Goal: Task Accomplishment & Management: Complete application form

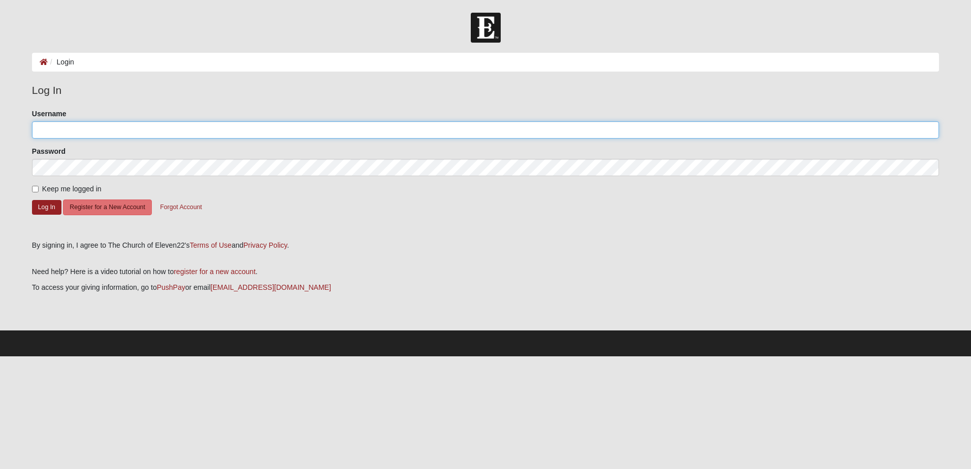
click at [120, 125] on input "Username" at bounding box center [485, 129] width 907 height 17
type input "[EMAIL_ADDRESS][DOMAIN_NAME]"
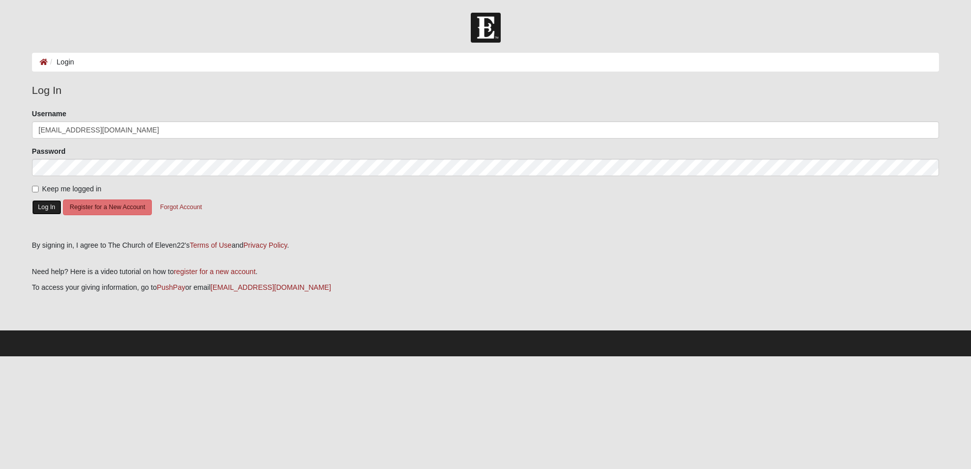
click at [51, 208] on button "Log In" at bounding box center [46, 207] width 29 height 15
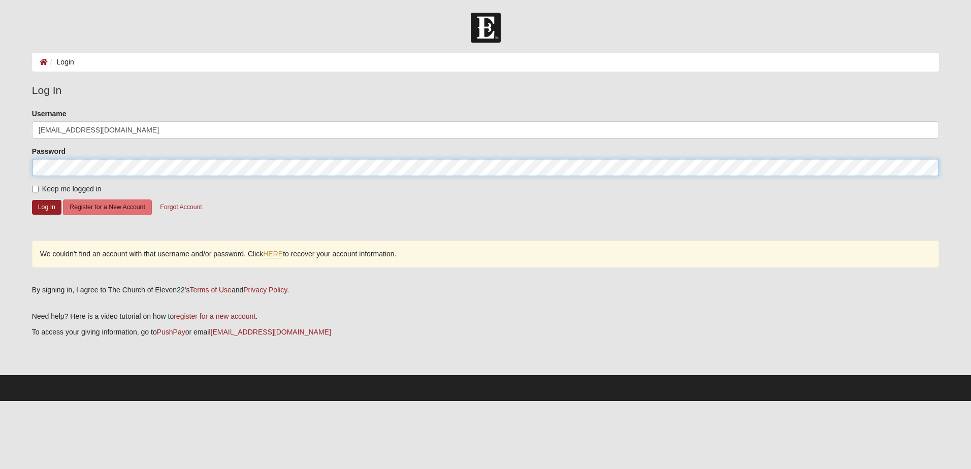
click at [32, 200] on button "Log In" at bounding box center [46, 207] width 29 height 15
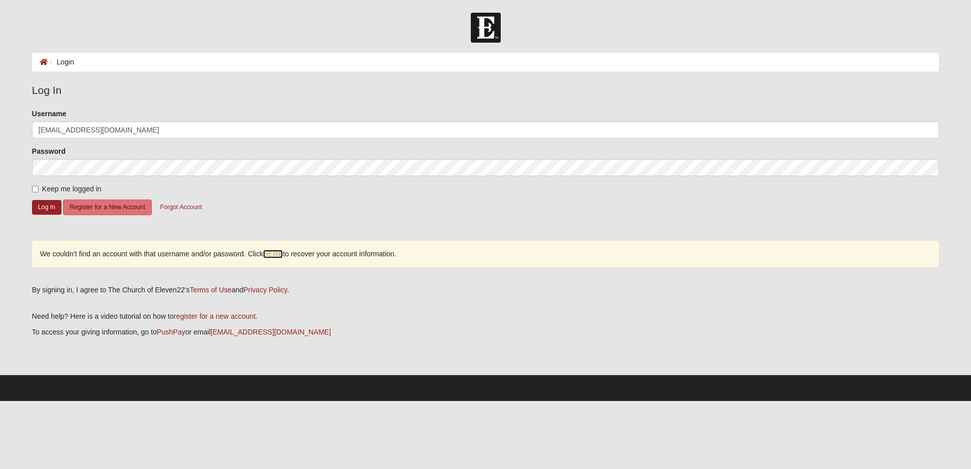
click at [274, 255] on link "HERE" at bounding box center [273, 254] width 20 height 9
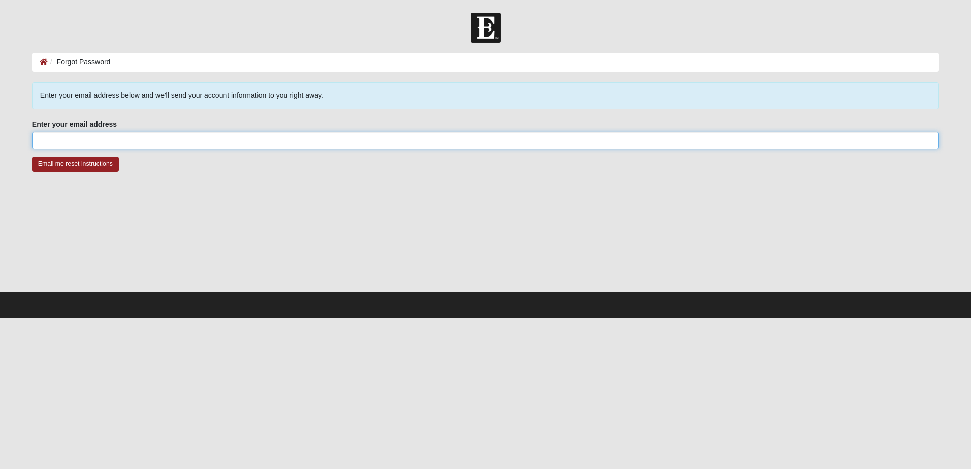
click at [125, 143] on input "Enter your email address" at bounding box center [485, 140] width 907 height 17
type input "[EMAIL_ADDRESS][DOMAIN_NAME]"
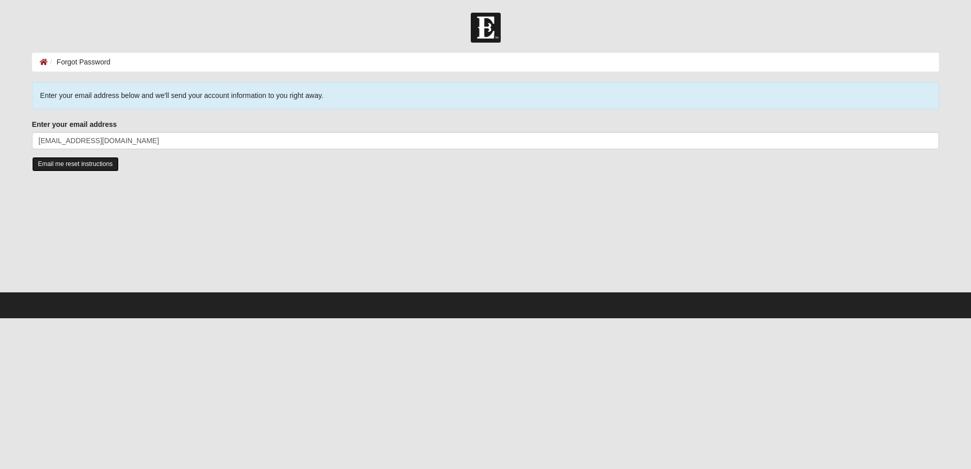
click at [86, 162] on input "Email me reset instructions" at bounding box center [75, 164] width 87 height 15
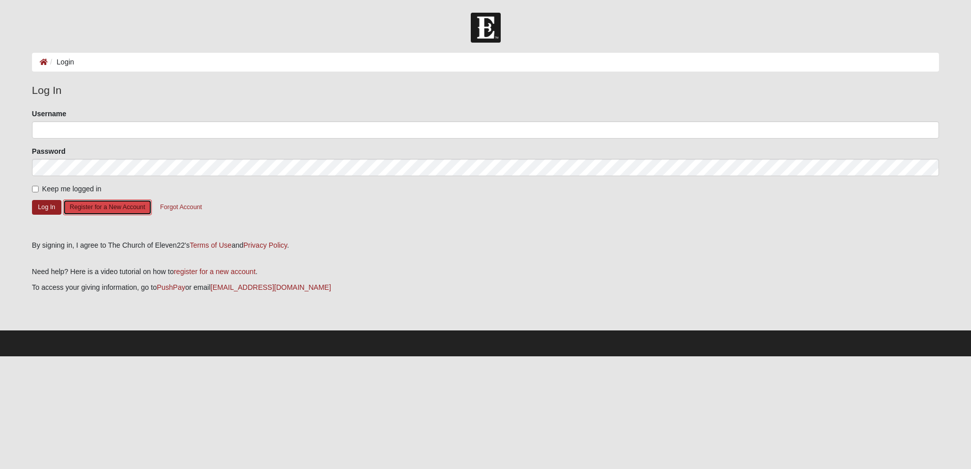
click at [97, 203] on button "Register for a New Account" at bounding box center [107, 207] width 88 height 16
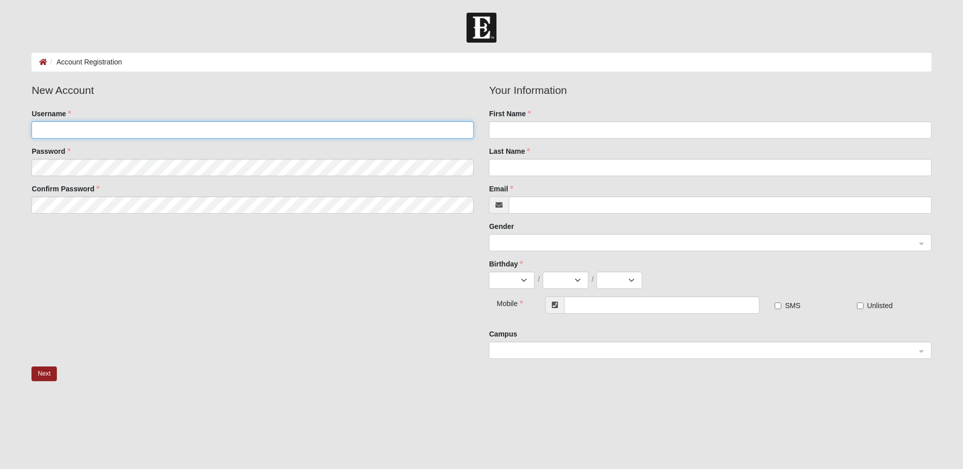
click at [157, 131] on input "Username" at bounding box center [252, 129] width 442 height 17
type input "tdockum13"
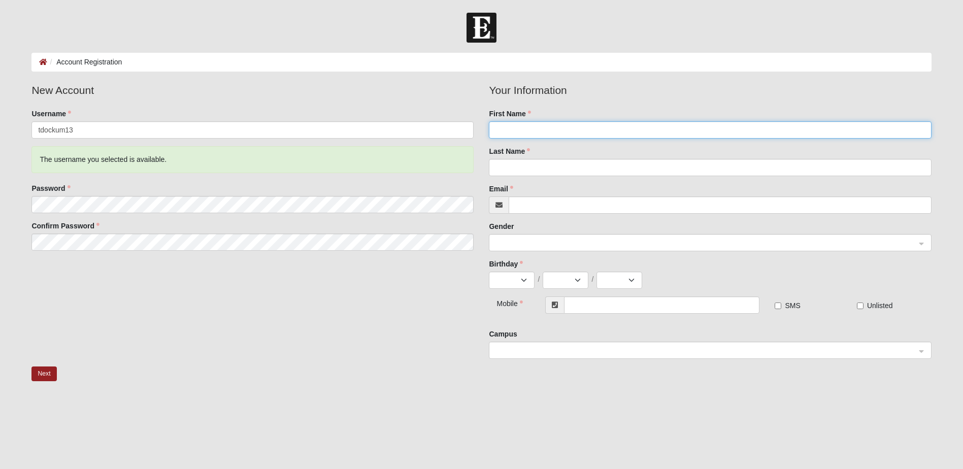
click at [517, 128] on input "First Name" at bounding box center [710, 129] width 442 height 17
type input "Tiffany"
click at [519, 168] on input "Do" at bounding box center [710, 167] width 442 height 17
type input "Dockum"
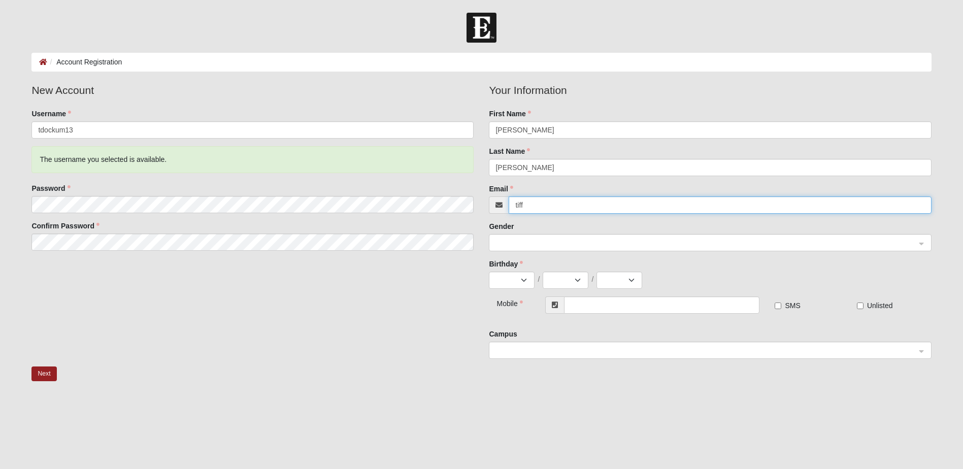
type input "tiffanyd82@outlook.com"
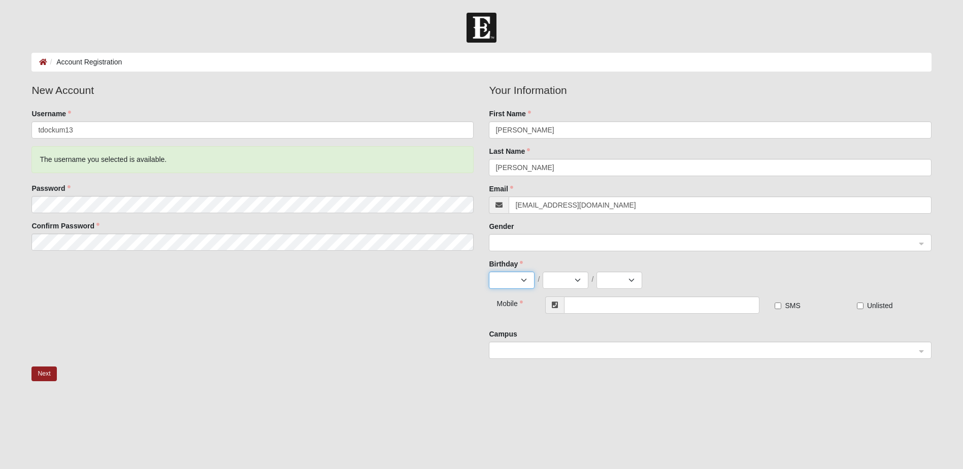
select select "12"
select select "13"
select select "1982"
type input "(832) 622-8133"
click at [560, 252] on fieldset "Your Information First Name Tiffany Last Name Dockum Email tiffanyd82@outlook.c…" at bounding box center [710, 189] width 442 height 214
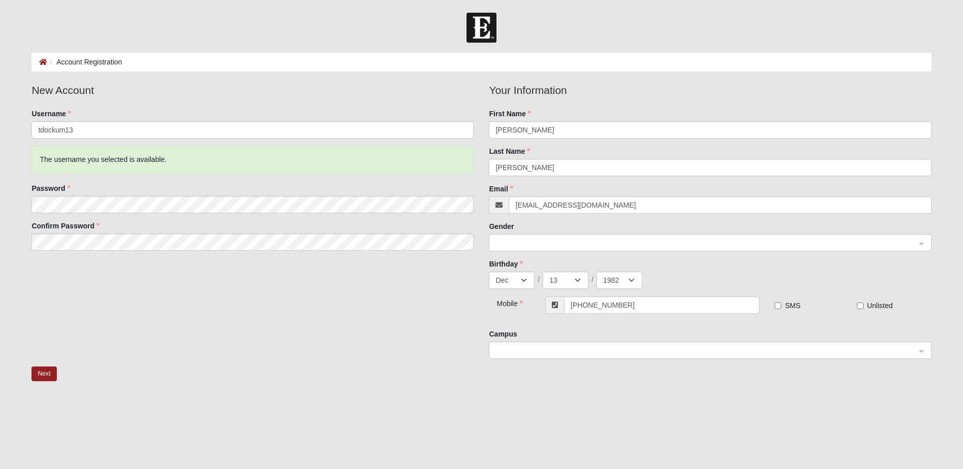
click at [559, 241] on span at bounding box center [705, 243] width 420 height 11
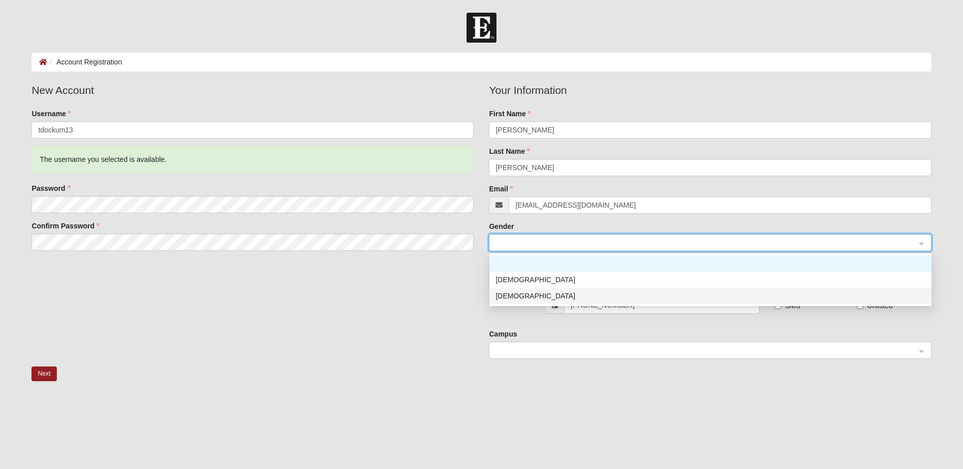
click at [527, 302] on div "Female" at bounding box center [710, 296] width 442 height 16
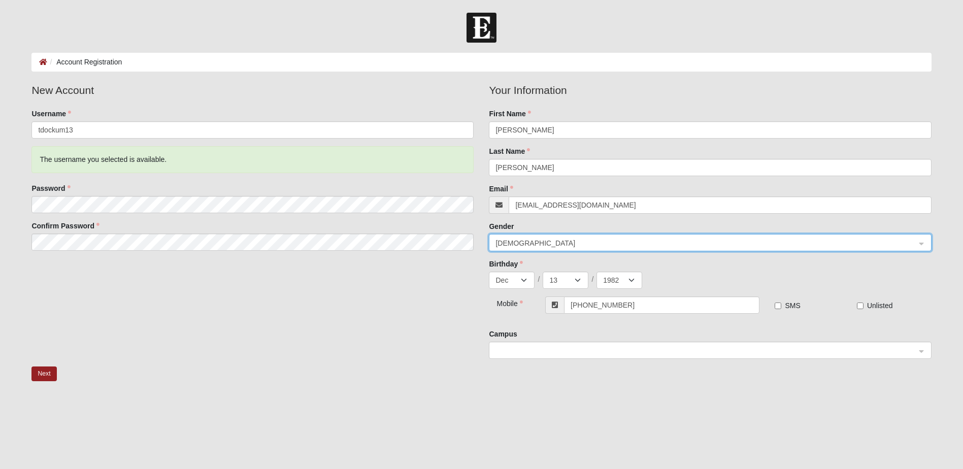
click at [591, 350] on span at bounding box center [705, 350] width 420 height 11
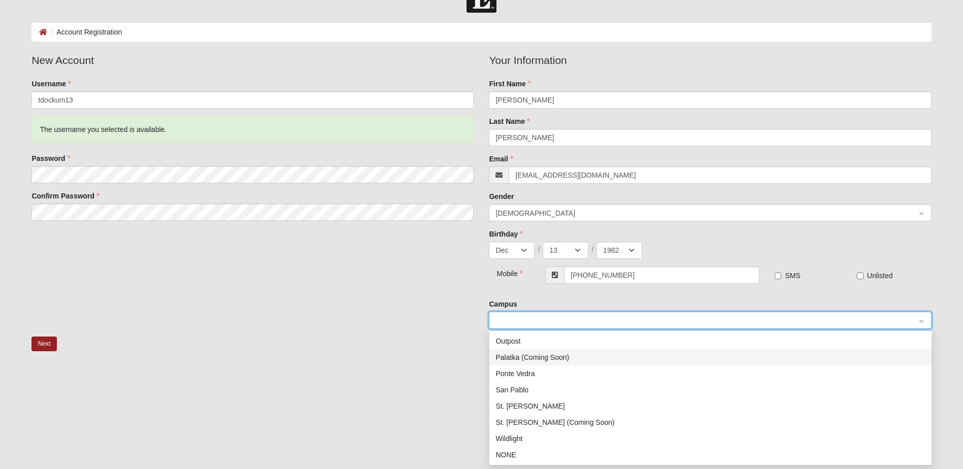
scroll to position [58, 0]
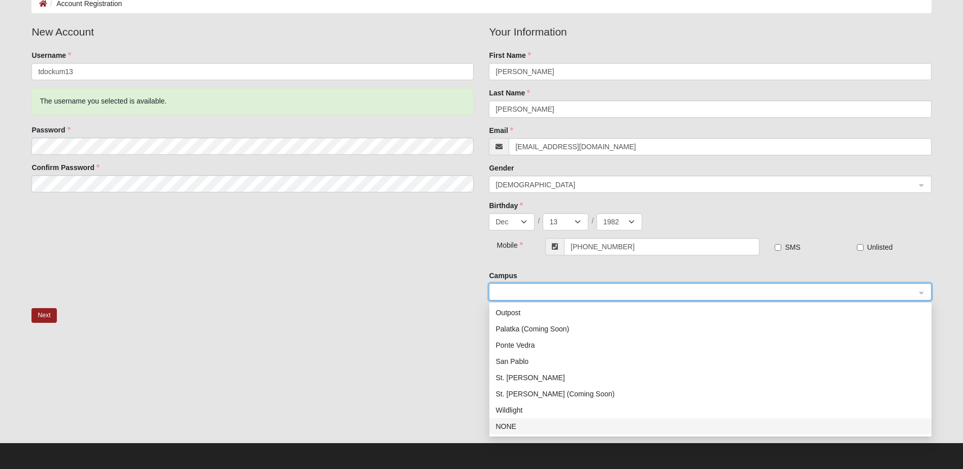
click at [513, 426] on div "NONE" at bounding box center [710, 426] width 430 height 11
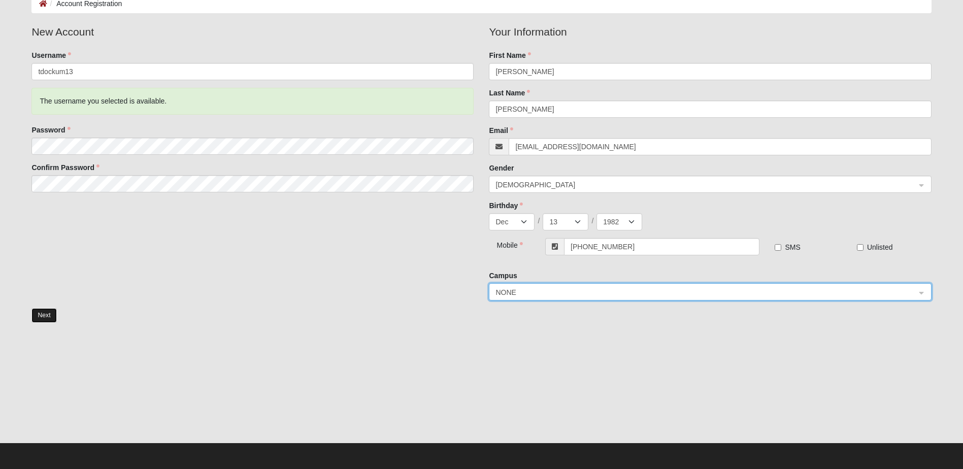
click at [42, 315] on button "Next" at bounding box center [43, 315] width 25 height 15
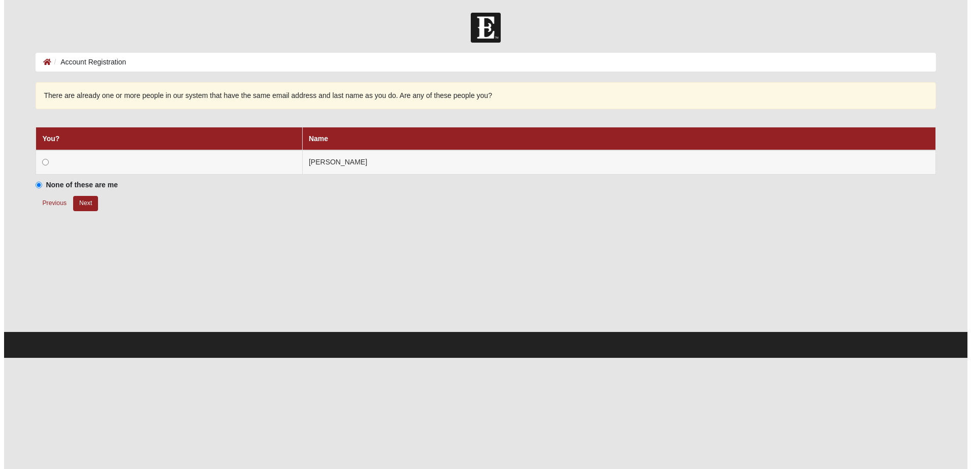
scroll to position [0, 0]
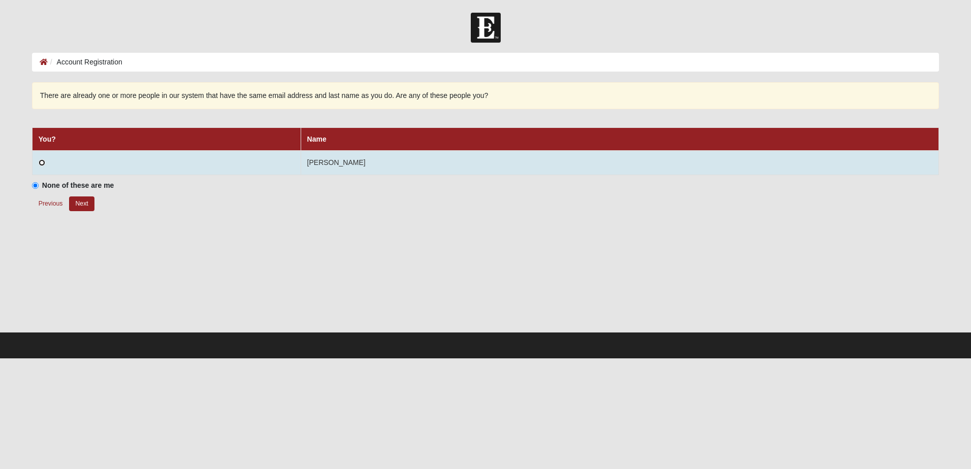
click at [40, 162] on input "radio" at bounding box center [42, 162] width 7 height 7
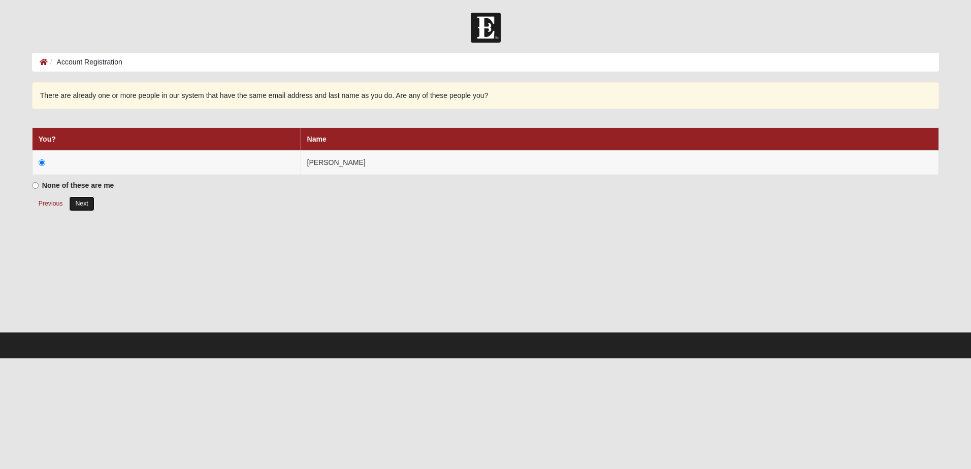
click at [81, 199] on button "Next" at bounding box center [81, 203] width 25 height 15
radio input "true"
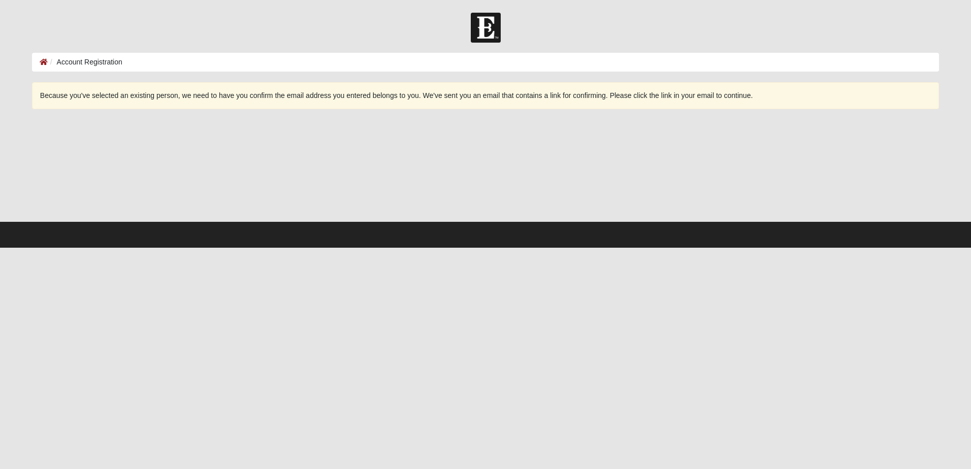
click at [103, 70] on ol "Account Registration" at bounding box center [485, 62] width 907 height 19
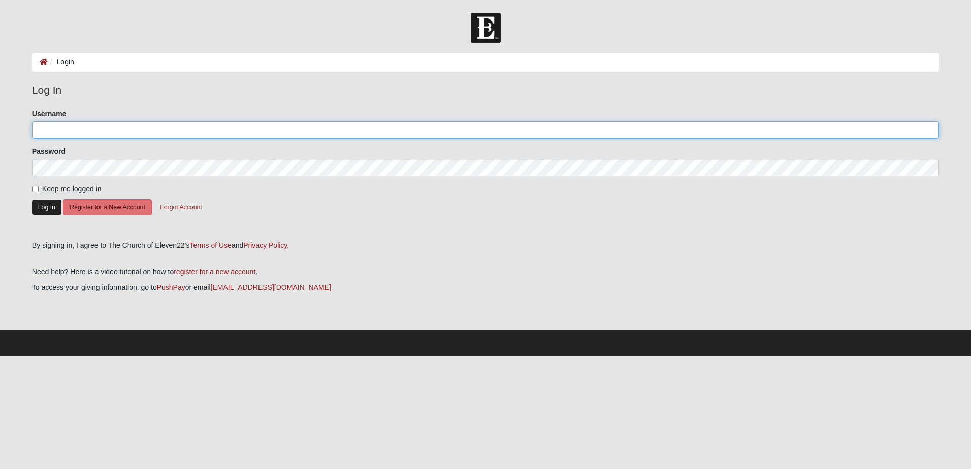
type input "tdockum13"
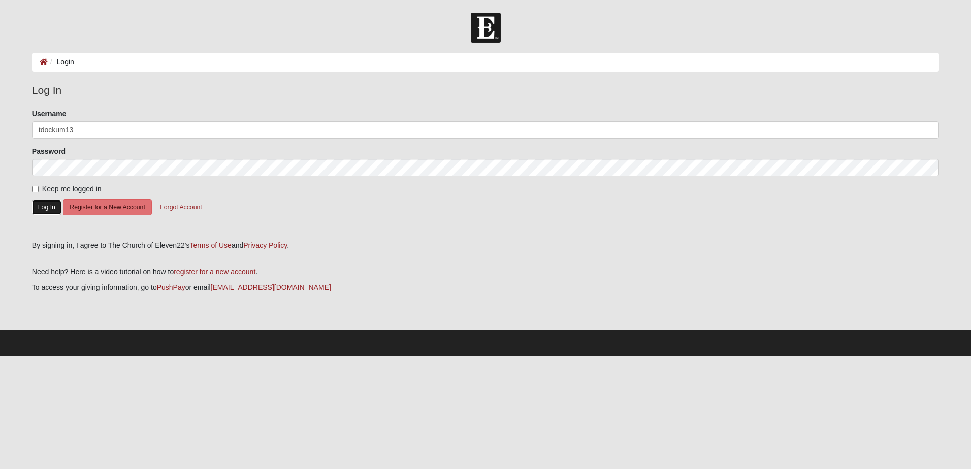
click at [41, 208] on button "Log In" at bounding box center [46, 207] width 29 height 15
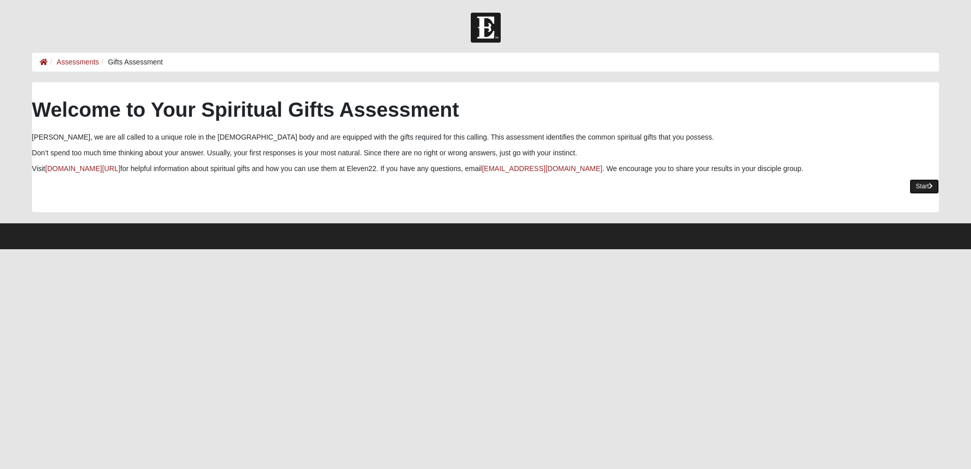
click at [919, 186] on link "Start" at bounding box center [923, 186] width 29 height 15
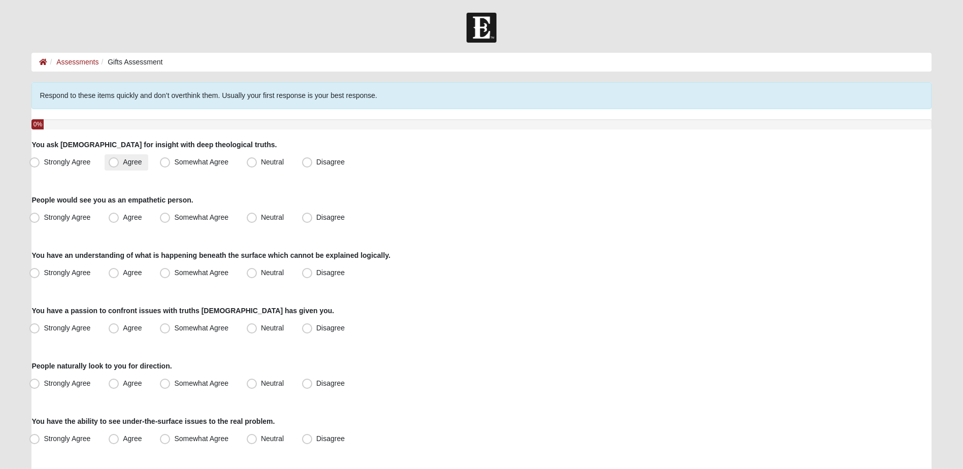
click at [123, 161] on span "Agree" at bounding box center [132, 162] width 19 height 8
click at [115, 161] on input "Agree" at bounding box center [116, 162] width 7 height 7
radio input "true"
click at [44, 217] on span "Strongly Agree" at bounding box center [67, 217] width 47 height 8
click at [39, 217] on input "Strongly Agree" at bounding box center [37, 217] width 7 height 7
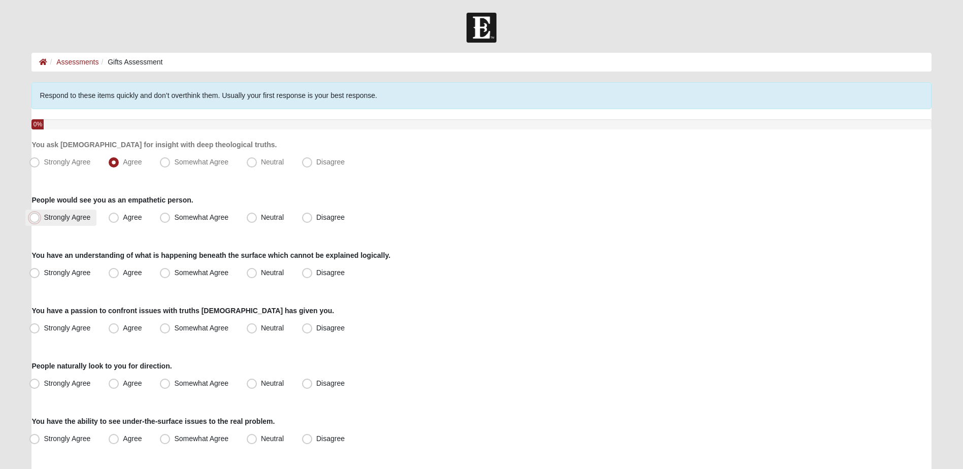
radio input "true"
click at [261, 271] on span "Neutral" at bounding box center [272, 273] width 23 height 8
click at [251, 271] on input "Neutral" at bounding box center [254, 273] width 7 height 7
radio input "true"
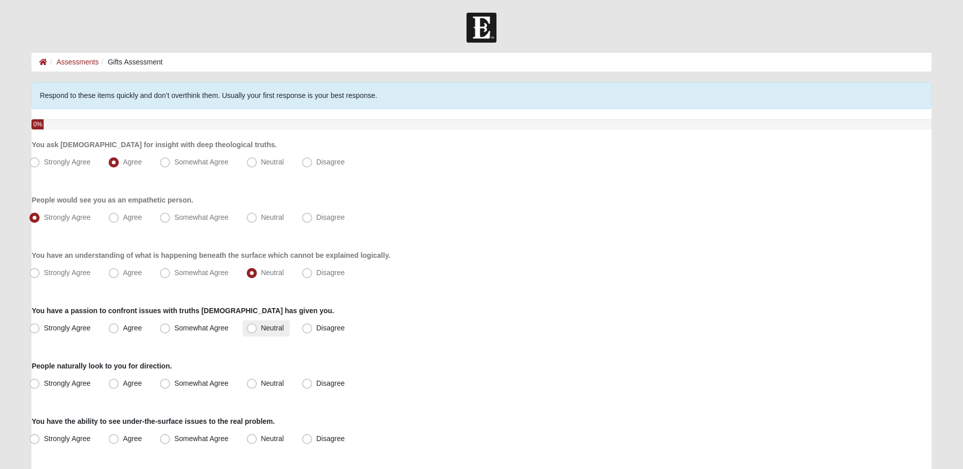
click at [261, 326] on span "Neutral" at bounding box center [272, 328] width 23 height 8
click at [254, 326] on input "Neutral" at bounding box center [254, 328] width 7 height 7
radio input "true"
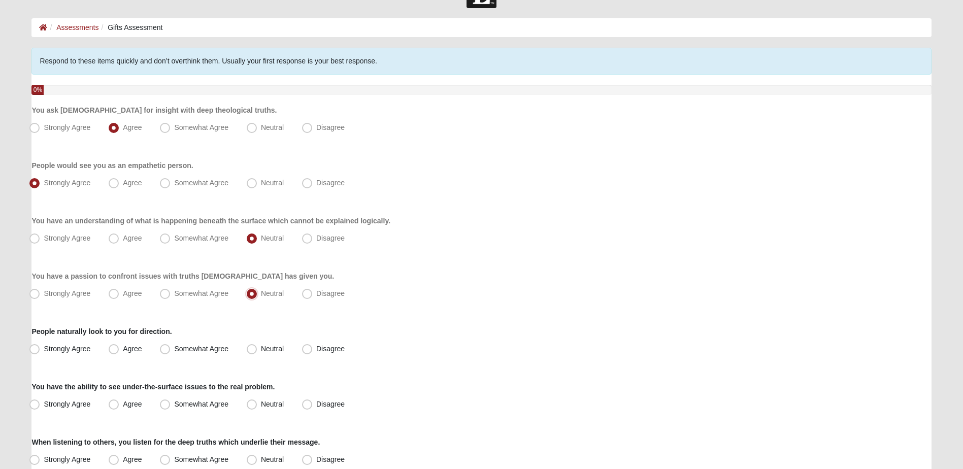
scroll to position [51, 0]
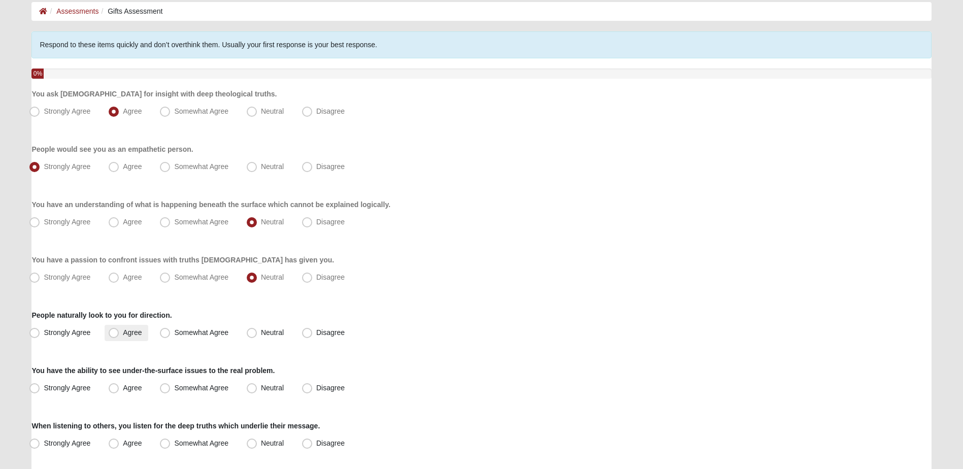
click at [108, 334] on label "Agree" at bounding box center [126, 333] width 43 height 16
click at [113, 334] on input "Agree" at bounding box center [116, 332] width 7 height 7
radio input "true"
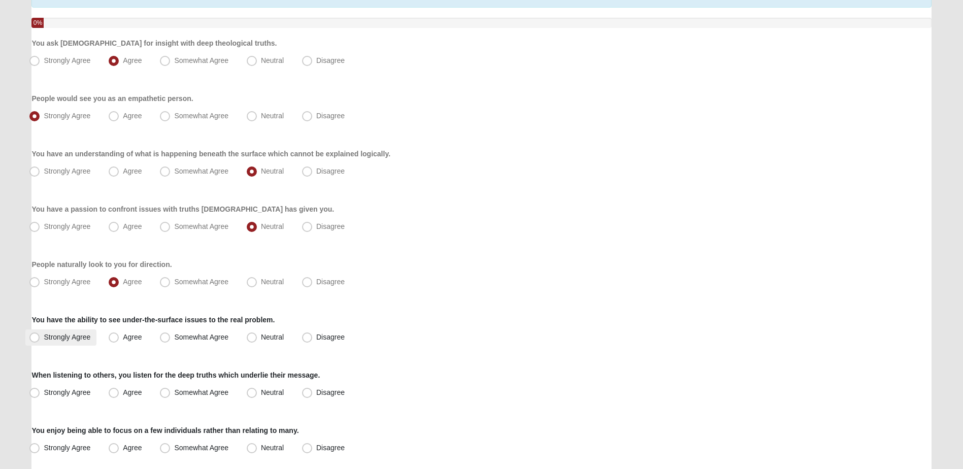
click at [44, 337] on span "Strongly Agree" at bounding box center [67, 337] width 47 height 8
click at [34, 337] on input "Strongly Agree" at bounding box center [37, 337] width 7 height 7
radio input "true"
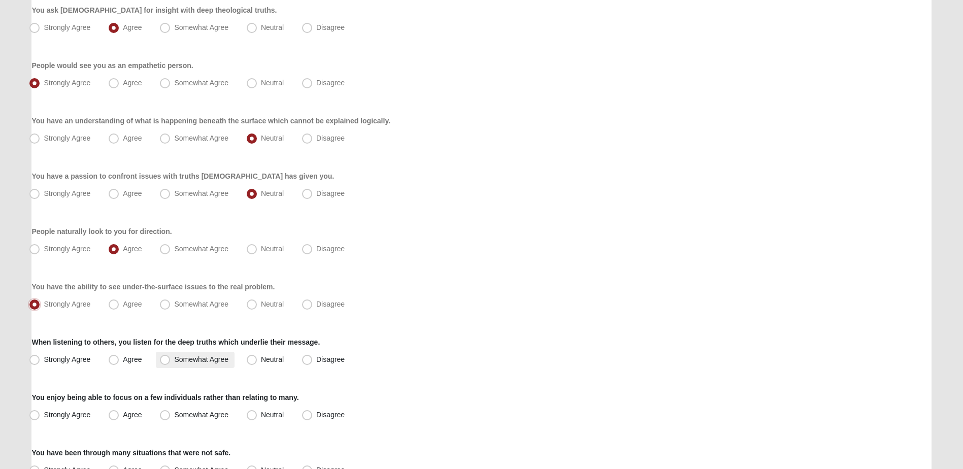
scroll to position [152, 0]
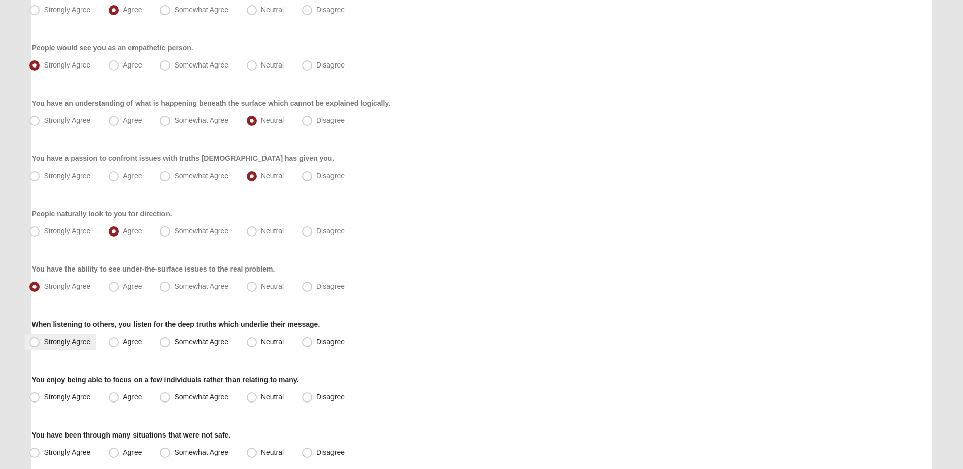
click at [44, 341] on span "Strongly Agree" at bounding box center [67, 342] width 47 height 8
click at [36, 341] on input "Strongly Agree" at bounding box center [37, 342] width 7 height 7
radio input "true"
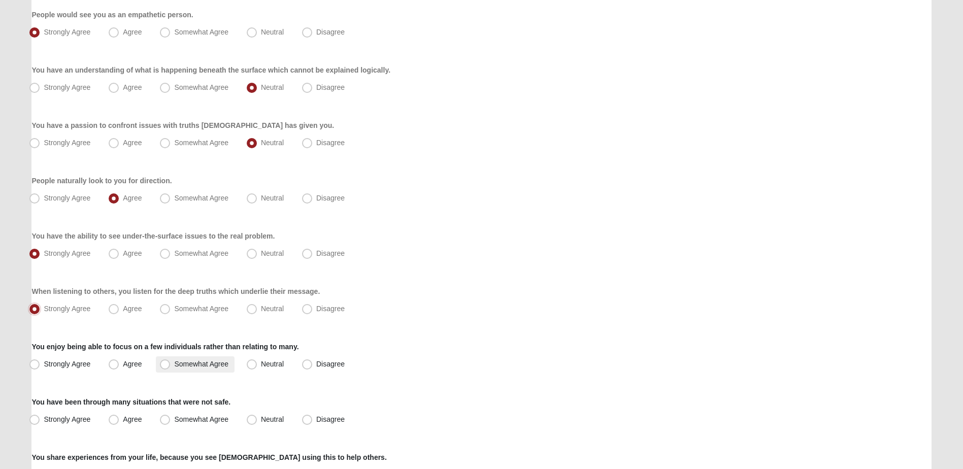
scroll to position [203, 0]
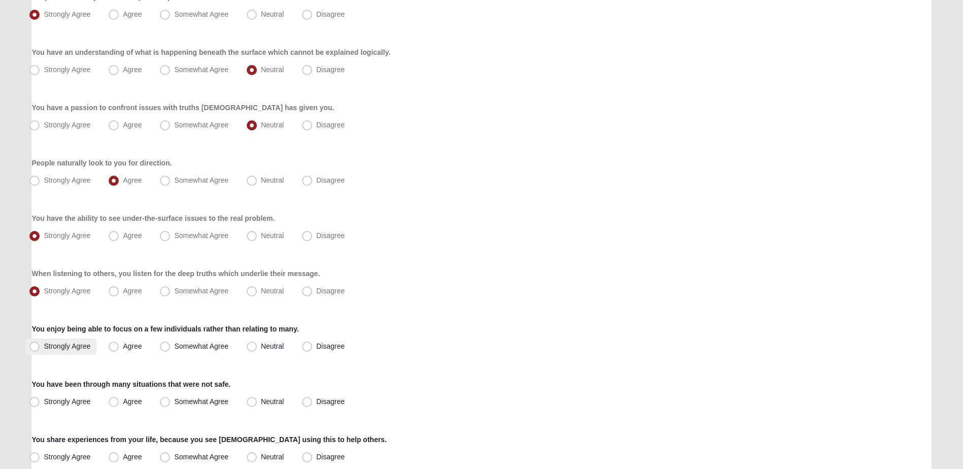
click at [47, 349] on span "Strongly Agree" at bounding box center [67, 346] width 47 height 8
click at [40, 349] on input "Strongly Agree" at bounding box center [37, 346] width 7 height 7
radio input "true"
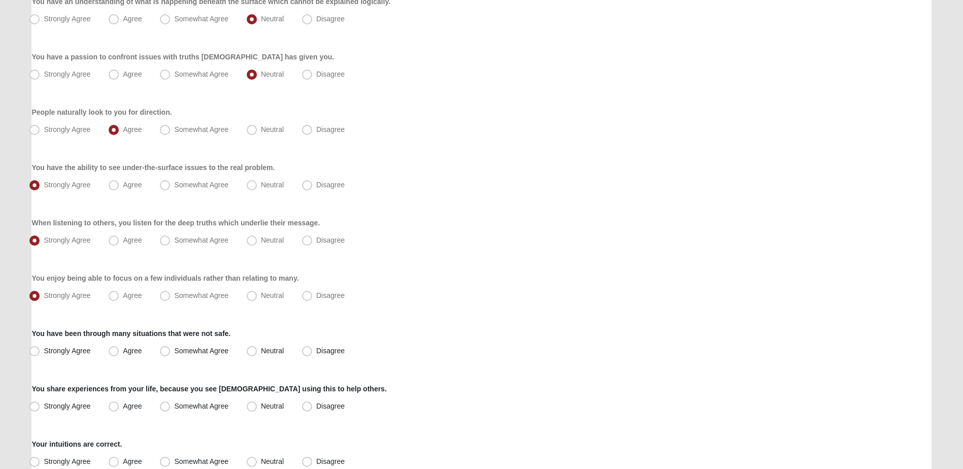
drag, startPoint x: 114, startPoint y: 349, endPoint x: 170, endPoint y: 367, distance: 59.1
click at [123, 350] on span "Agree" at bounding box center [132, 351] width 19 height 8
click at [114, 350] on input "Agree" at bounding box center [116, 351] width 7 height 7
radio input "true"
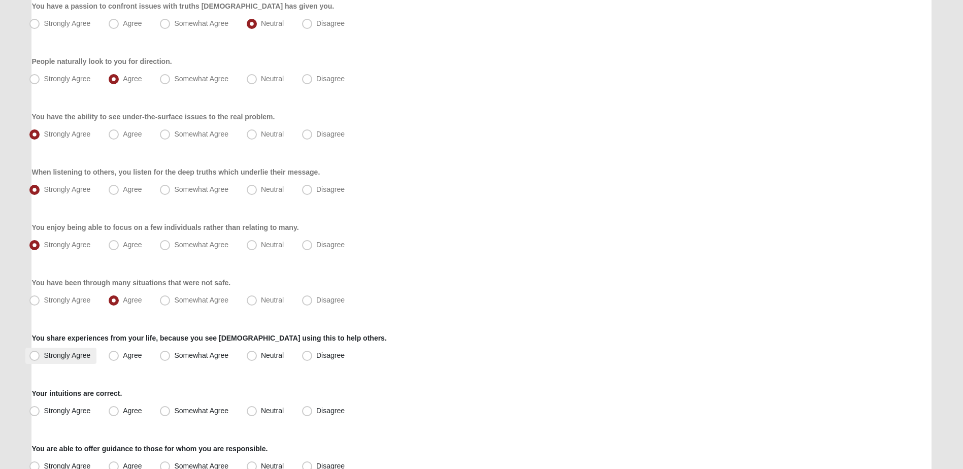
click at [44, 353] on span "Strongly Agree" at bounding box center [67, 355] width 47 height 8
click at [34, 353] on input "Strongly Agree" at bounding box center [37, 355] width 7 height 7
radio input "true"
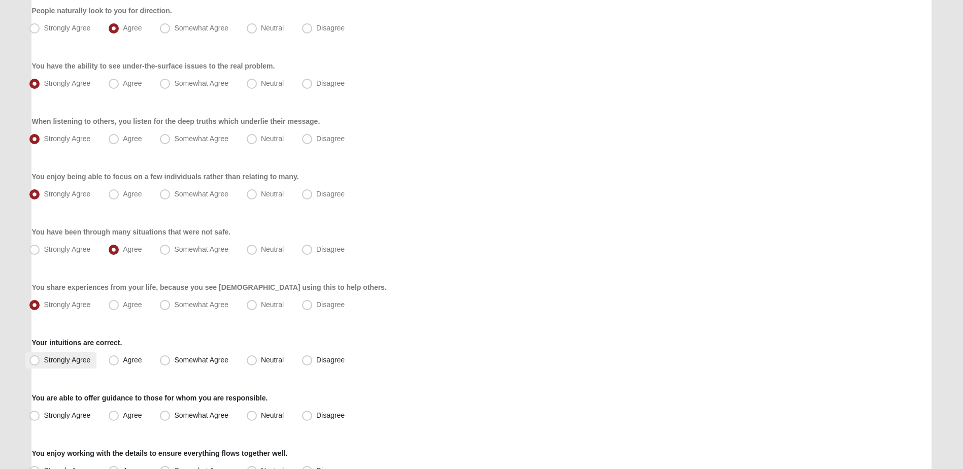
click at [40, 359] on label "Strongly Agree" at bounding box center [60, 360] width 71 height 16
click at [40, 359] on input "Strongly Agree" at bounding box center [37, 360] width 7 height 7
radio input "true"
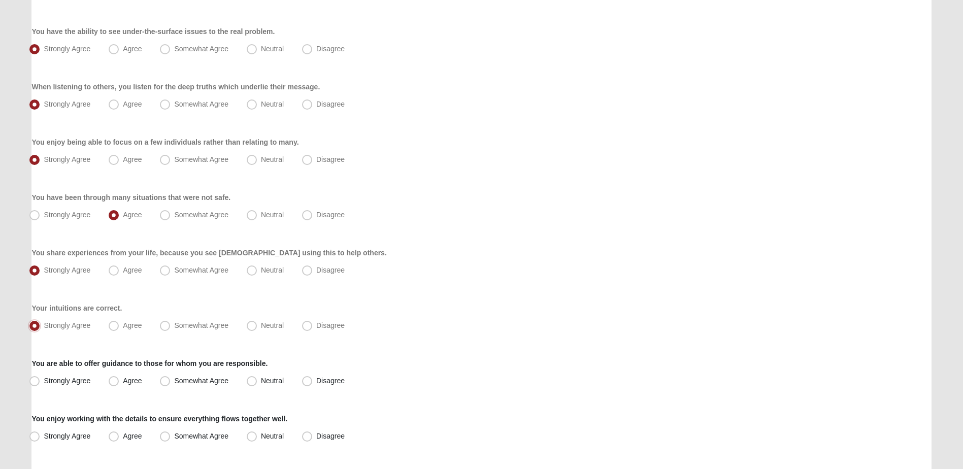
scroll to position [406, 0]
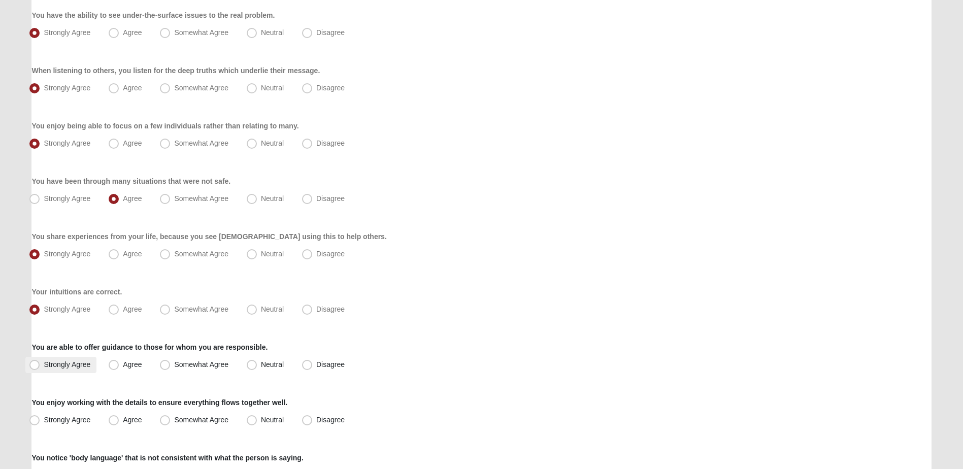
click at [60, 363] on span "Strongly Agree" at bounding box center [67, 364] width 47 height 8
click at [40, 363] on input "Strongly Agree" at bounding box center [37, 364] width 7 height 7
radio input "true"
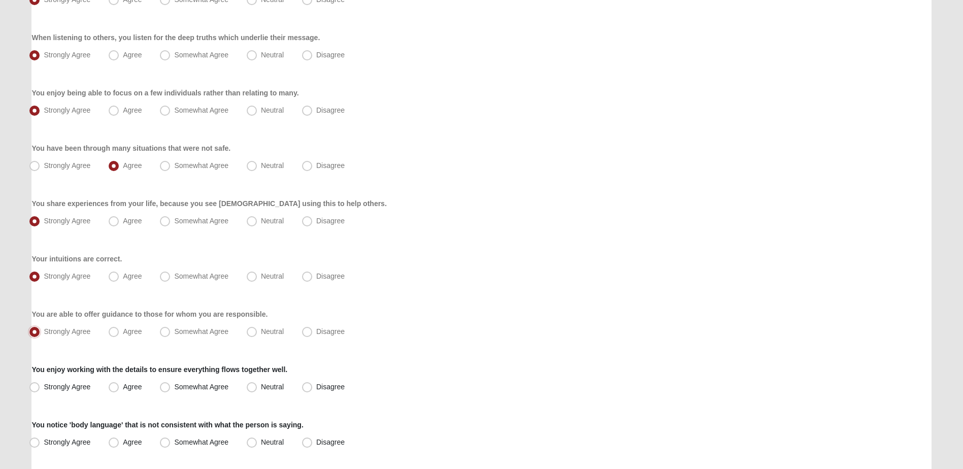
scroll to position [457, 0]
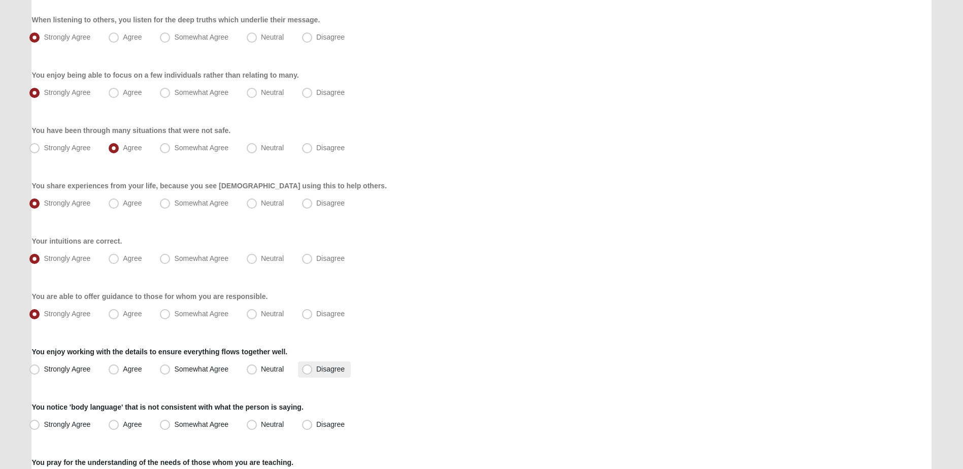
click at [318, 374] on label "Disagree" at bounding box center [324, 369] width 53 height 16
click at [313, 373] on input "Disagree" at bounding box center [309, 369] width 7 height 7
radio input "true"
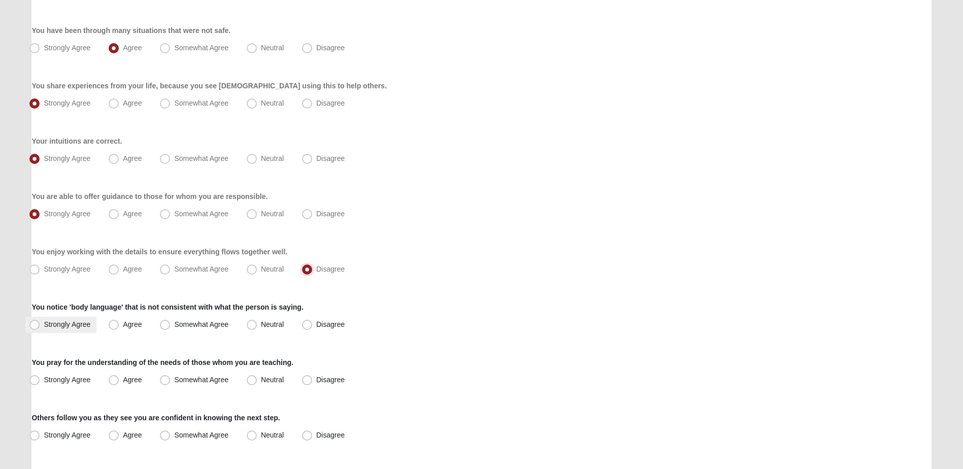
scroll to position [558, 0]
click at [44, 322] on span "Strongly Agree" at bounding box center [67, 323] width 47 height 8
click at [36, 322] on input "Strongly Agree" at bounding box center [37, 323] width 7 height 7
radio input "true"
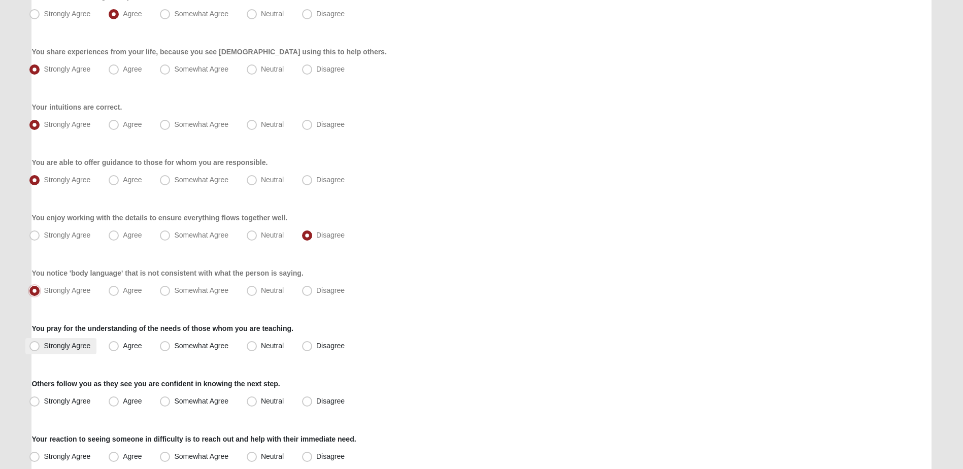
scroll to position [609, 0]
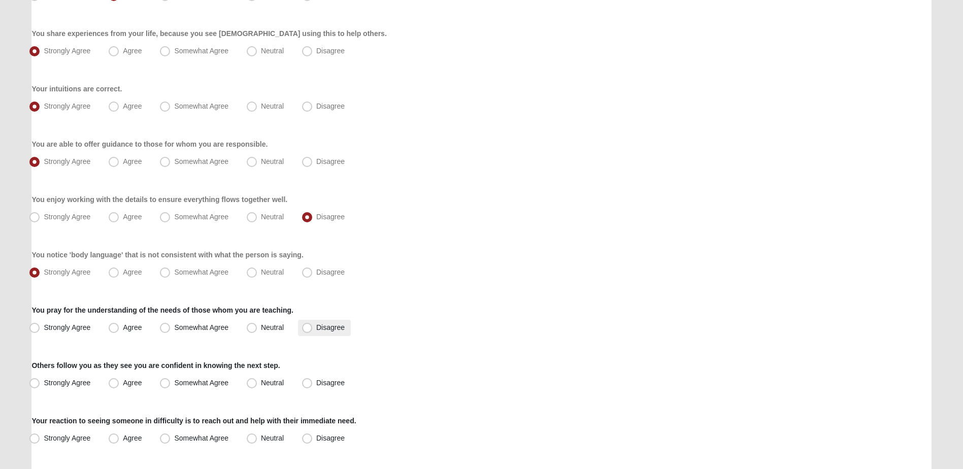
click at [317, 327] on span "Disagree" at bounding box center [330, 327] width 28 height 8
click at [313, 327] on input "Disagree" at bounding box center [309, 327] width 7 height 7
radio input "true"
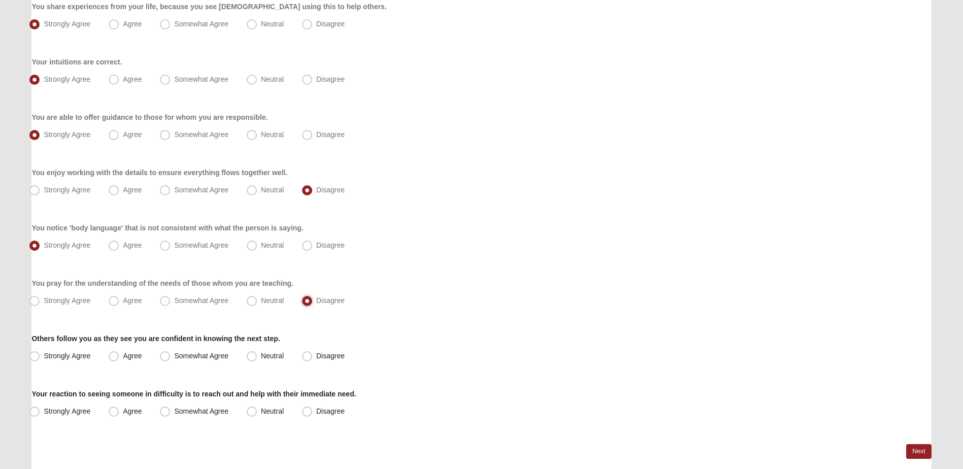
scroll to position [660, 0]
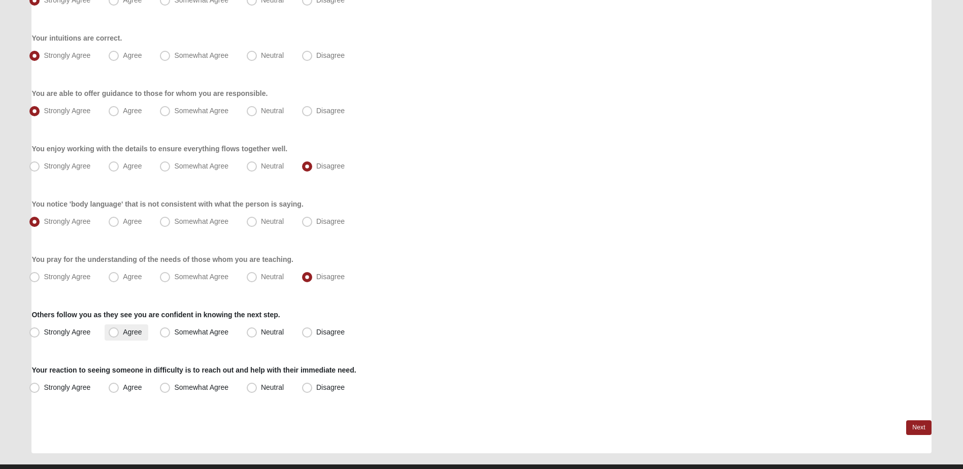
click at [118, 338] on label "Agree" at bounding box center [126, 332] width 43 height 16
click at [118, 336] on input "Agree" at bounding box center [116, 332] width 7 height 7
radio input "true"
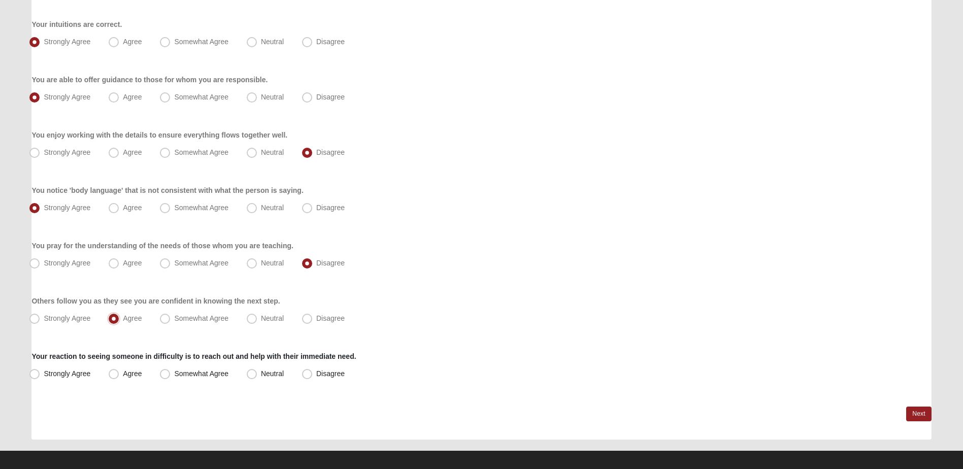
scroll to position [681, 0]
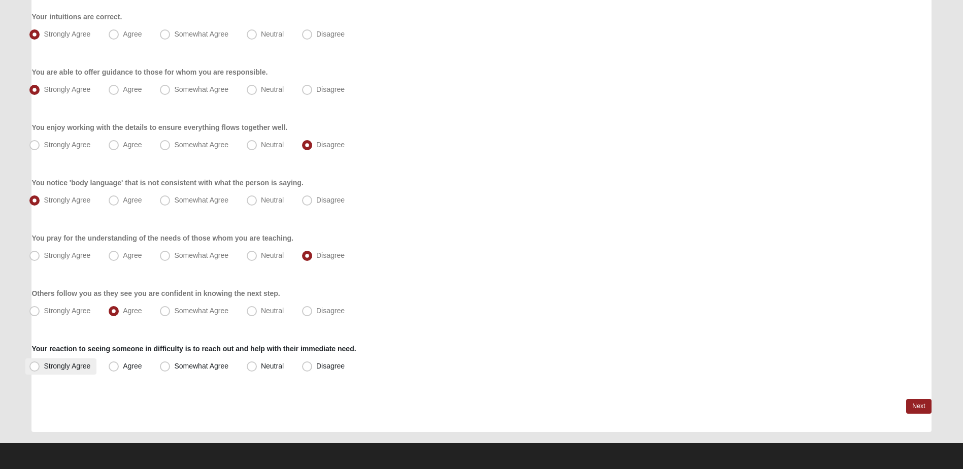
click at [42, 369] on label "Strongly Agree" at bounding box center [60, 366] width 71 height 16
click at [40, 369] on input "Strongly Agree" at bounding box center [37, 366] width 7 height 7
radio input "true"
drag, startPoint x: 920, startPoint y: 408, endPoint x: 872, endPoint y: 408, distance: 48.7
click at [920, 408] on link "Next" at bounding box center [918, 406] width 25 height 15
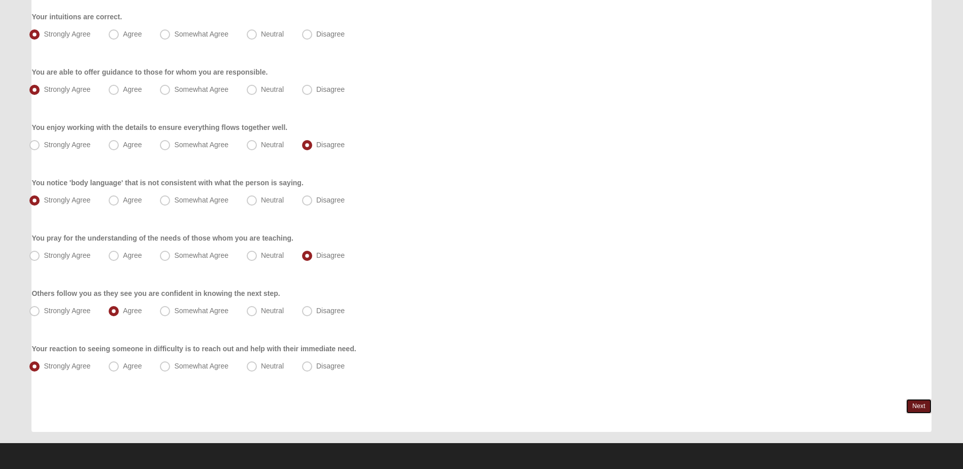
scroll to position [0, 0]
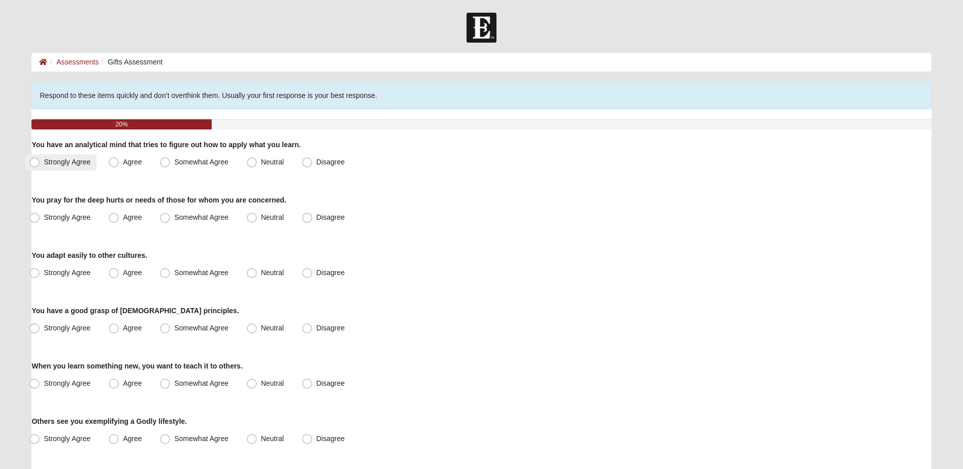
click at [60, 168] on label "Strongly Agree" at bounding box center [60, 162] width 71 height 16
click at [40, 165] on input "Strongly Agree" at bounding box center [37, 162] width 7 height 7
radio input "true"
click at [53, 221] on label "Strongly Agree" at bounding box center [60, 218] width 71 height 16
click at [40, 221] on input "Strongly Agree" at bounding box center [37, 217] width 7 height 7
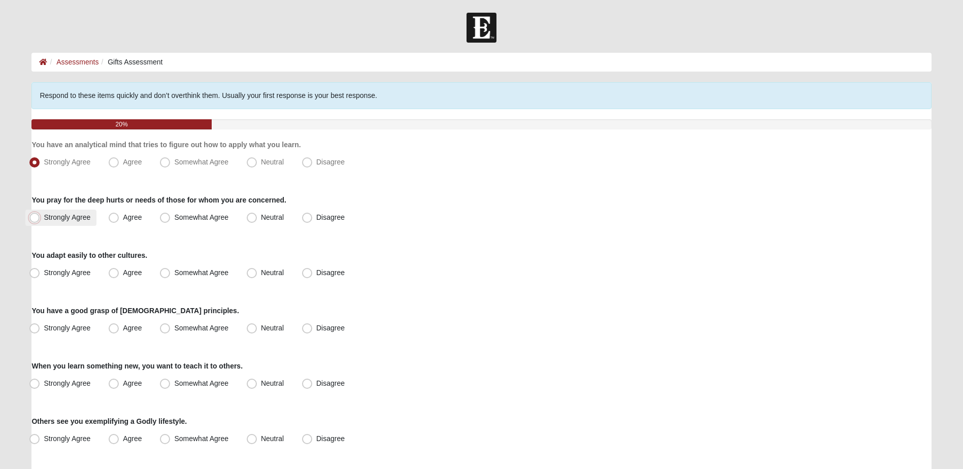
radio input "true"
click at [320, 277] on label "Disagree" at bounding box center [324, 273] width 53 height 16
click at [313, 276] on input "Disagree" at bounding box center [309, 273] width 7 height 7
radio input "true"
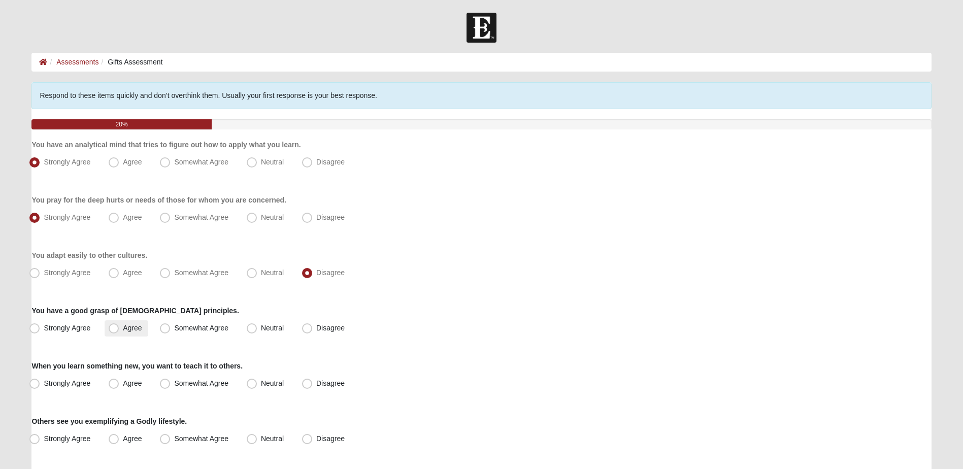
click at [127, 328] on span "Agree" at bounding box center [132, 328] width 19 height 8
click at [119, 328] on input "Agree" at bounding box center [116, 328] width 7 height 7
radio input "true"
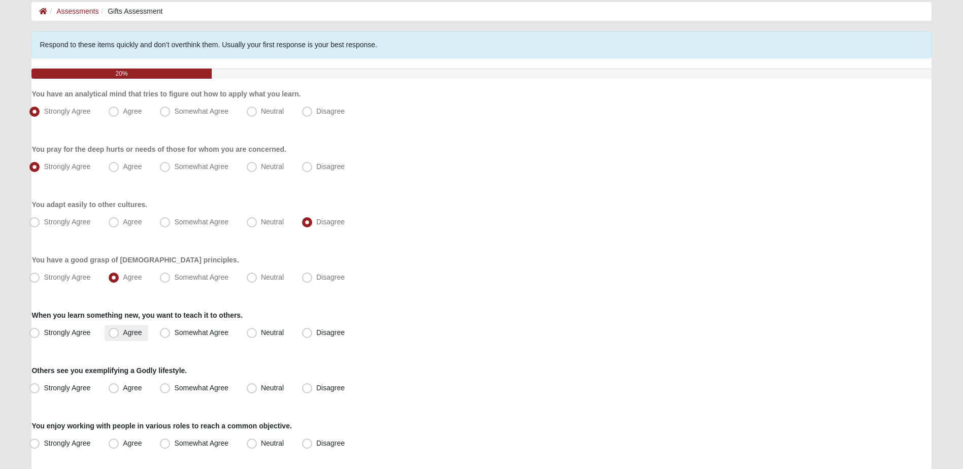
click at [116, 327] on label "Agree" at bounding box center [126, 333] width 43 height 16
click at [116, 329] on input "Agree" at bounding box center [116, 332] width 7 height 7
radio input "true"
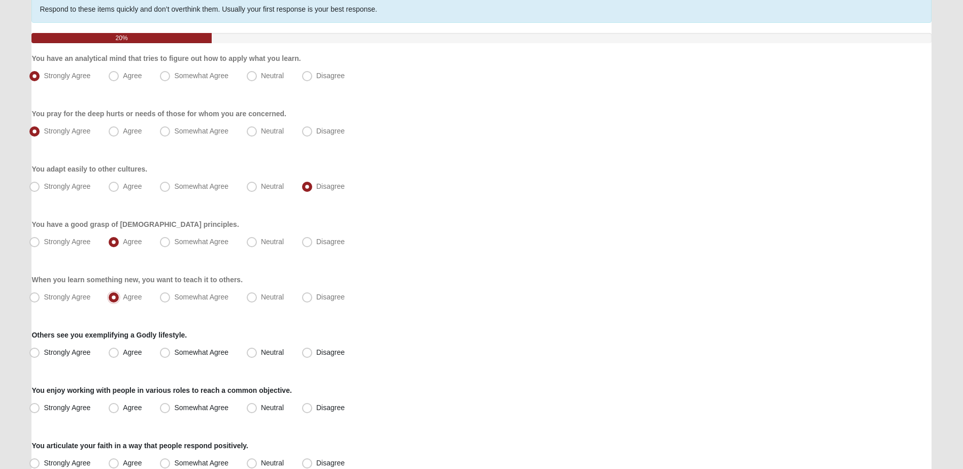
scroll to position [102, 0]
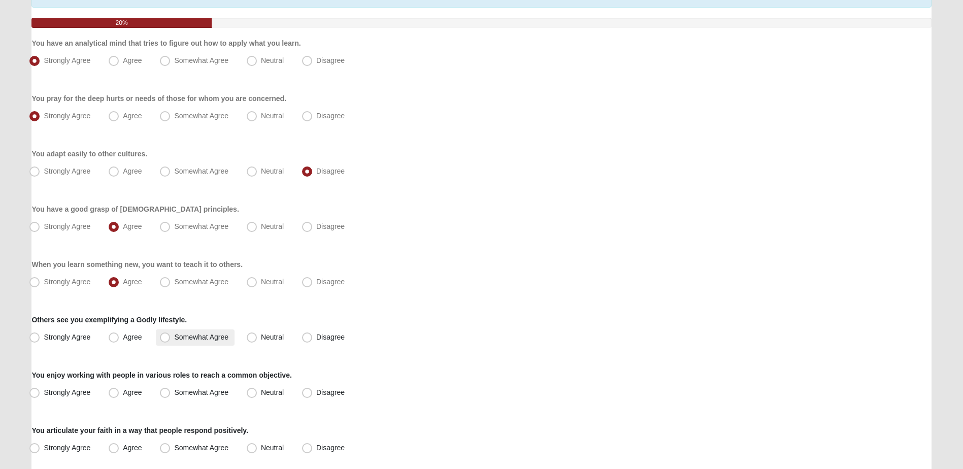
click at [202, 335] on span "Somewhat Agree" at bounding box center [201, 337] width 54 height 8
click at [171, 335] on input "Somewhat Agree" at bounding box center [167, 337] width 7 height 7
radio input "true"
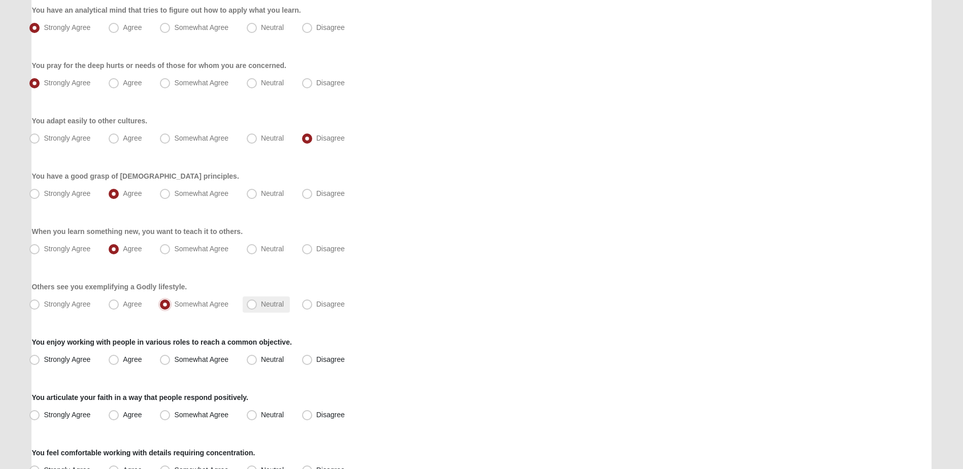
scroll to position [152, 0]
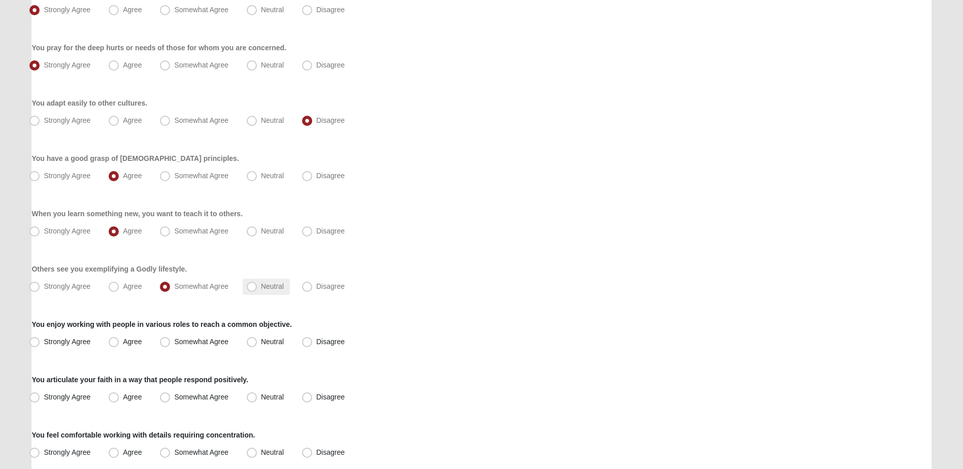
click at [261, 343] on span "Neutral" at bounding box center [272, 342] width 23 height 8
click at [251, 343] on input "Neutral" at bounding box center [254, 342] width 7 height 7
radio input "true"
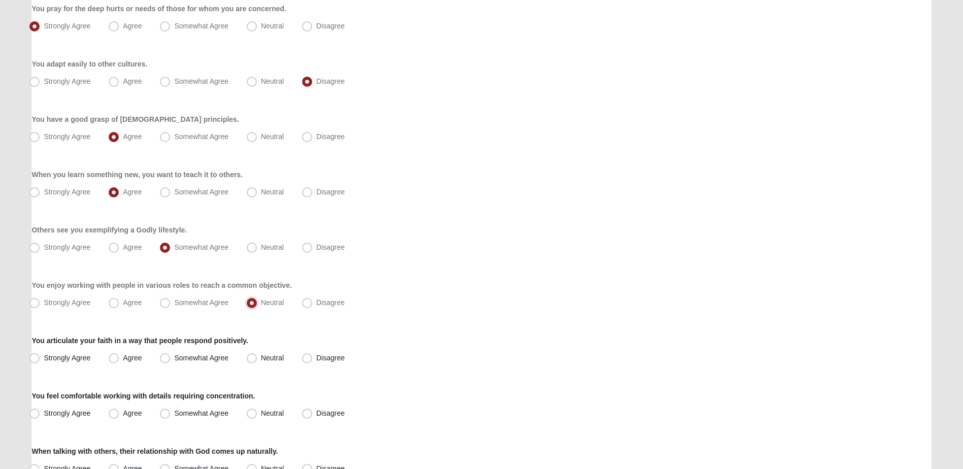
scroll to position [203, 0]
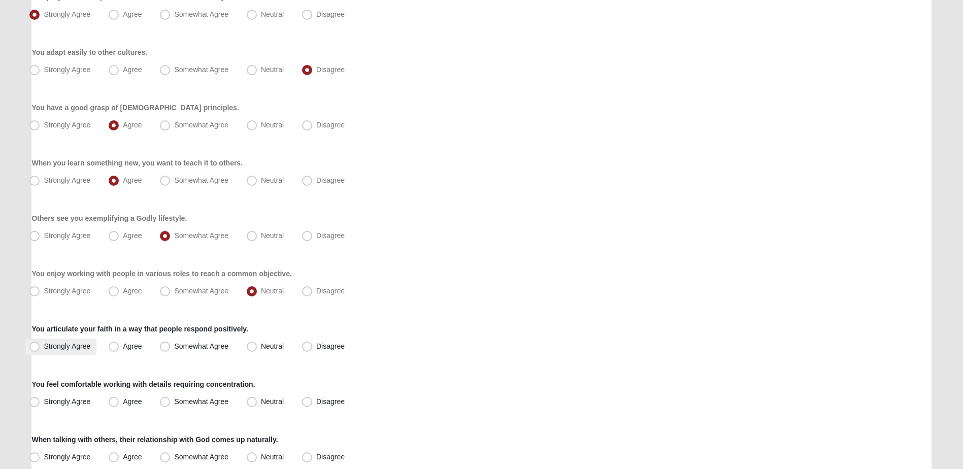
click at [83, 351] on label "Strongly Agree" at bounding box center [60, 347] width 71 height 16
click at [40, 350] on input "Strongly Agree" at bounding box center [37, 346] width 7 height 7
radio input "true"
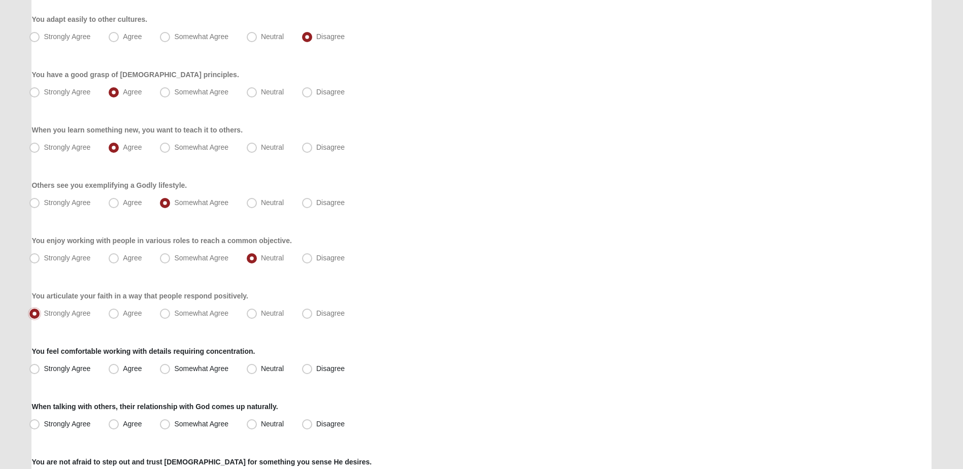
scroll to position [254, 0]
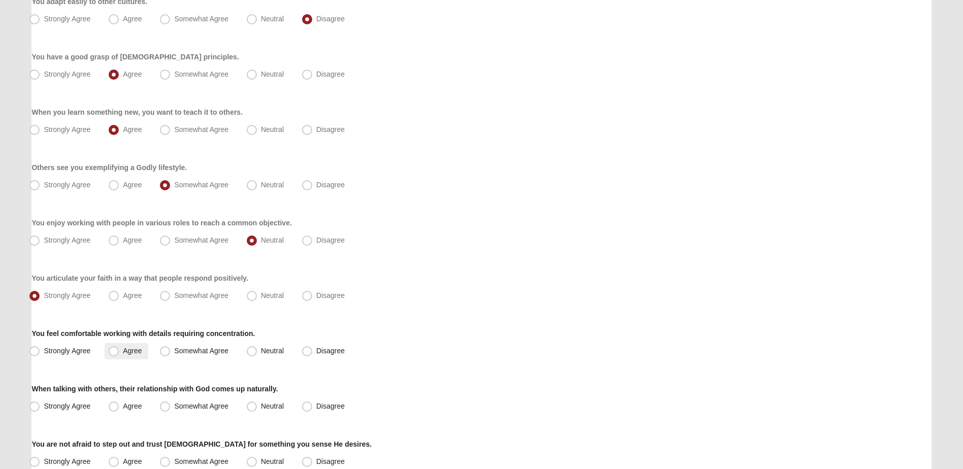
click at [126, 353] on span "Agree" at bounding box center [132, 351] width 19 height 8
click at [119, 353] on input "Agree" at bounding box center [116, 351] width 7 height 7
radio input "true"
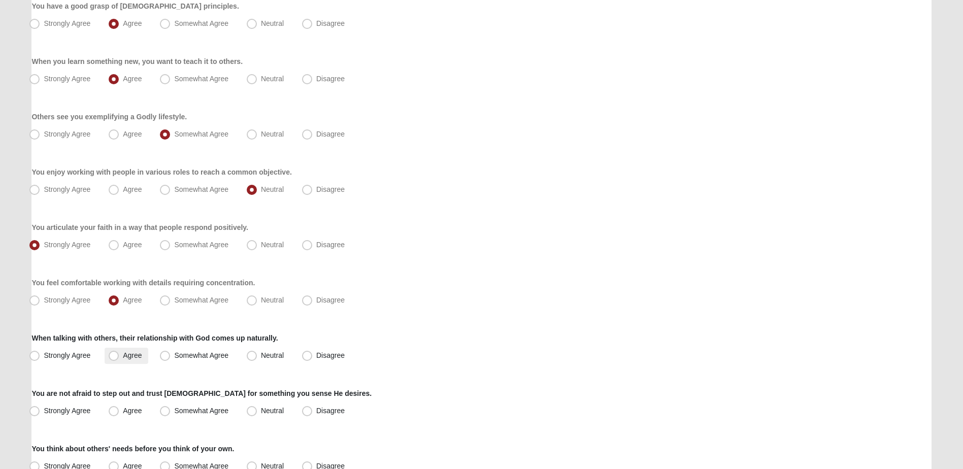
click at [123, 354] on span "Agree" at bounding box center [132, 355] width 19 height 8
click at [117, 354] on input "Agree" at bounding box center [116, 355] width 7 height 7
radio input "true"
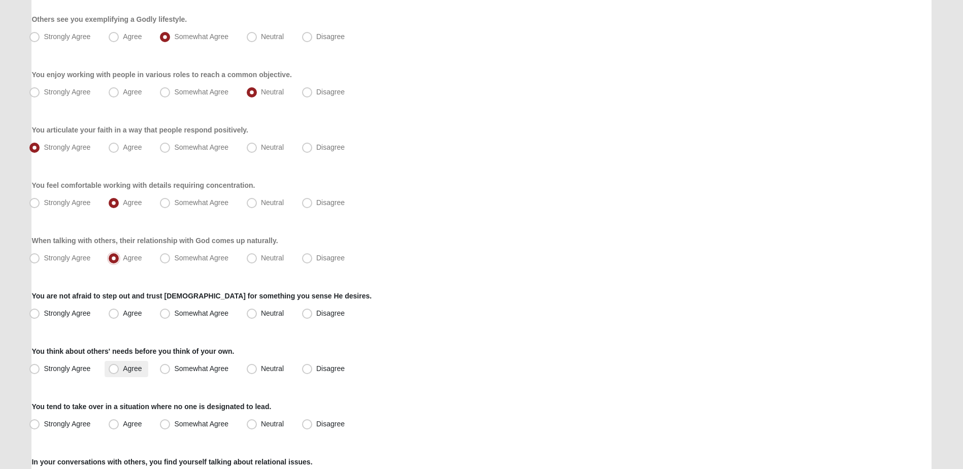
scroll to position [406, 0]
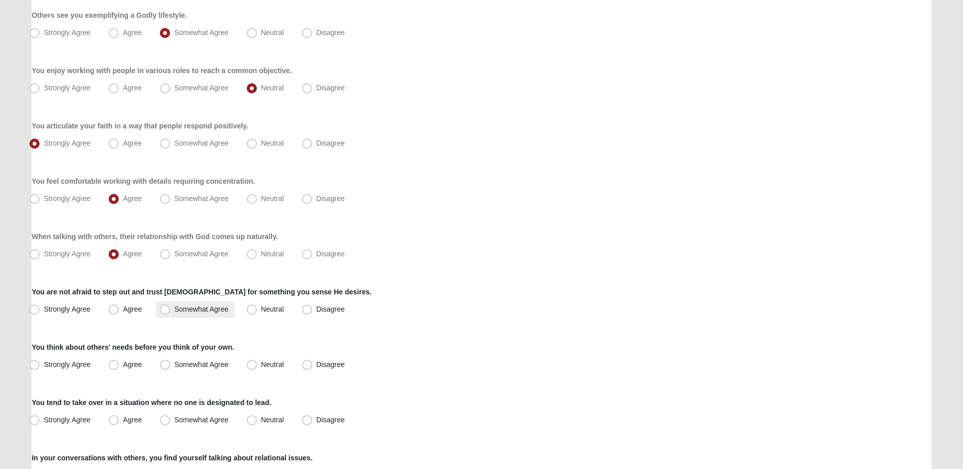
click at [205, 313] on span "Somewhat Agree" at bounding box center [201, 309] width 54 height 8
click at [171, 313] on input "Somewhat Agree" at bounding box center [167, 309] width 7 height 7
radio input "true"
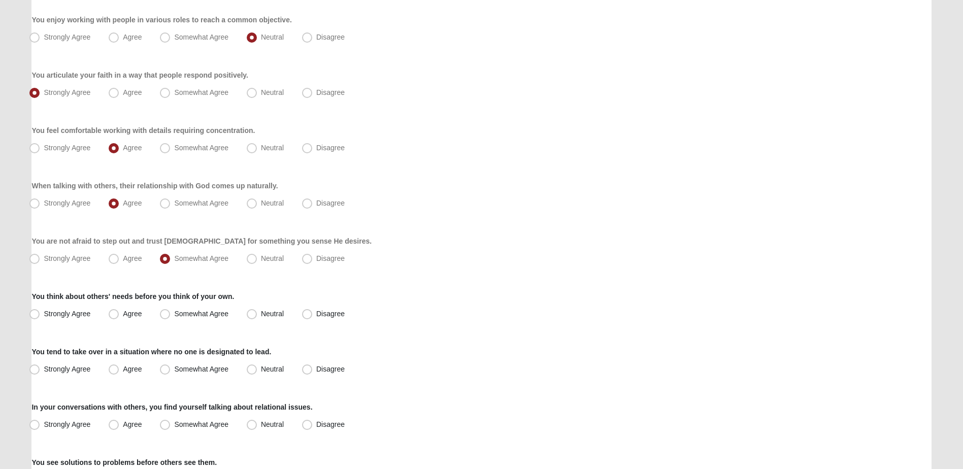
drag, startPoint x: 88, startPoint y: 319, endPoint x: 91, endPoint y: 338, distance: 19.5
click at [88, 319] on label "Strongly Agree" at bounding box center [60, 314] width 71 height 16
click at [40, 317] on input "Strongly Agree" at bounding box center [37, 314] width 7 height 7
radio input "true"
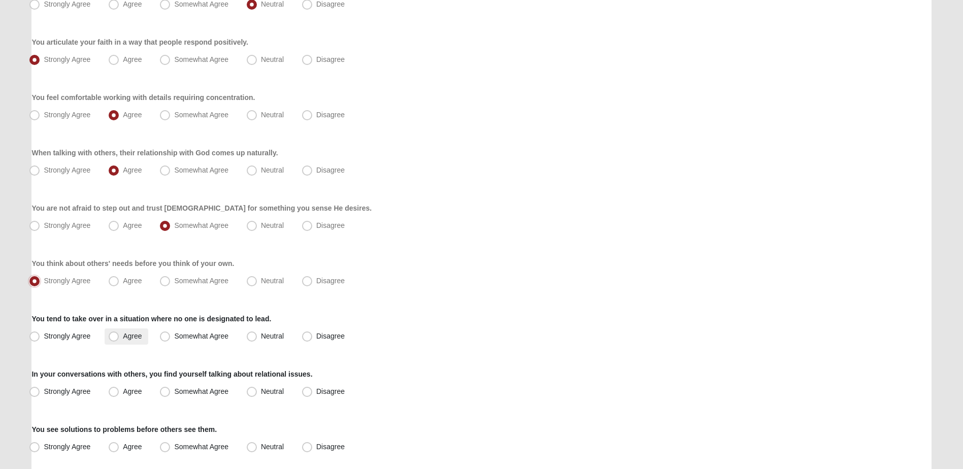
scroll to position [508, 0]
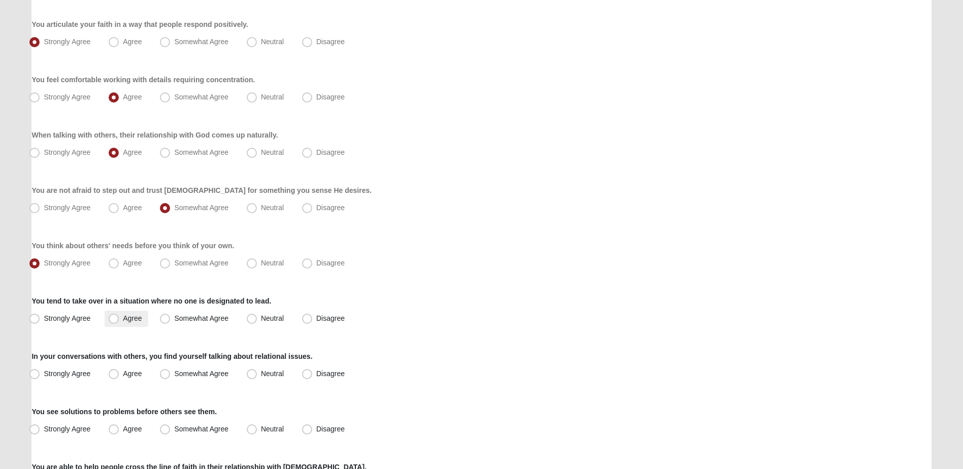
click at [122, 318] on label "Agree" at bounding box center [126, 319] width 43 height 16
click at [119, 318] on input "Agree" at bounding box center [116, 318] width 7 height 7
radio input "true"
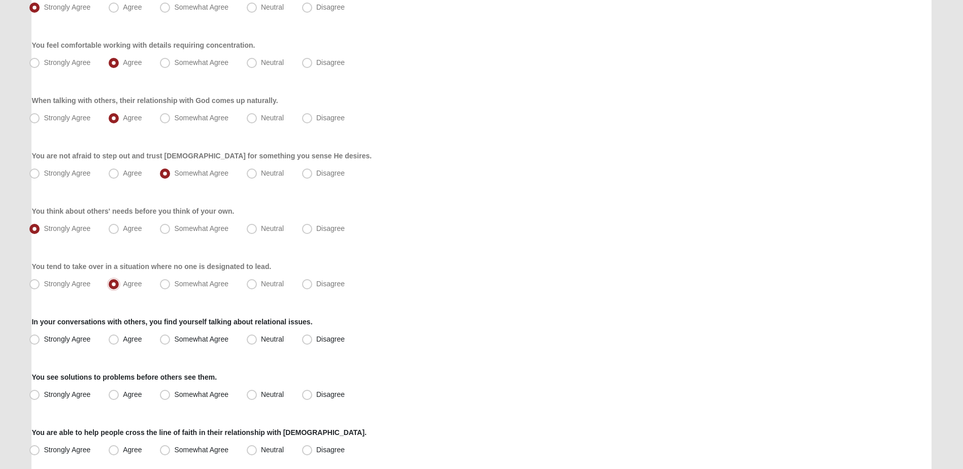
scroll to position [558, 0]
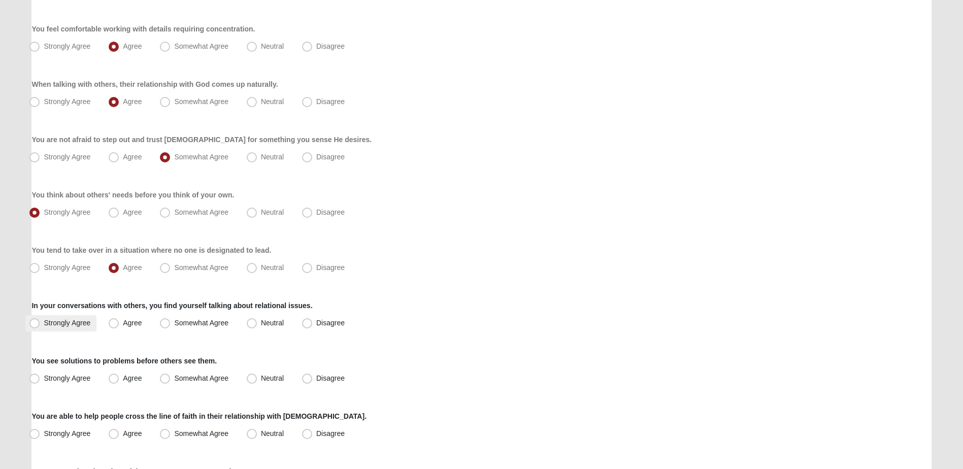
click at [49, 322] on span "Strongly Agree" at bounding box center [67, 323] width 47 height 8
click at [40, 322] on input "Strongly Agree" at bounding box center [37, 323] width 7 height 7
radio input "true"
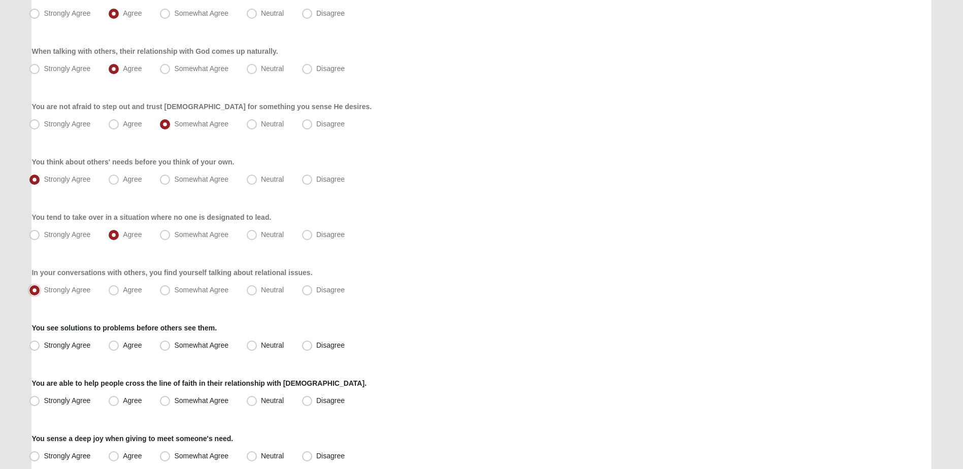
scroll to position [609, 0]
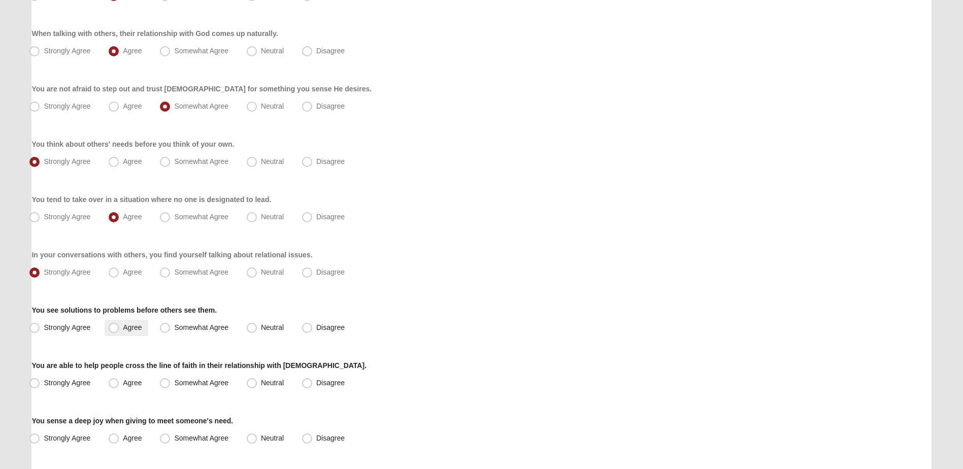
click at [123, 330] on span "Agree" at bounding box center [132, 327] width 19 height 8
click at [113, 330] on input "Agree" at bounding box center [116, 327] width 7 height 7
radio input "true"
click at [123, 330] on span "Agree" at bounding box center [132, 327] width 19 height 8
click at [113, 330] on input "Agree" at bounding box center [116, 327] width 7 height 7
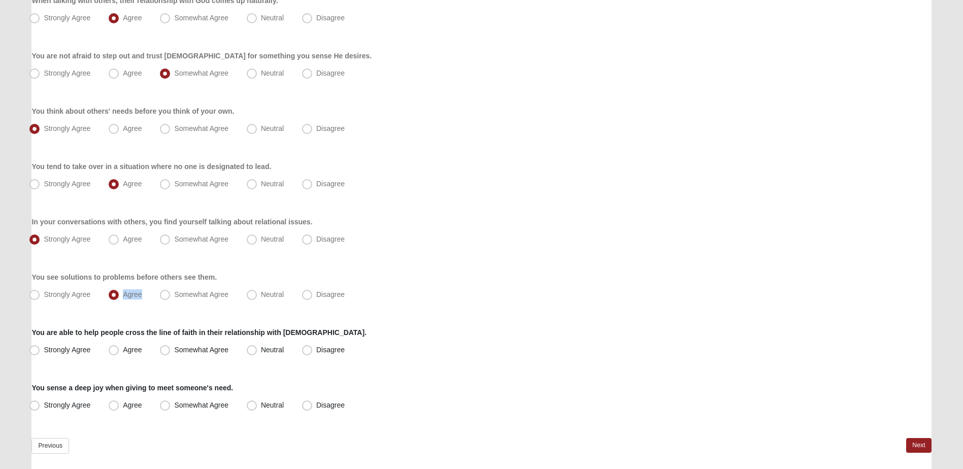
scroll to position [660, 0]
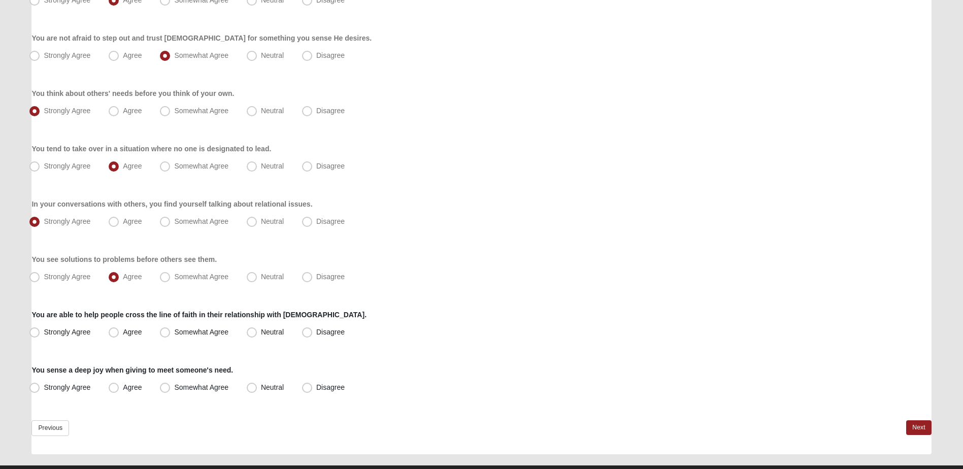
drag, startPoint x: 297, startPoint y: 340, endPoint x: 318, endPoint y: 324, distance: 26.4
click at [297, 340] on div "Strongly Agree Agree Somewhat Agree Neutral Disagree" at bounding box center [480, 332] width 899 height 16
click at [313, 336] on label "Disagree" at bounding box center [324, 332] width 53 height 16
click at [313, 336] on input "Disagree" at bounding box center [309, 332] width 7 height 7
radio input "true"
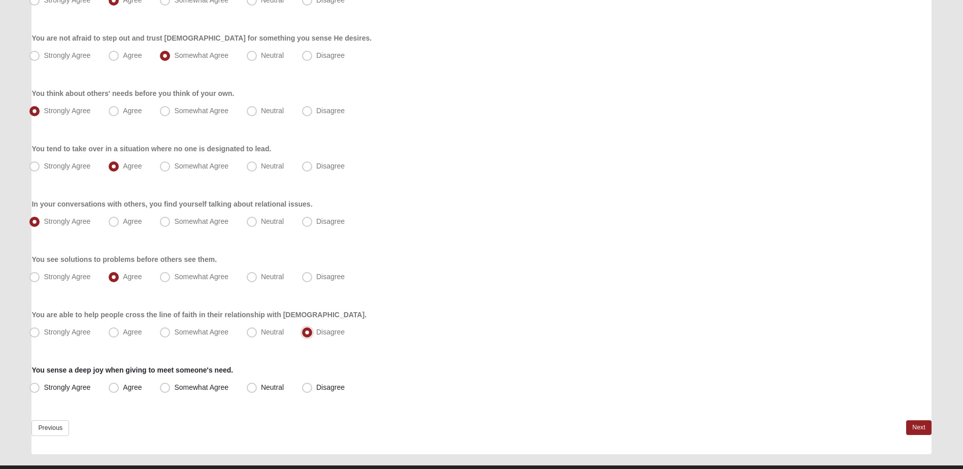
scroll to position [682, 0]
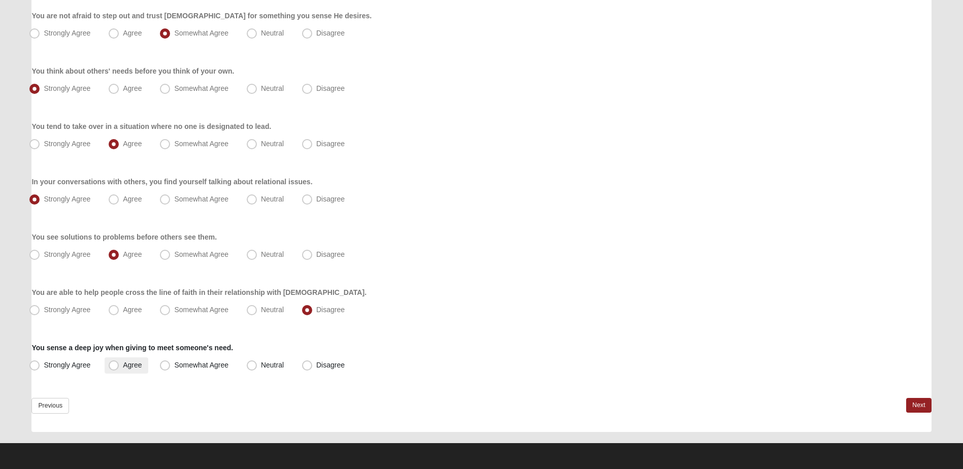
click at [130, 364] on span "Agree" at bounding box center [132, 365] width 19 height 8
click at [119, 364] on input "Agree" at bounding box center [116, 365] width 7 height 7
radio input "true"
click at [914, 407] on link "Next" at bounding box center [918, 405] width 25 height 15
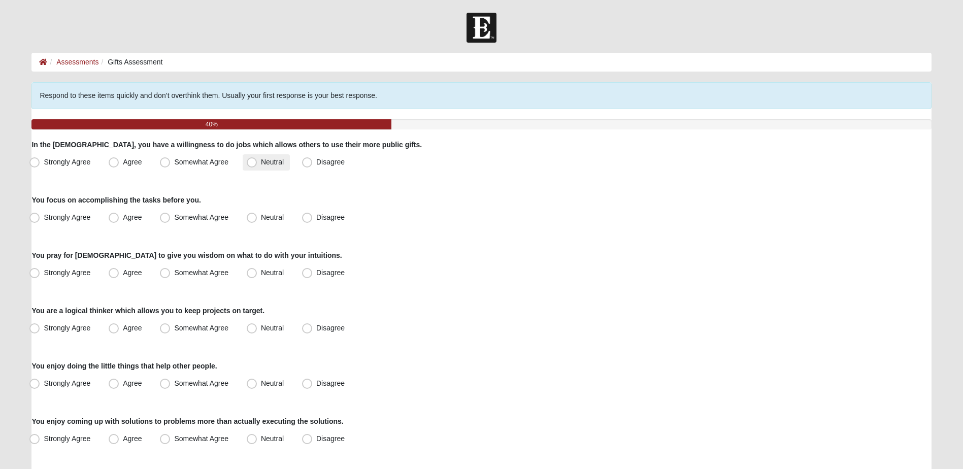
click at [261, 158] on span "Neutral" at bounding box center [272, 162] width 23 height 8
click at [251, 159] on input "Neutral" at bounding box center [254, 162] width 7 height 7
radio input "true"
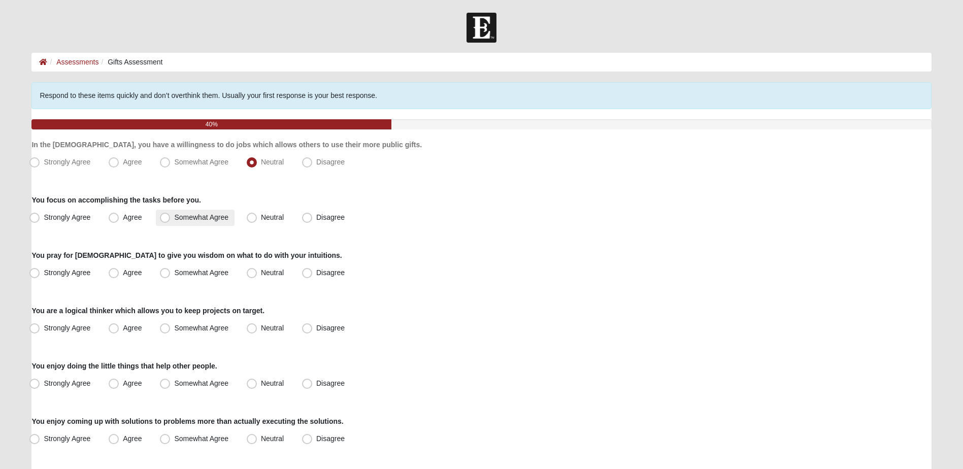
click at [180, 214] on span "Somewhat Agree" at bounding box center [201, 217] width 54 height 8
click at [171, 214] on input "Somewhat Agree" at bounding box center [167, 217] width 7 height 7
radio input "true"
click at [53, 275] on span "Strongly Agree" at bounding box center [67, 273] width 47 height 8
click at [40, 275] on input "Strongly Agree" at bounding box center [37, 273] width 7 height 7
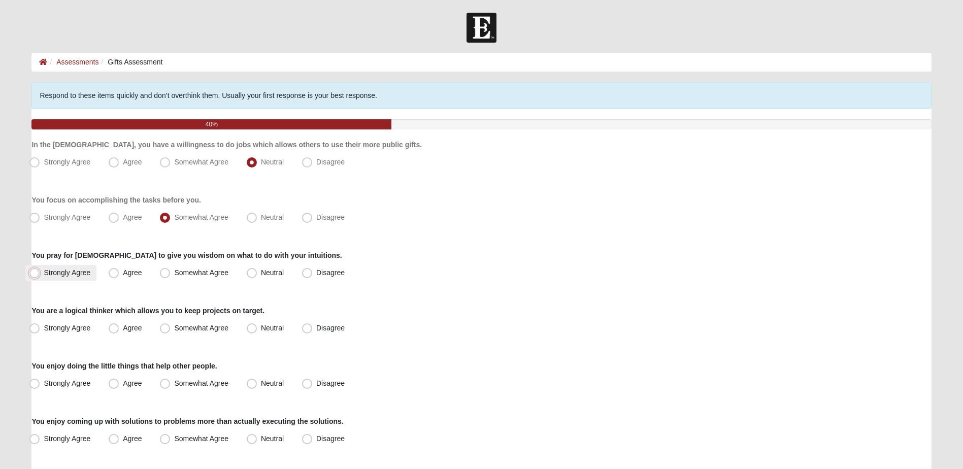
radio input "true"
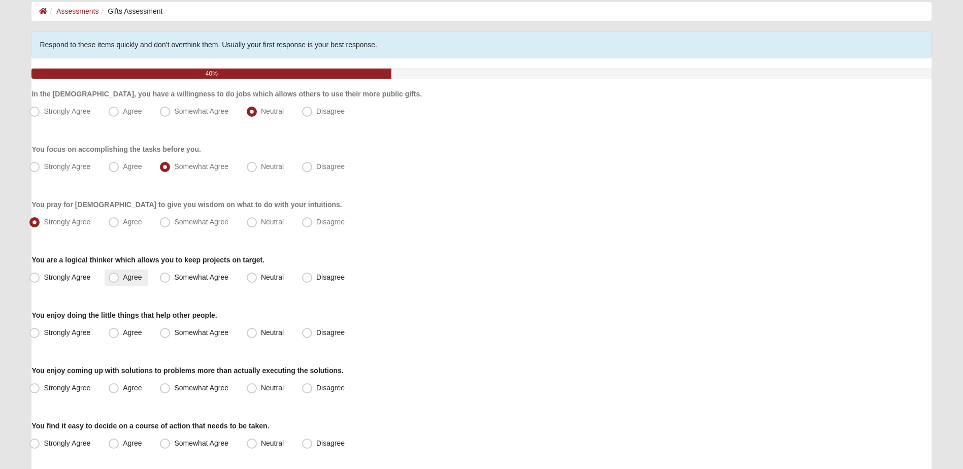
click at [126, 276] on span "Agree" at bounding box center [132, 277] width 19 height 8
click at [119, 276] on input "Agree" at bounding box center [116, 277] width 7 height 7
radio input "true"
click at [137, 336] on span "Agree" at bounding box center [132, 332] width 19 height 8
click at [119, 336] on input "Agree" at bounding box center [116, 332] width 7 height 7
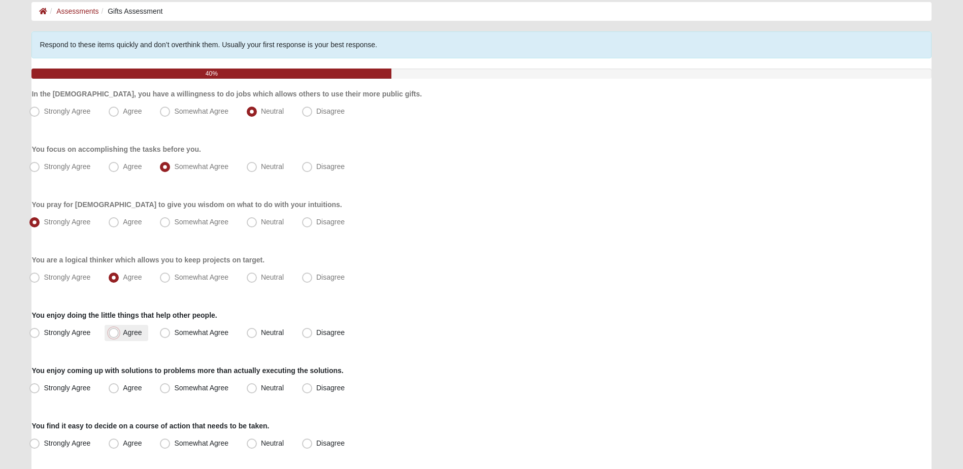
radio input "true"
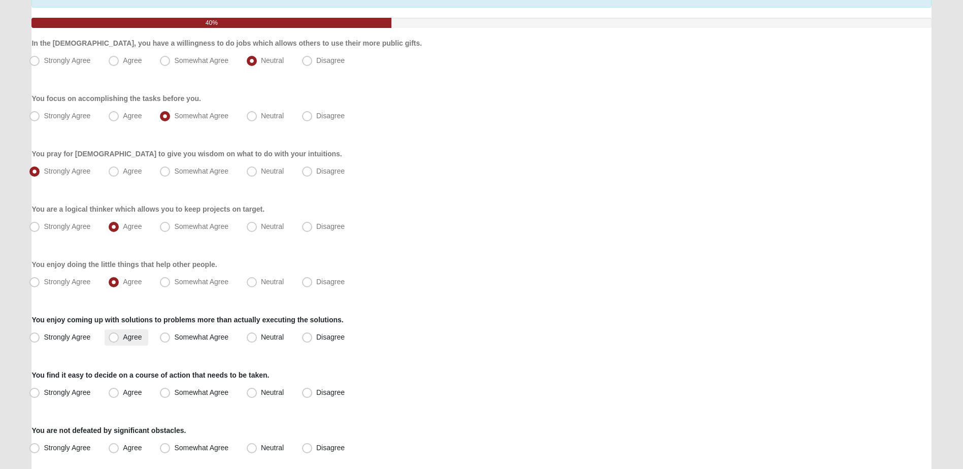
click at [124, 338] on span "Agree" at bounding box center [132, 337] width 19 height 8
click at [119, 338] on input "Agree" at bounding box center [116, 337] width 7 height 7
radio input "true"
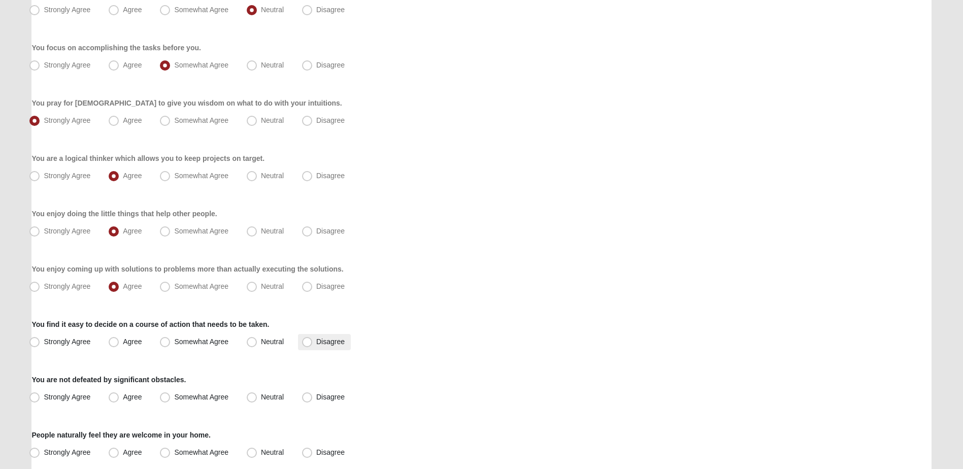
click at [316, 341] on span "Disagree" at bounding box center [330, 342] width 28 height 8
click at [313, 341] on input "Disagree" at bounding box center [309, 342] width 7 height 7
radio input "true"
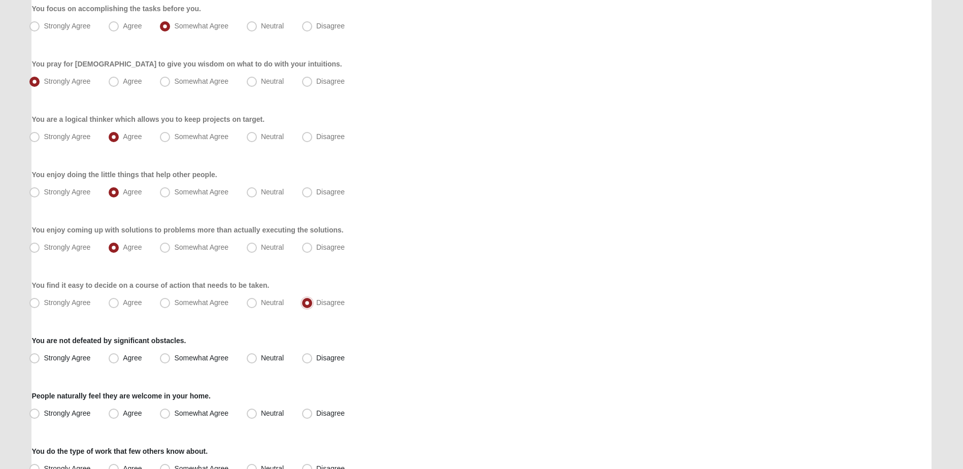
scroll to position [203, 0]
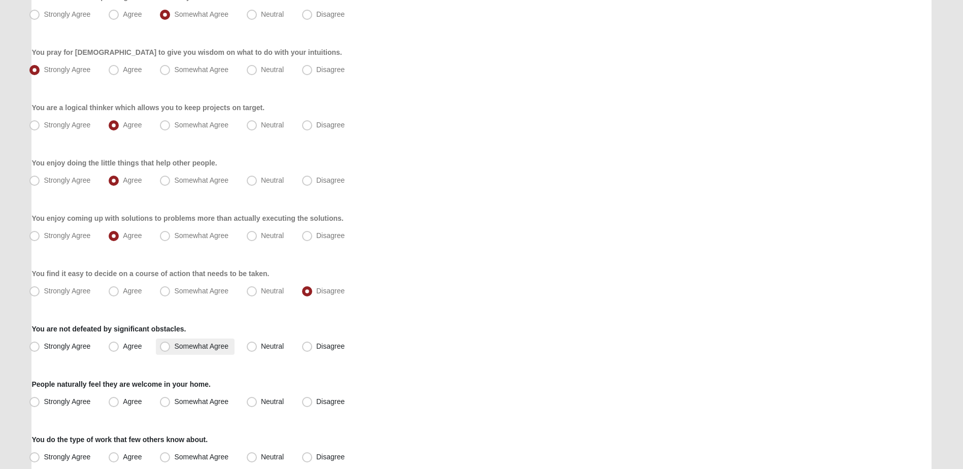
click at [191, 343] on span "Somewhat Agree" at bounding box center [201, 346] width 54 height 8
click at [171, 343] on input "Somewhat Agree" at bounding box center [167, 346] width 7 height 7
radio input "true"
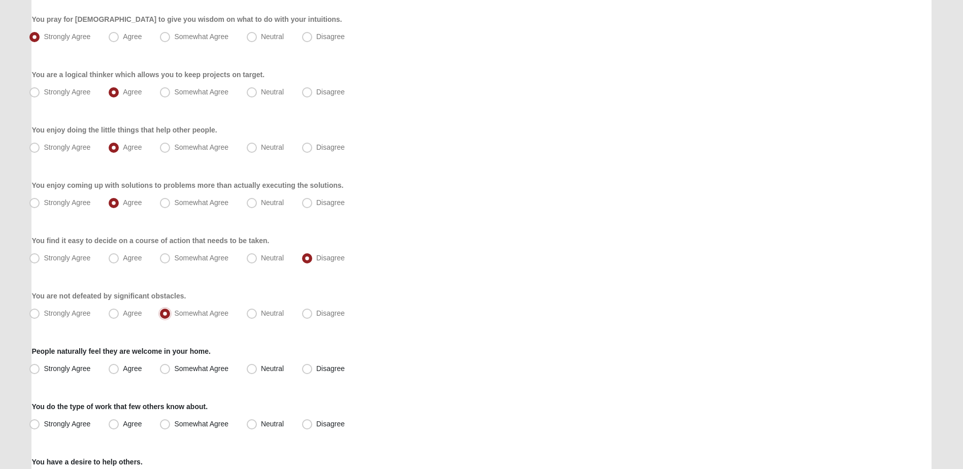
scroll to position [254, 0]
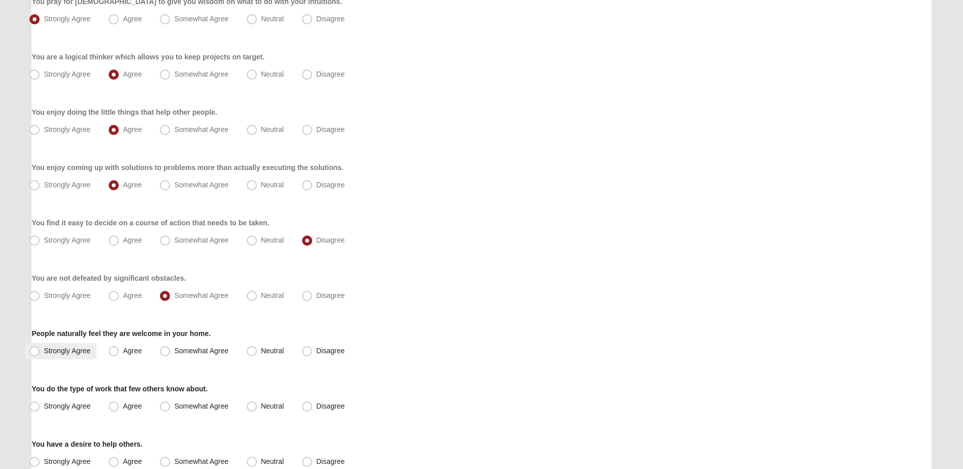
click at [55, 354] on span "Strongly Agree" at bounding box center [67, 351] width 47 height 8
click at [40, 354] on input "Strongly Agree" at bounding box center [37, 351] width 7 height 7
radio input "true"
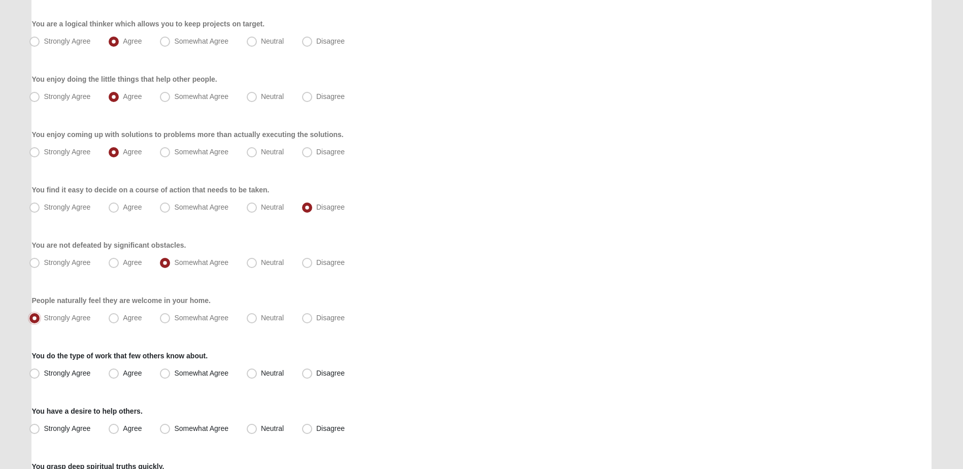
scroll to position [305, 0]
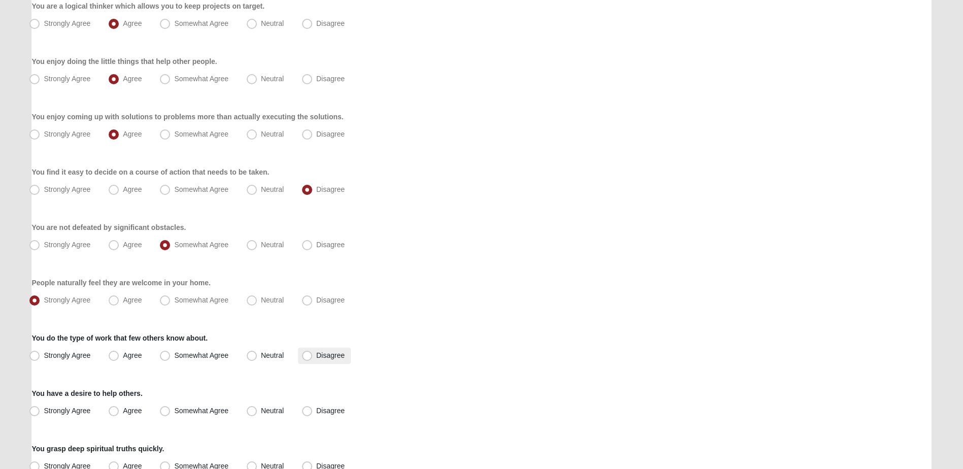
click at [312, 352] on label "Disagree" at bounding box center [324, 356] width 53 height 16
click at [312, 352] on input "Disagree" at bounding box center [309, 355] width 7 height 7
radio input "true"
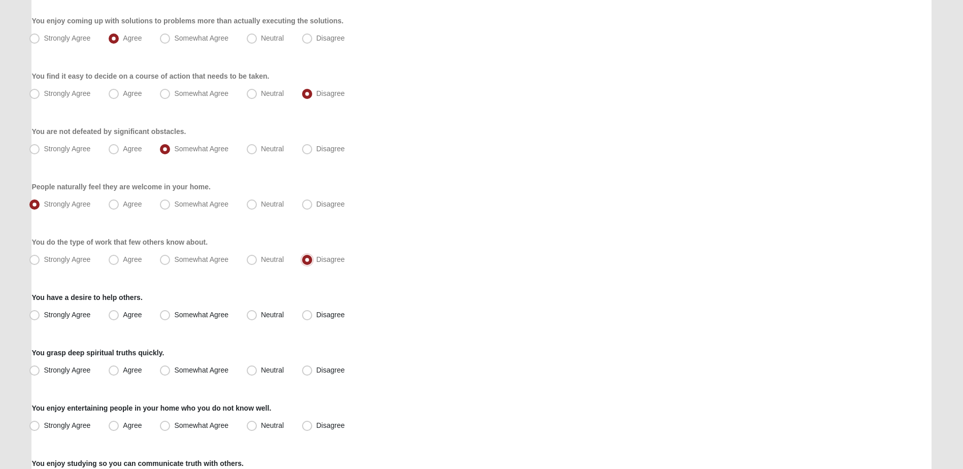
scroll to position [406, 0]
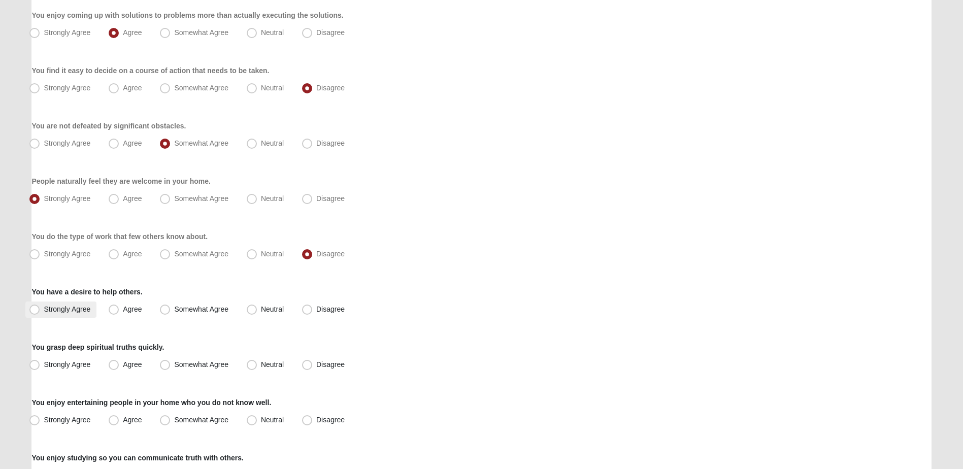
click at [78, 305] on span "Strongly Agree" at bounding box center [67, 309] width 47 height 8
click at [40, 306] on input "Strongly Agree" at bounding box center [37, 309] width 7 height 7
radio input "true"
click at [261, 365] on span "Neutral" at bounding box center [272, 364] width 23 height 8
click at [256, 365] on input "Neutral" at bounding box center [254, 364] width 7 height 7
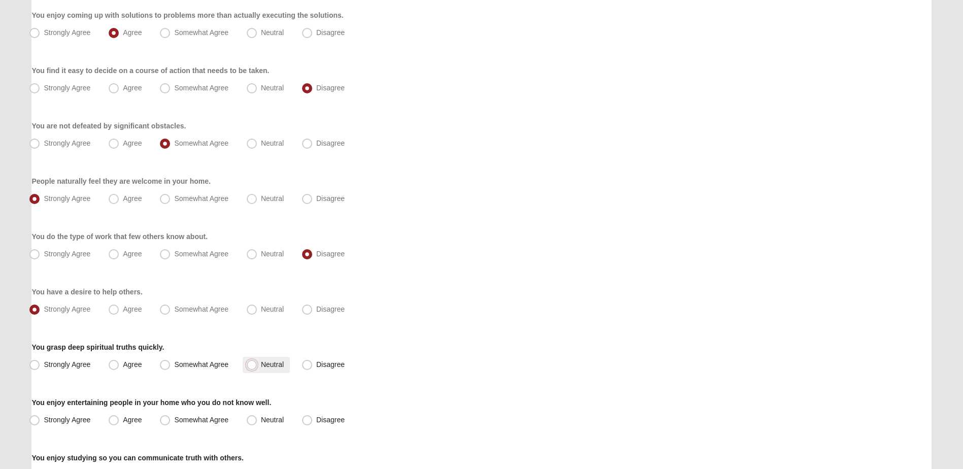
radio input "true"
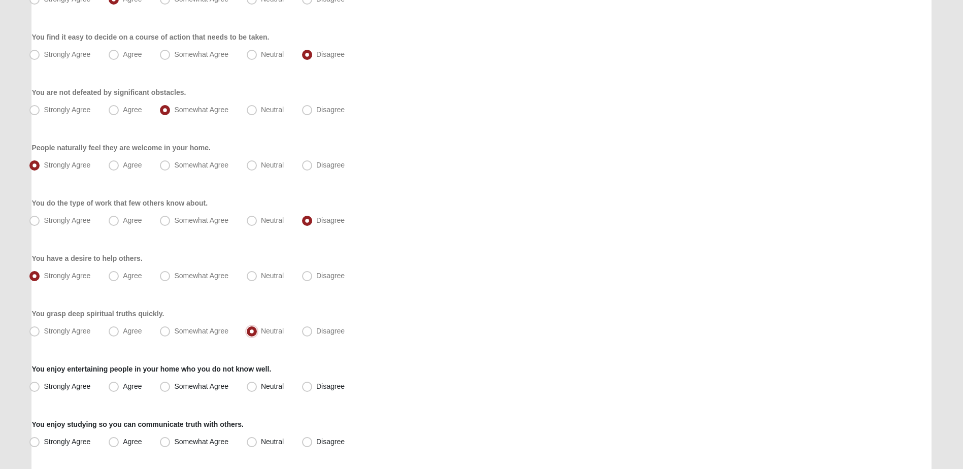
scroll to position [457, 0]
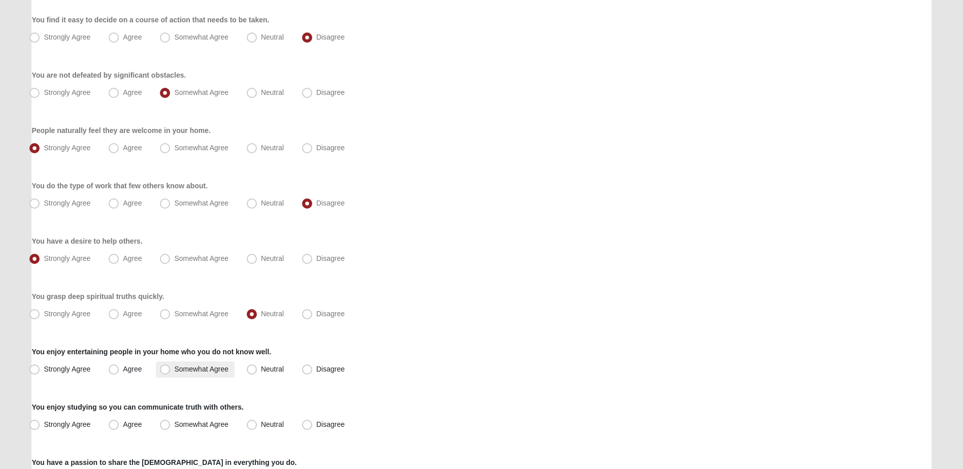
click at [219, 371] on span "Somewhat Agree" at bounding box center [201, 369] width 54 height 8
click at [171, 371] on input "Somewhat Agree" at bounding box center [167, 369] width 7 height 7
radio input "true"
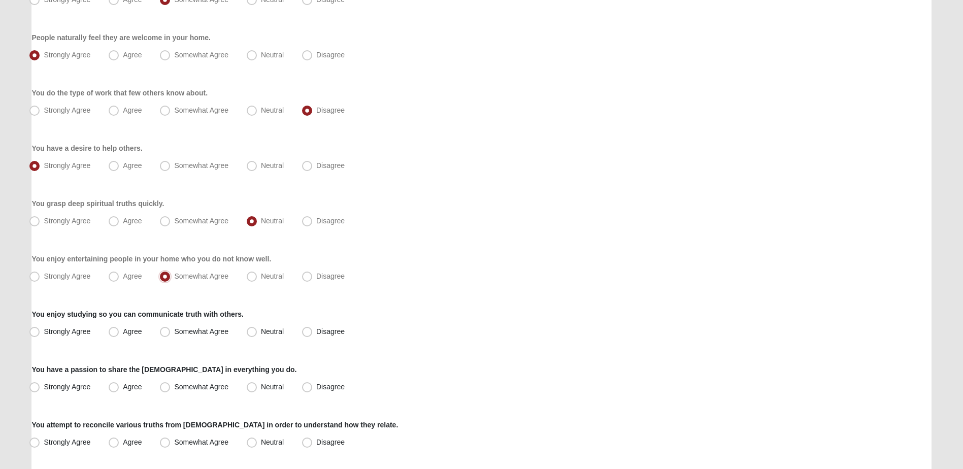
scroll to position [558, 0]
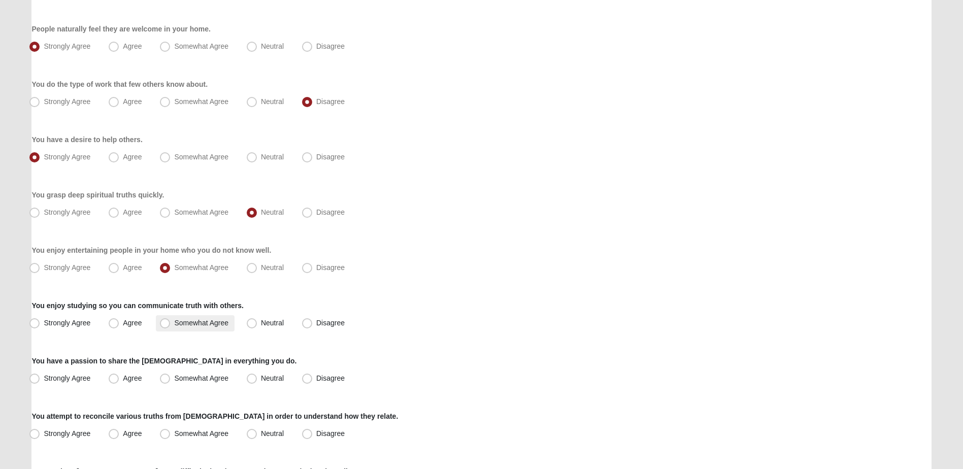
click at [193, 321] on span "Somewhat Agree" at bounding box center [201, 323] width 54 height 8
click at [171, 321] on input "Somewhat Agree" at bounding box center [167, 323] width 7 height 7
radio input "true"
click at [123, 377] on span "Agree" at bounding box center [132, 378] width 19 height 8
click at [113, 377] on input "Agree" at bounding box center [116, 378] width 7 height 7
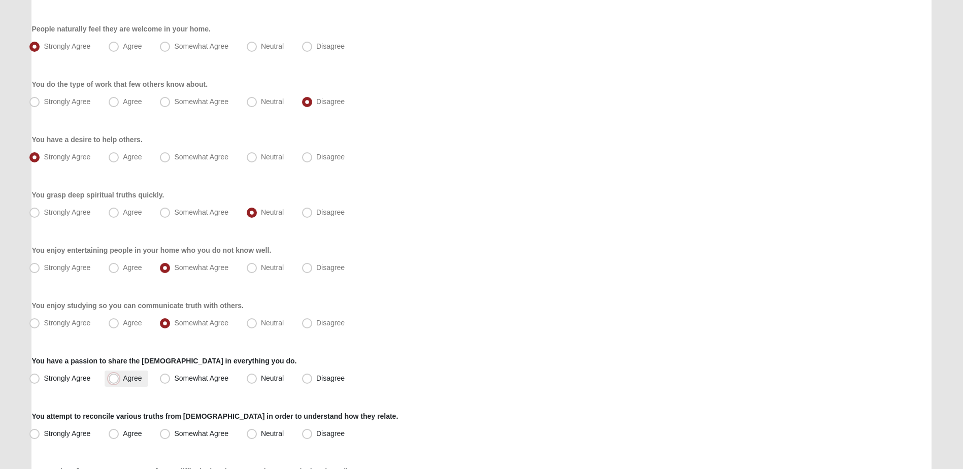
radio input "true"
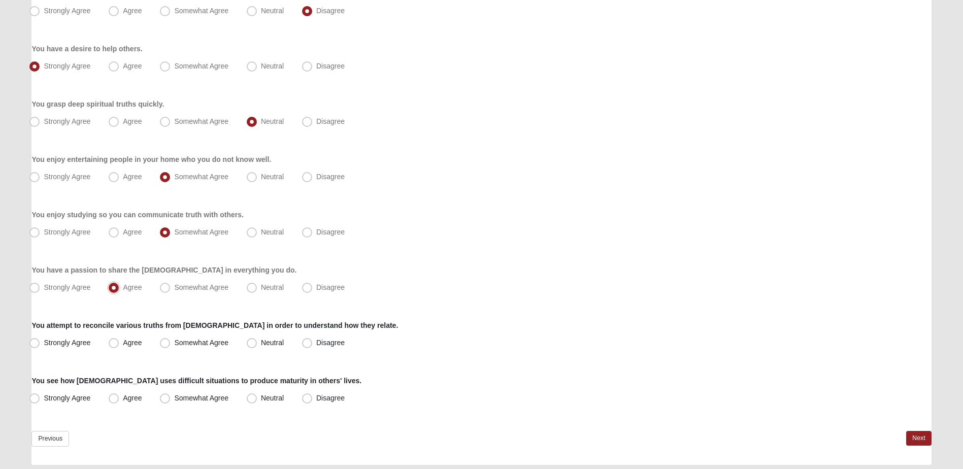
scroll to position [660, 0]
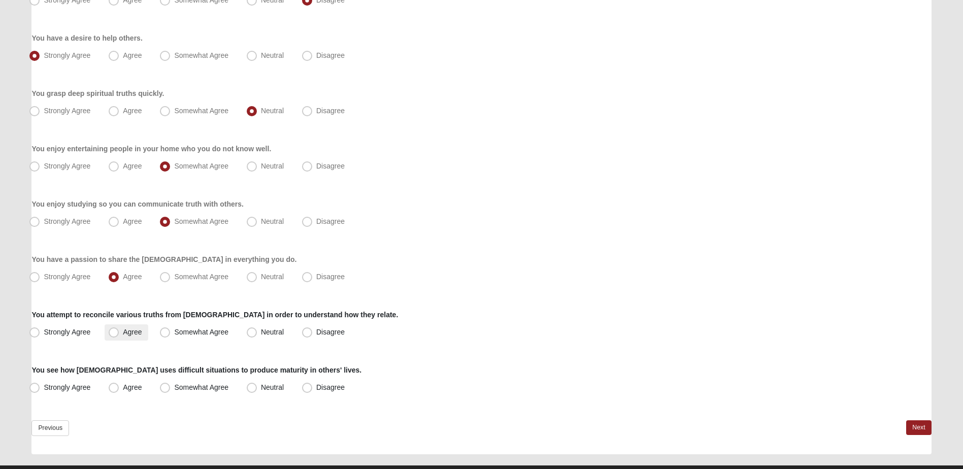
click at [123, 336] on label "Agree" at bounding box center [126, 332] width 43 height 16
click at [119, 336] on input "Agree" at bounding box center [116, 332] width 7 height 7
radio input "true"
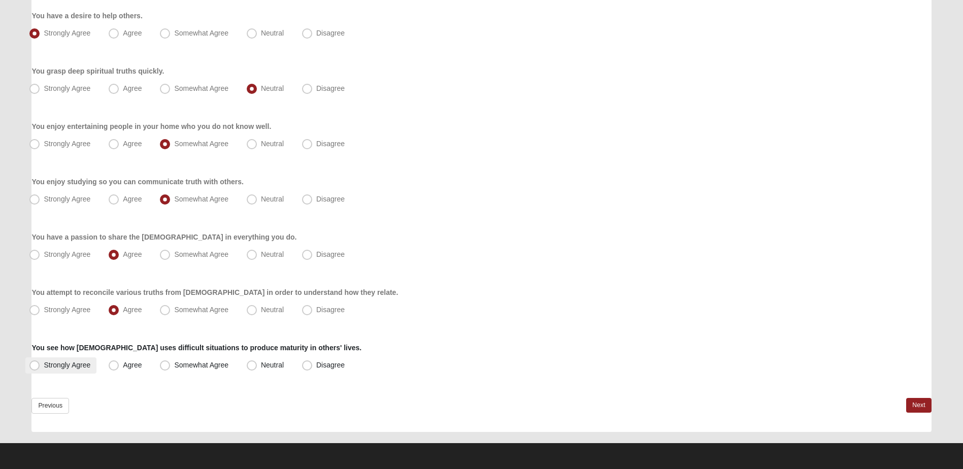
click at [90, 370] on label "Strongly Agree" at bounding box center [60, 365] width 71 height 16
click at [40, 369] on input "Strongly Agree" at bounding box center [37, 365] width 7 height 7
radio input "true"
click at [923, 402] on link "Next" at bounding box center [918, 405] width 25 height 15
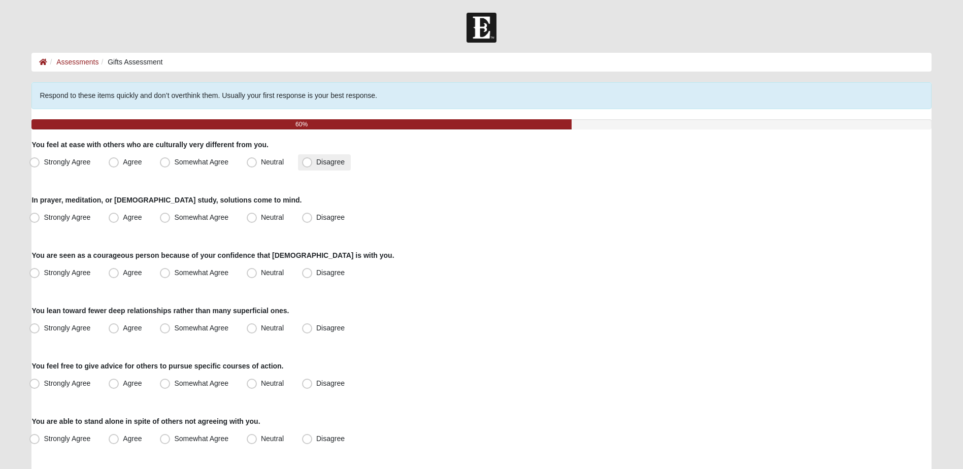
click at [314, 164] on label "Disagree" at bounding box center [324, 162] width 53 height 16
click at [313, 164] on input "Disagree" at bounding box center [309, 162] width 7 height 7
radio input "true"
click at [123, 218] on span "Agree" at bounding box center [132, 217] width 19 height 8
click at [113, 218] on input "Agree" at bounding box center [116, 217] width 7 height 7
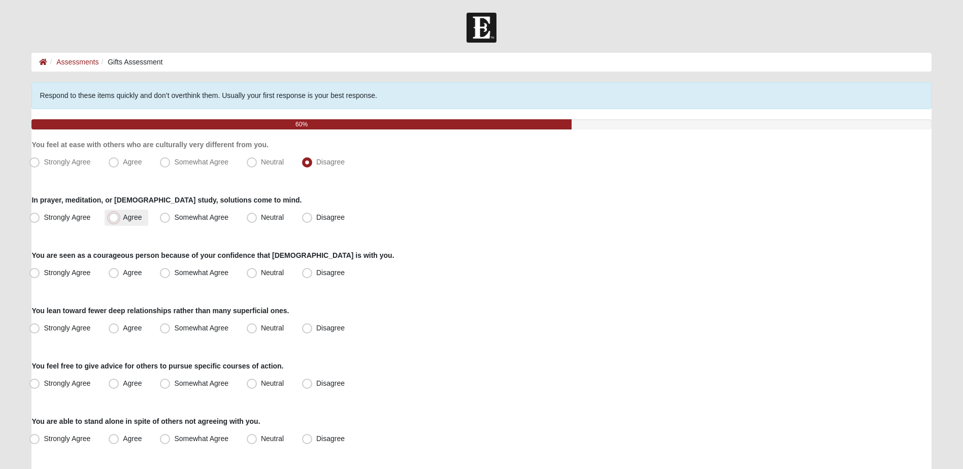
radio input "true"
click at [174, 273] on span "Somewhat Agree" at bounding box center [201, 273] width 54 height 8
click at [170, 273] on input "Somewhat Agree" at bounding box center [167, 273] width 7 height 7
radio input "true"
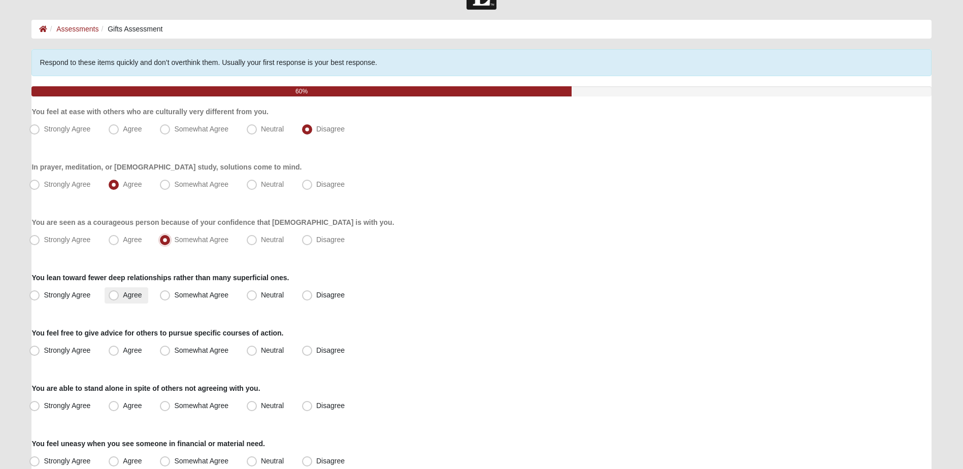
scroll to position [51, 0]
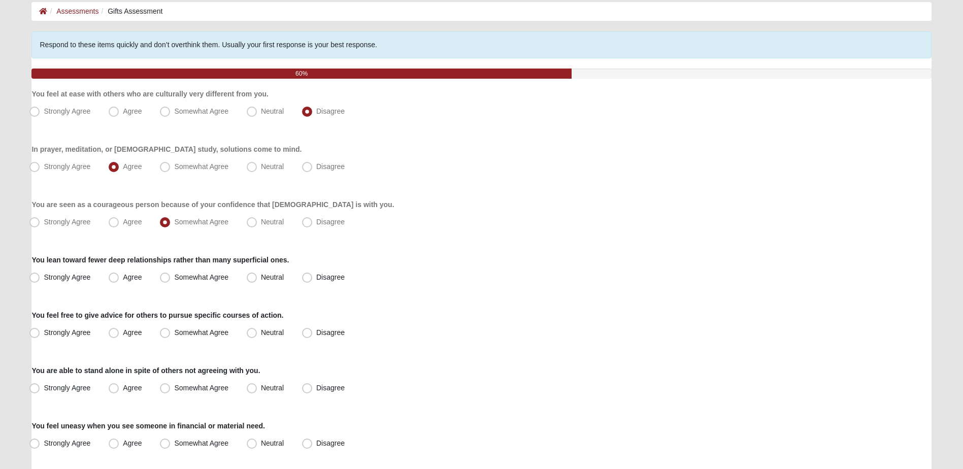
click at [71, 281] on span "Strongly Agree" at bounding box center [67, 277] width 47 height 8
click at [40, 281] on input "Strongly Agree" at bounding box center [37, 277] width 7 height 7
radio input "true"
drag, startPoint x: 348, startPoint y: 332, endPoint x: 195, endPoint y: 353, distance: 154.2
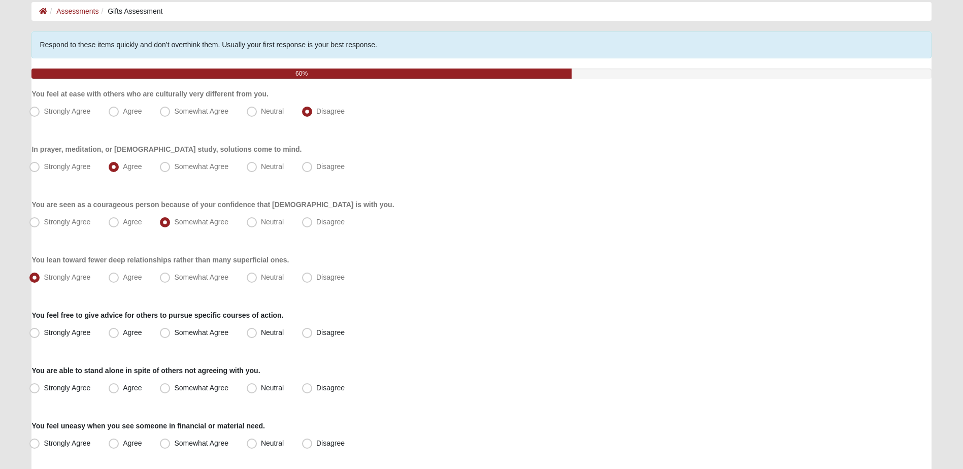
click at [347, 333] on label "Disagree" at bounding box center [324, 333] width 53 height 16
click at [313, 333] on input "Disagree" at bounding box center [309, 332] width 7 height 7
radio input "true"
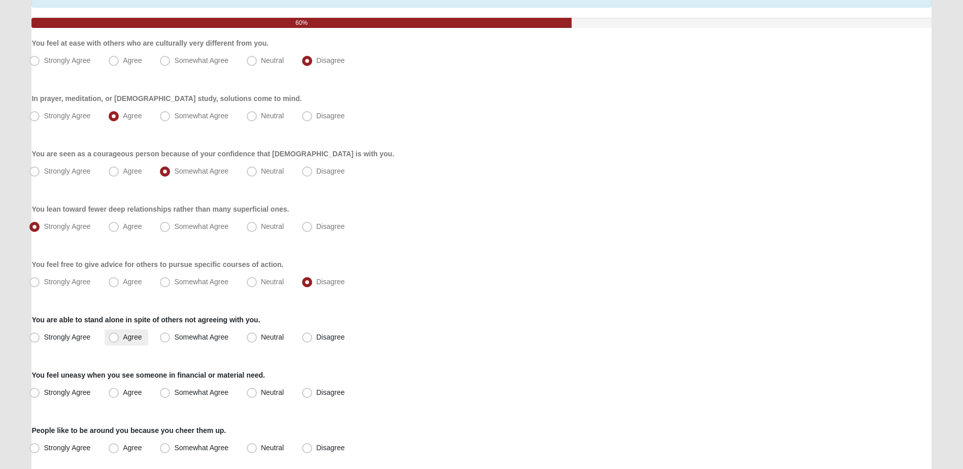
click at [123, 339] on span "Agree" at bounding box center [132, 337] width 19 height 8
click at [117, 339] on input "Agree" at bounding box center [116, 337] width 7 height 7
radio input "true"
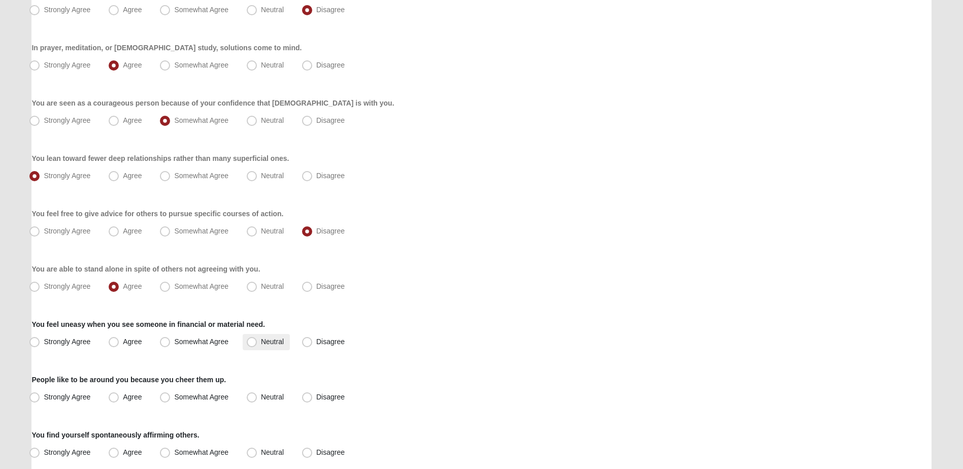
click at [279, 345] on span "Neutral" at bounding box center [272, 342] width 23 height 8
click at [257, 345] on input "Neutral" at bounding box center [254, 342] width 7 height 7
radio input "true"
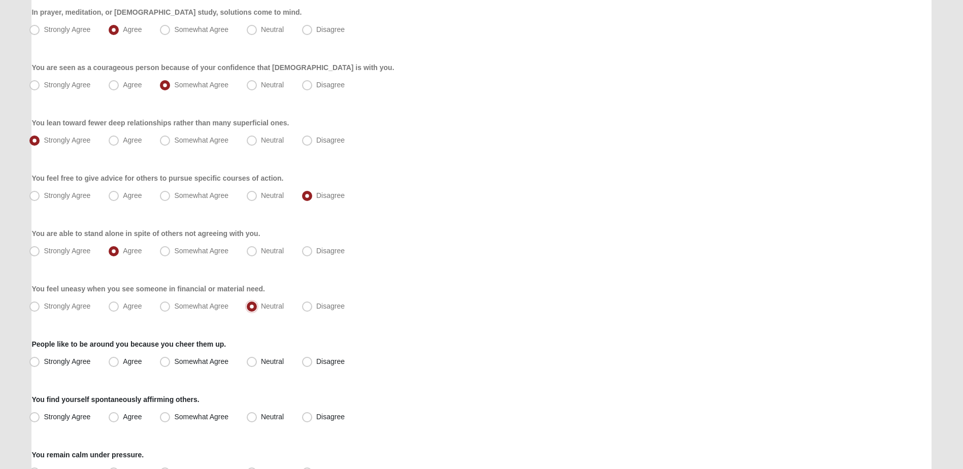
scroll to position [203, 0]
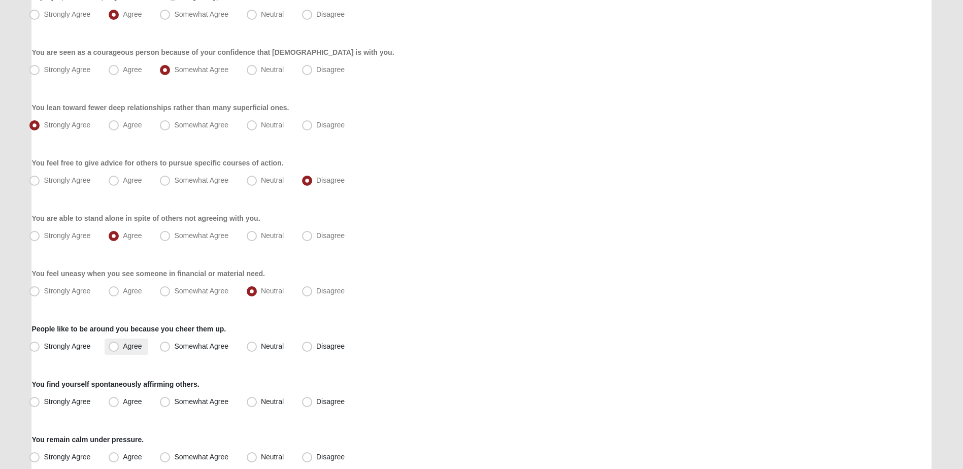
click at [123, 343] on span "Agree" at bounding box center [132, 346] width 19 height 8
click at [119, 343] on input "Agree" at bounding box center [116, 346] width 7 height 7
radio input "true"
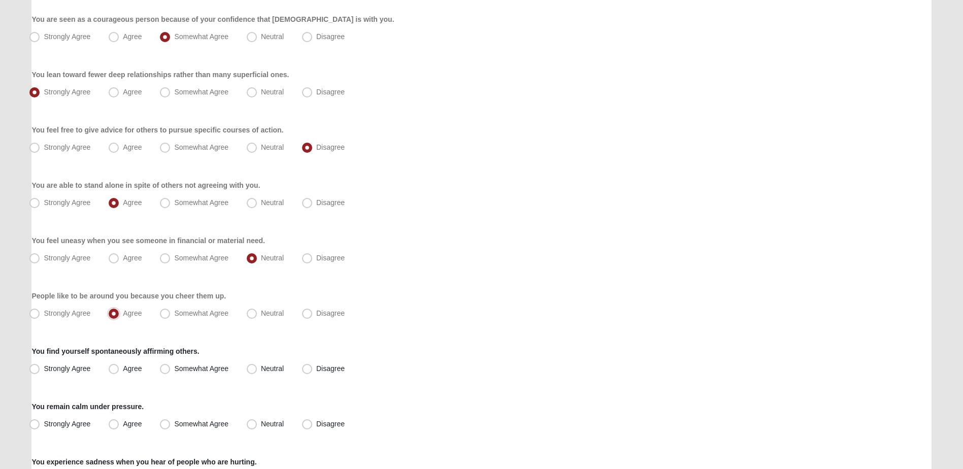
scroll to position [254, 0]
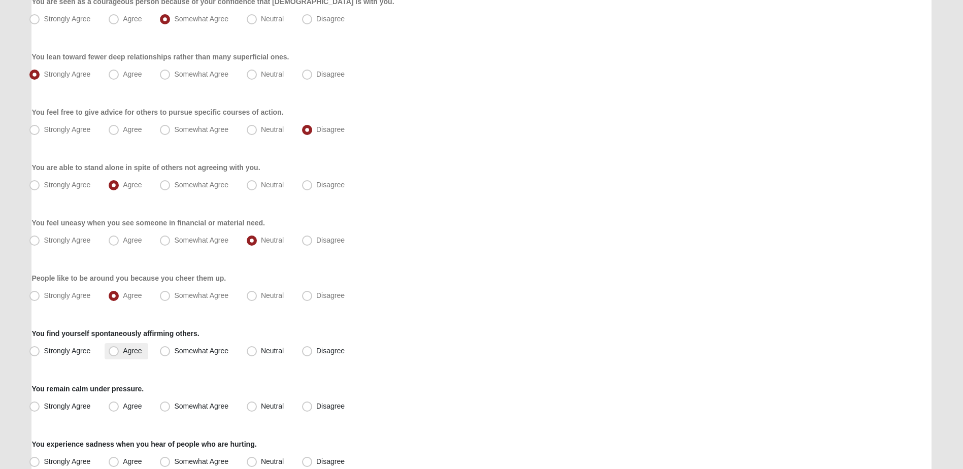
click at [123, 350] on span "Agree" at bounding box center [132, 351] width 19 height 8
click at [119, 350] on input "Agree" at bounding box center [116, 351] width 7 height 7
radio input "true"
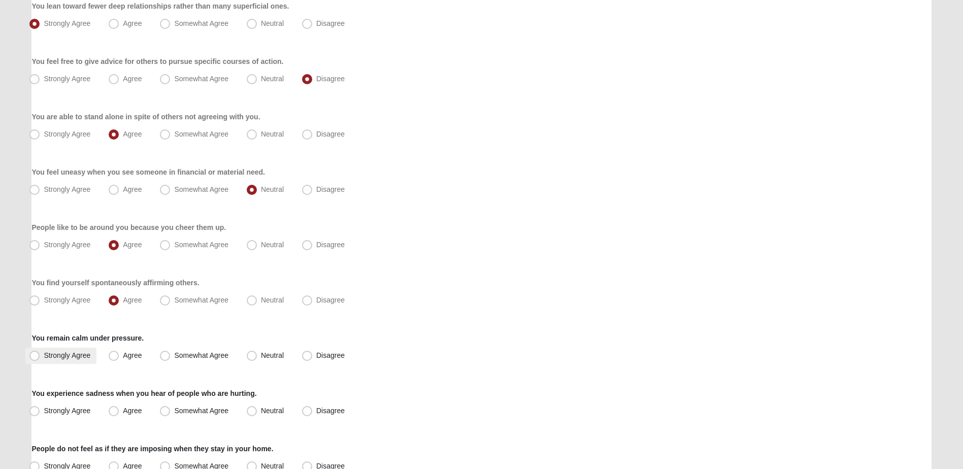
click at [68, 355] on span "Strongly Agree" at bounding box center [67, 355] width 47 height 8
click at [40, 355] on input "Strongly Agree" at bounding box center [37, 355] width 7 height 7
radio input "true"
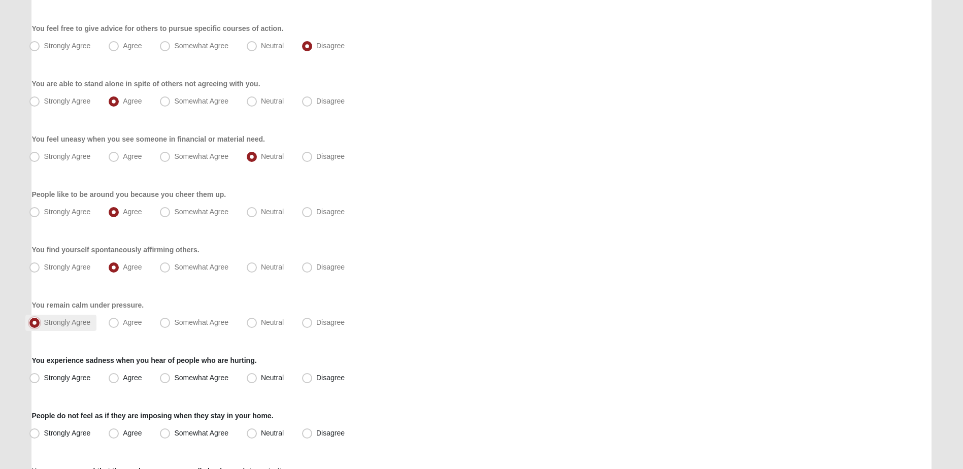
scroll to position [355, 0]
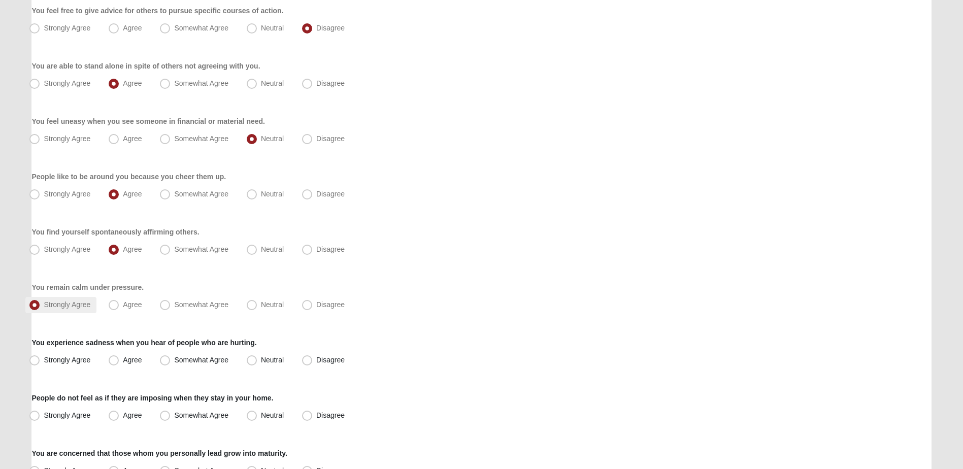
click at [68, 355] on label "Strongly Agree" at bounding box center [60, 360] width 71 height 16
click at [40, 357] on input "Strongly Agree" at bounding box center [37, 360] width 7 height 7
radio input "true"
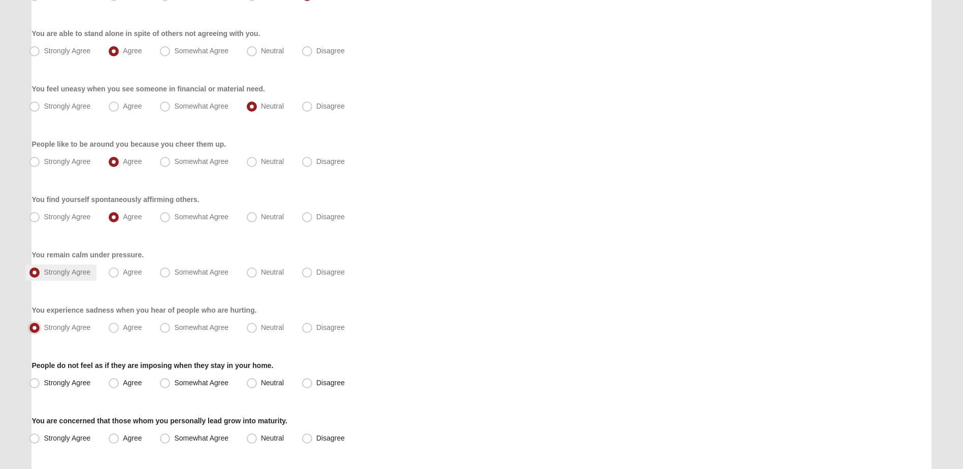
scroll to position [406, 0]
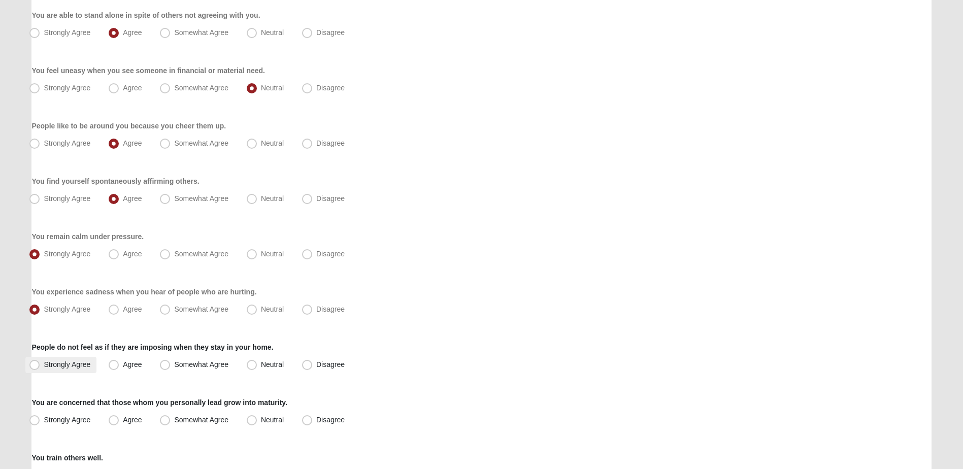
click at [64, 365] on span "Strongly Agree" at bounding box center [67, 364] width 47 height 8
click at [40, 365] on input "Strongly Agree" at bounding box center [37, 364] width 7 height 7
radio input "true"
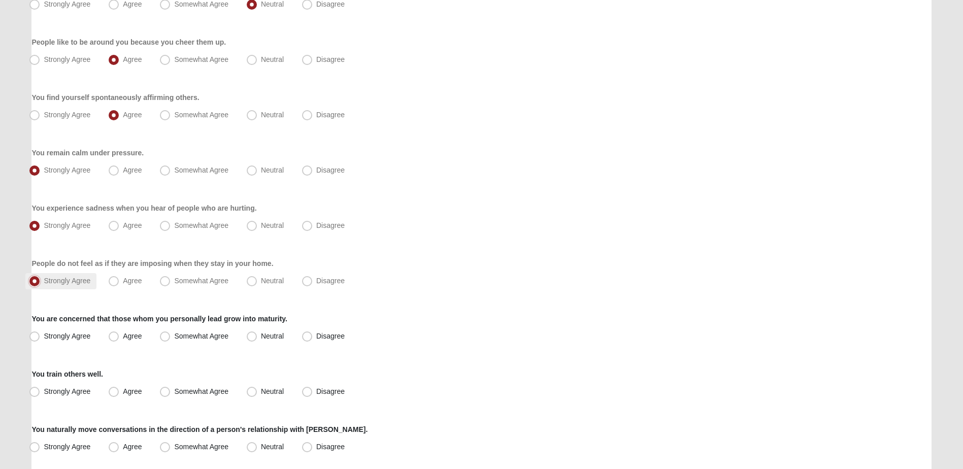
scroll to position [508, 0]
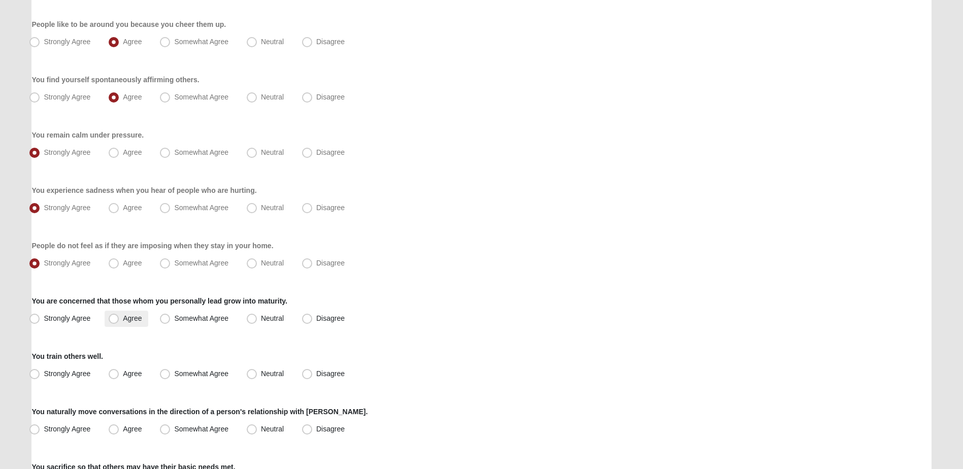
click at [128, 322] on label "Agree" at bounding box center [126, 319] width 43 height 16
click at [119, 322] on input "Agree" at bounding box center [116, 318] width 7 height 7
radio input "true"
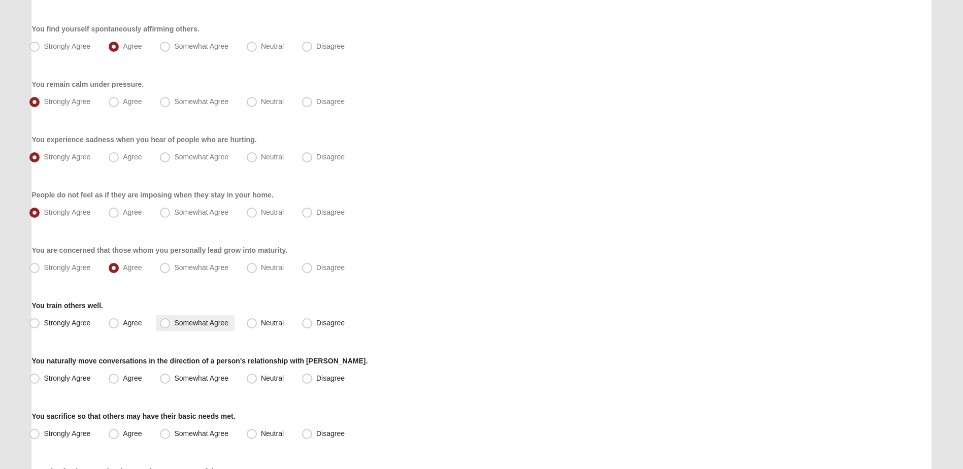
click at [188, 326] on span "Somewhat Agree" at bounding box center [201, 323] width 54 height 8
click at [171, 326] on input "Somewhat Agree" at bounding box center [167, 323] width 7 height 7
radio input "true"
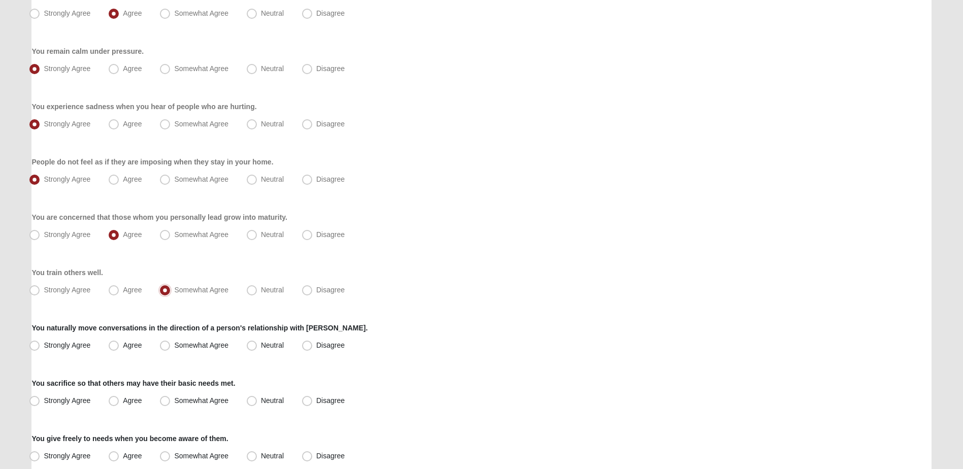
scroll to position [609, 0]
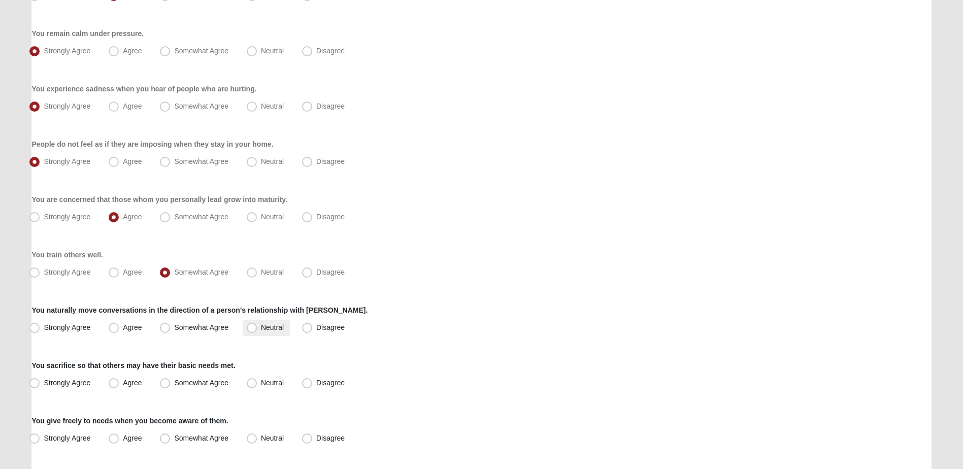
click at [257, 330] on label "Neutral" at bounding box center [266, 328] width 47 height 16
click at [257, 330] on input "Neutral" at bounding box center [254, 327] width 7 height 7
radio input "true"
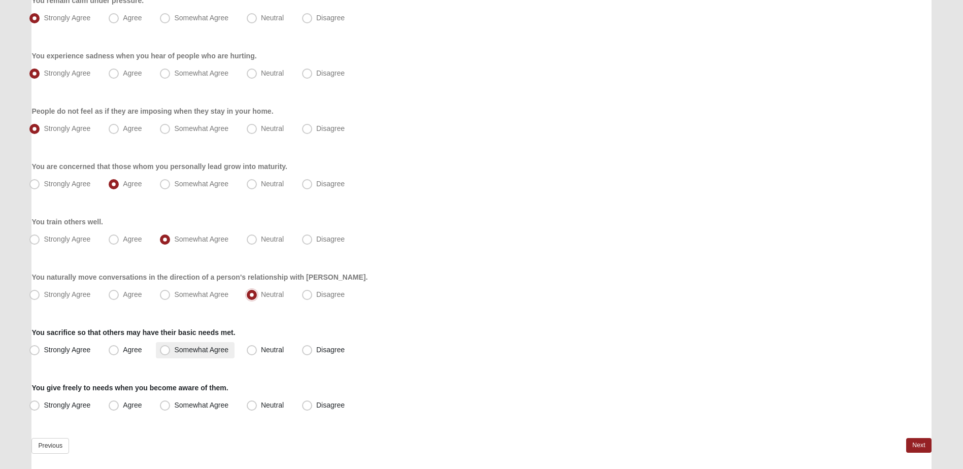
scroll to position [660, 0]
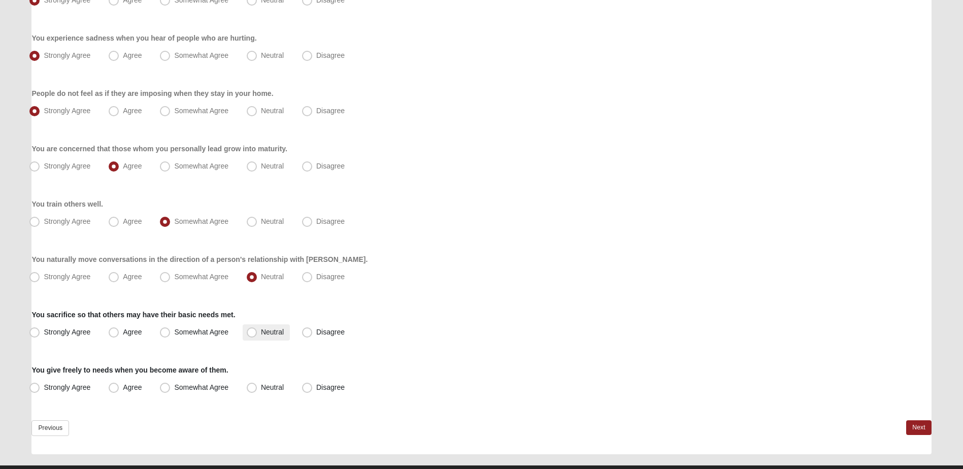
click at [243, 334] on label "Neutral" at bounding box center [266, 332] width 47 height 16
click at [251, 334] on input "Neutral" at bounding box center [254, 332] width 7 height 7
radio input "true"
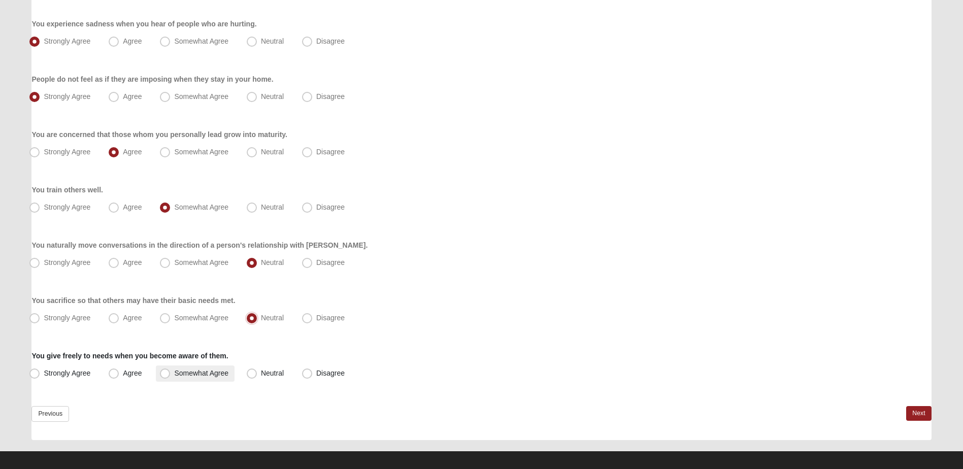
scroll to position [682, 0]
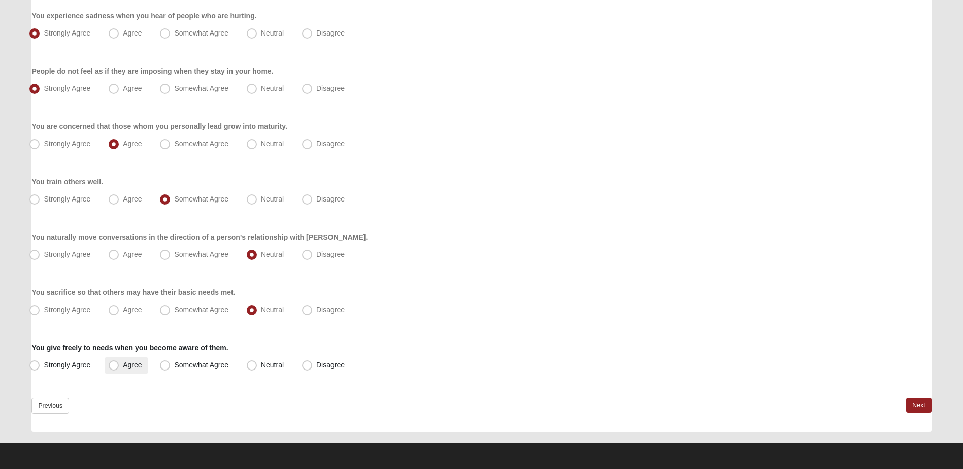
click at [140, 370] on label "Agree" at bounding box center [126, 365] width 43 height 16
click at [119, 369] on input "Agree" at bounding box center [116, 365] width 7 height 7
radio input "true"
click at [140, 370] on label "Agree" at bounding box center [126, 365] width 43 height 16
click at [119, 369] on input "Agree" at bounding box center [116, 365] width 7 height 7
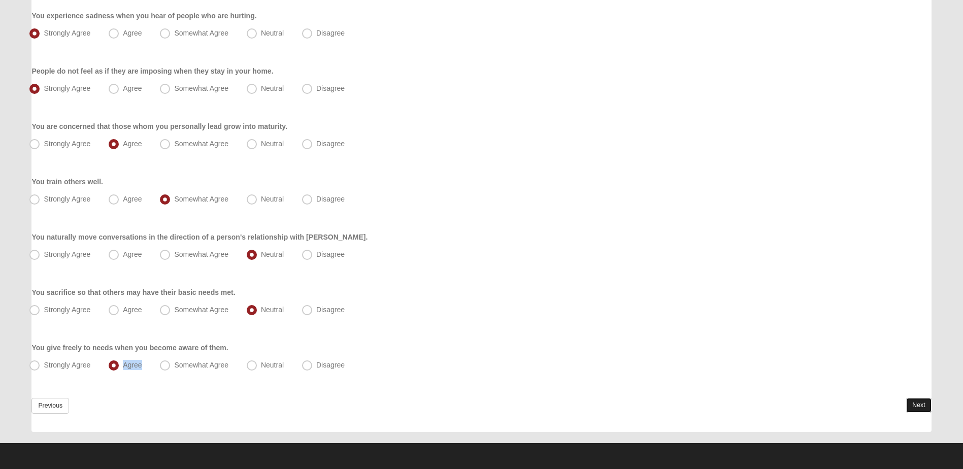
click at [911, 407] on link "Next" at bounding box center [918, 405] width 25 height 15
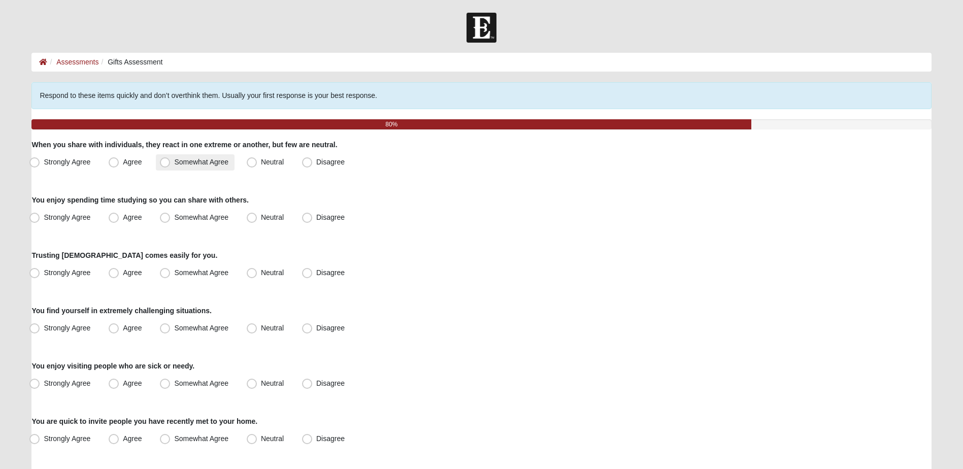
click at [220, 160] on span "Somewhat Agree" at bounding box center [201, 162] width 54 height 8
click at [171, 160] on input "Somewhat Agree" at bounding box center [167, 162] width 7 height 7
radio input "true"
click at [175, 218] on span "Somewhat Agree" at bounding box center [201, 217] width 54 height 8
click at [171, 218] on input "Somewhat Agree" at bounding box center [167, 217] width 7 height 7
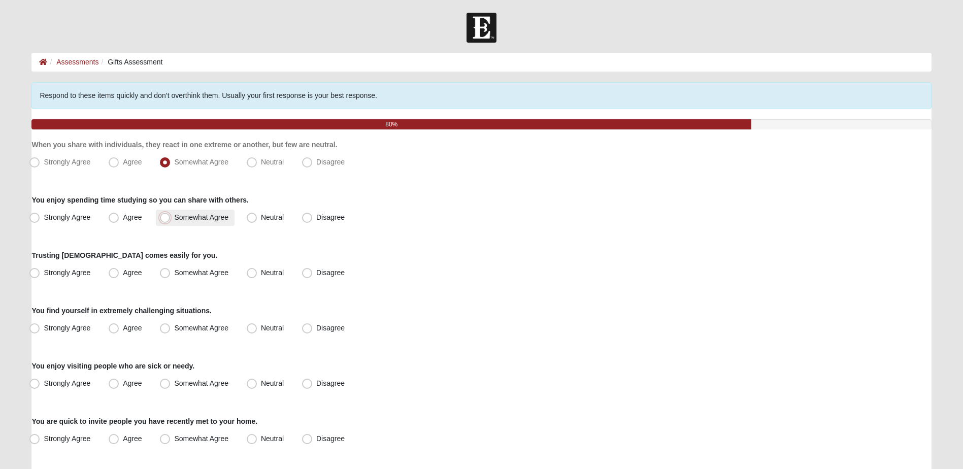
radio input "true"
click at [221, 273] on span "Somewhat Agree" at bounding box center [201, 273] width 54 height 8
click at [171, 273] on input "Somewhat Agree" at bounding box center [167, 273] width 7 height 7
radio input "true"
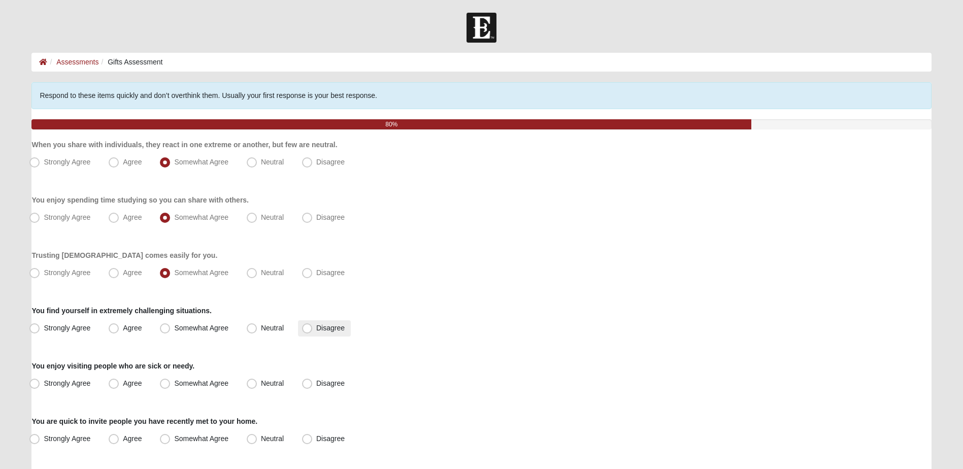
click at [318, 326] on span "Disagree" at bounding box center [330, 328] width 28 height 8
click at [313, 326] on input "Disagree" at bounding box center [309, 328] width 7 height 7
radio input "true"
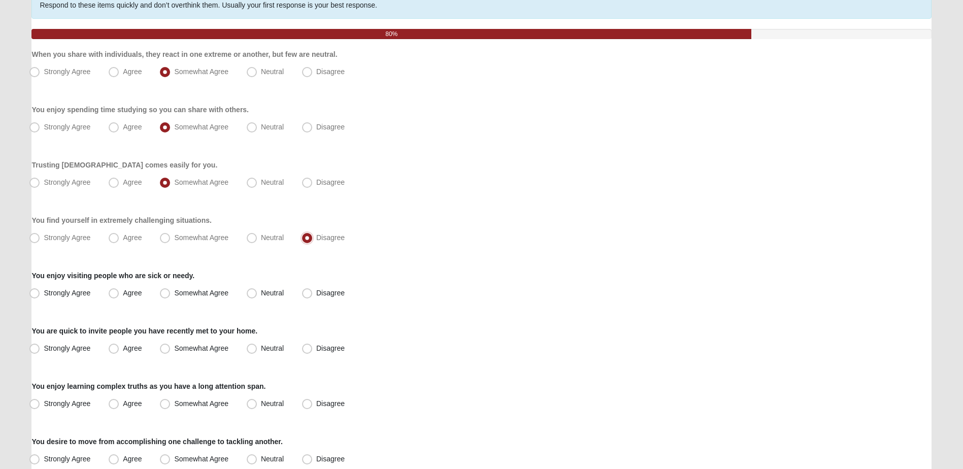
scroll to position [102, 0]
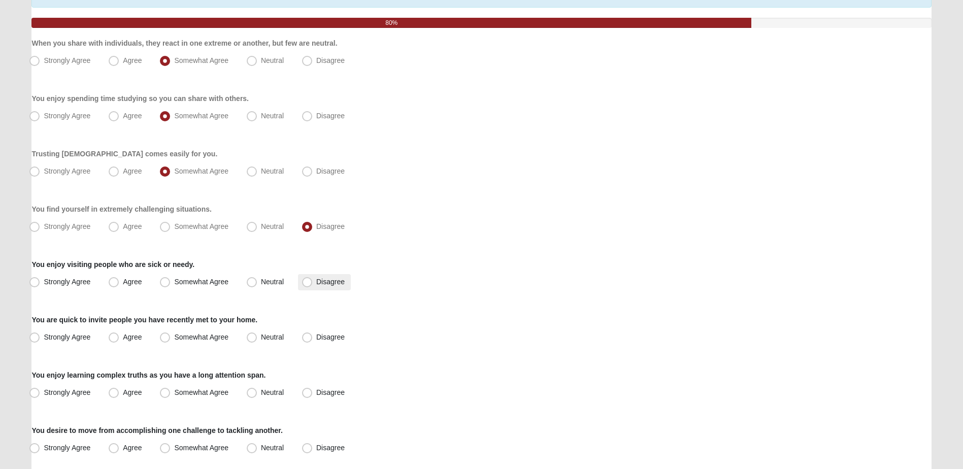
click at [312, 284] on label "Disagree" at bounding box center [324, 282] width 53 height 16
click at [312, 284] on input "Disagree" at bounding box center [309, 282] width 7 height 7
radio input "true"
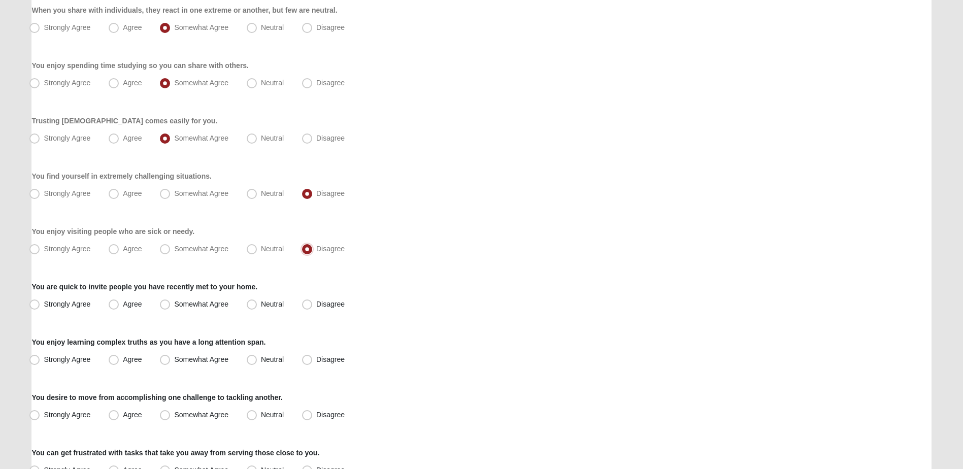
scroll to position [152, 0]
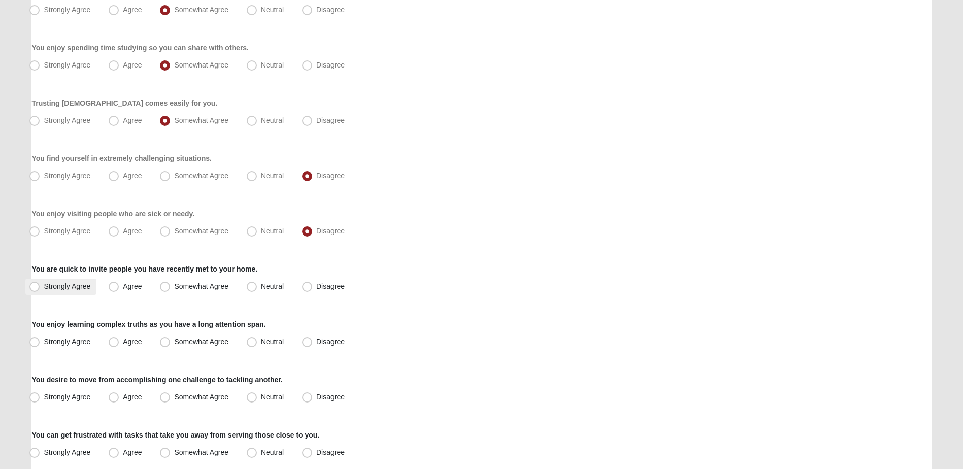
click at [87, 292] on label "Strongly Agree" at bounding box center [60, 287] width 71 height 16
click at [40, 290] on input "Strongly Agree" at bounding box center [37, 286] width 7 height 7
radio input "true"
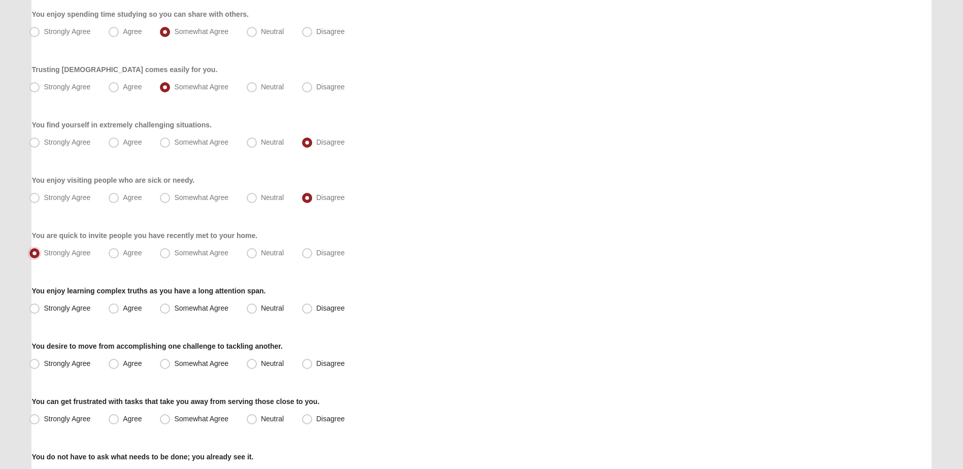
scroll to position [203, 0]
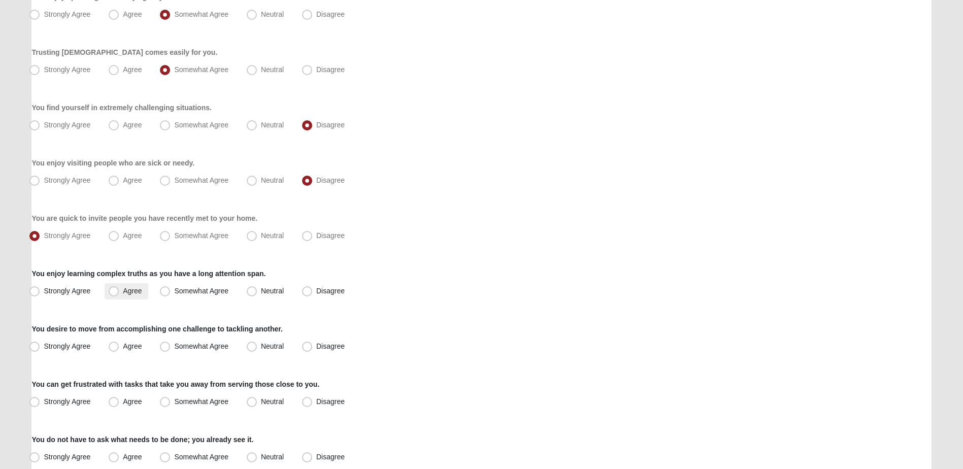
click at [123, 289] on span "Agree" at bounding box center [132, 291] width 19 height 8
click at [114, 289] on input "Agree" at bounding box center [116, 291] width 7 height 7
radio input "true"
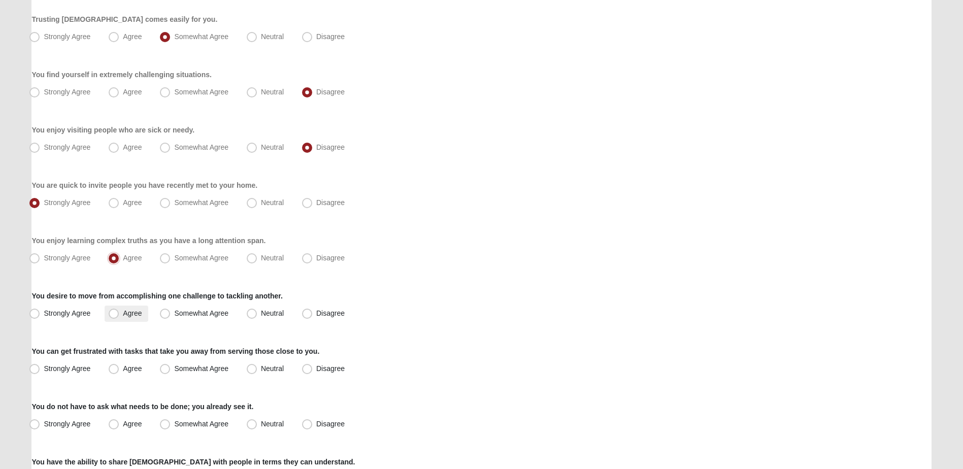
scroll to position [254, 0]
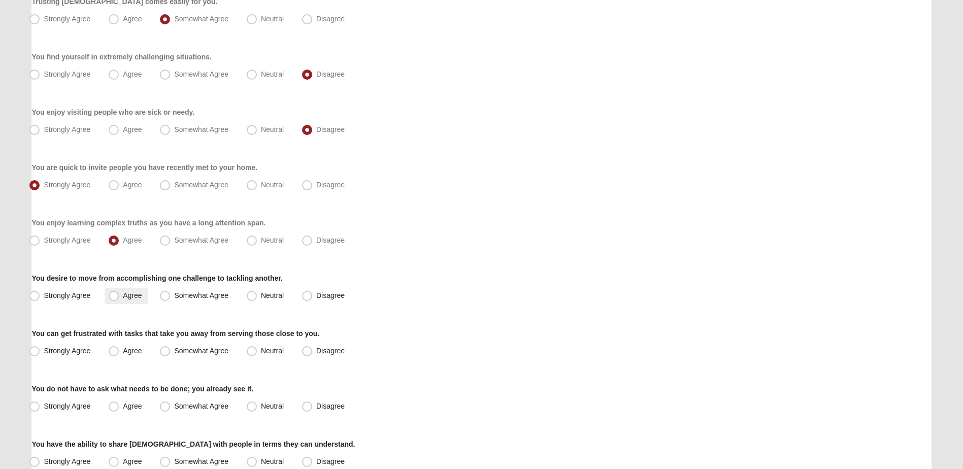
click at [124, 296] on span "Agree" at bounding box center [132, 295] width 19 height 8
click at [119, 296] on input "Agree" at bounding box center [116, 295] width 7 height 7
radio input "true"
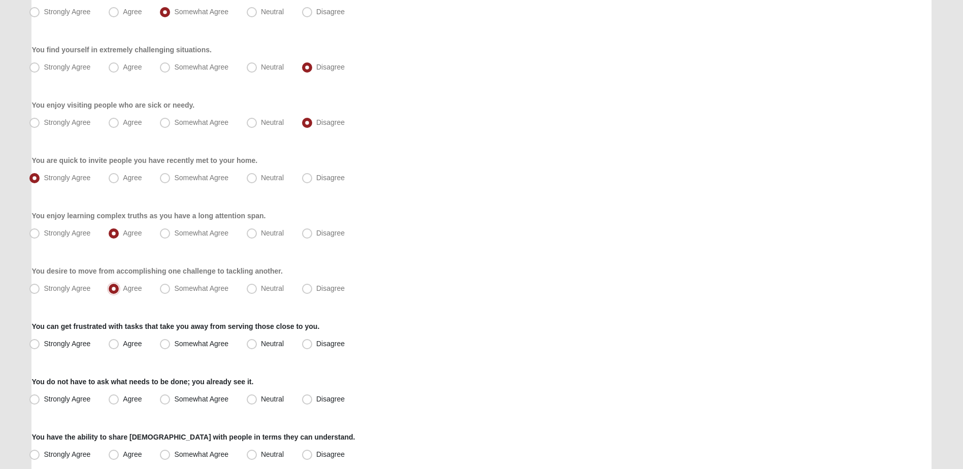
scroll to position [305, 0]
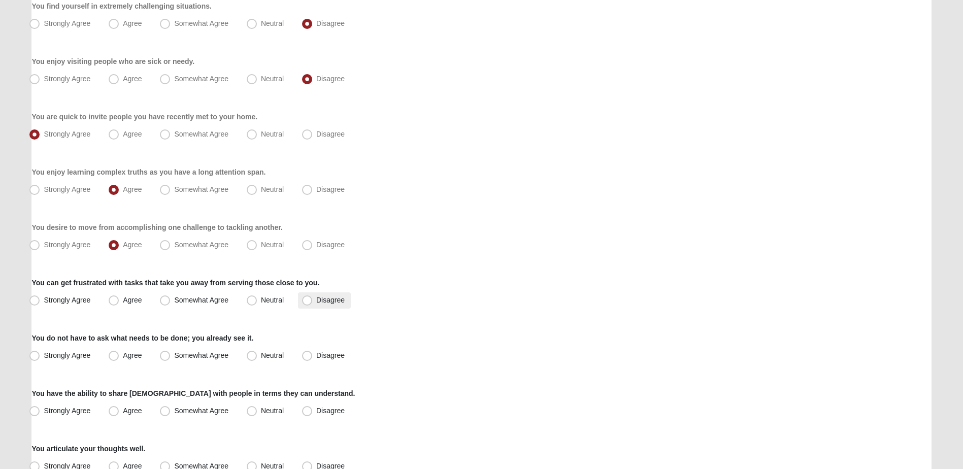
click at [316, 304] on span "Disagree" at bounding box center [330, 300] width 28 height 8
click at [309, 304] on input "Disagree" at bounding box center [309, 300] width 7 height 7
radio input "true"
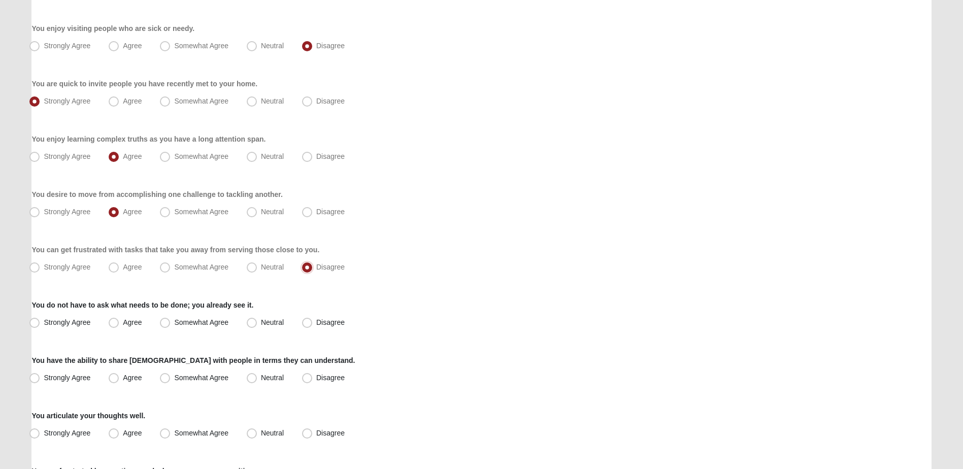
scroll to position [355, 0]
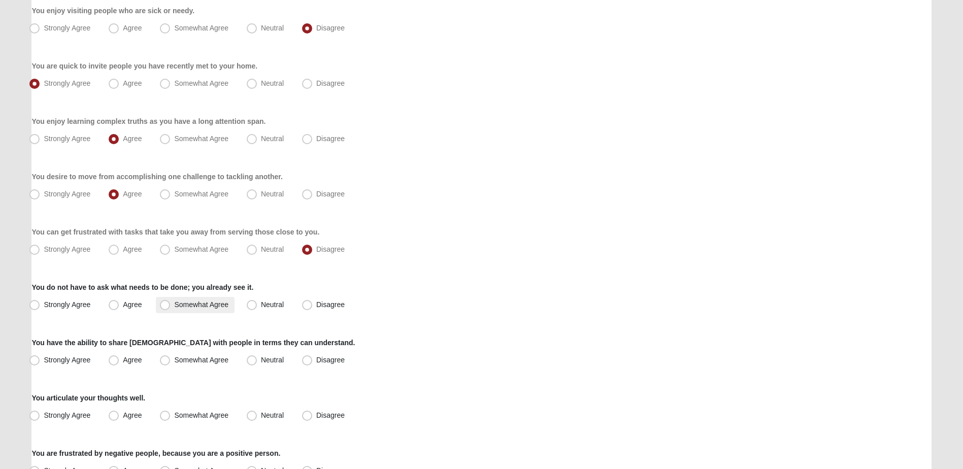
click at [177, 303] on span "Somewhat Agree" at bounding box center [201, 305] width 54 height 8
click at [171, 303] on input "Somewhat Agree" at bounding box center [167, 305] width 7 height 7
radio input "true"
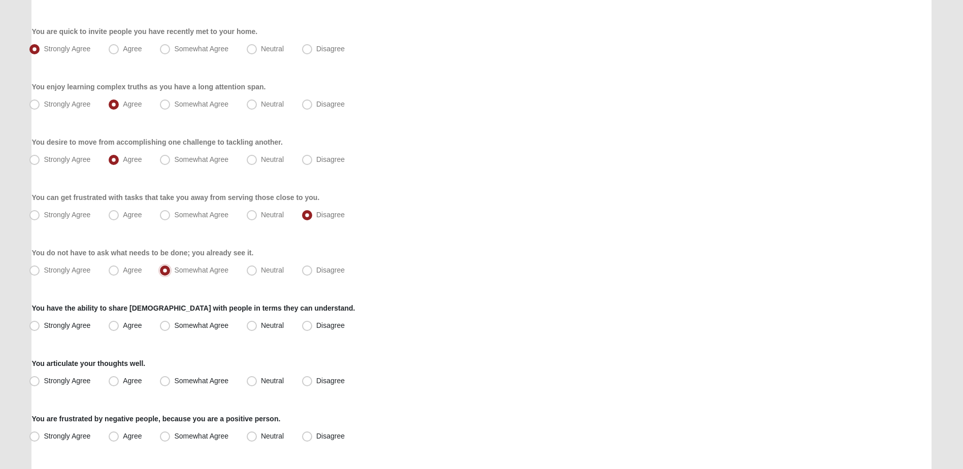
scroll to position [406, 0]
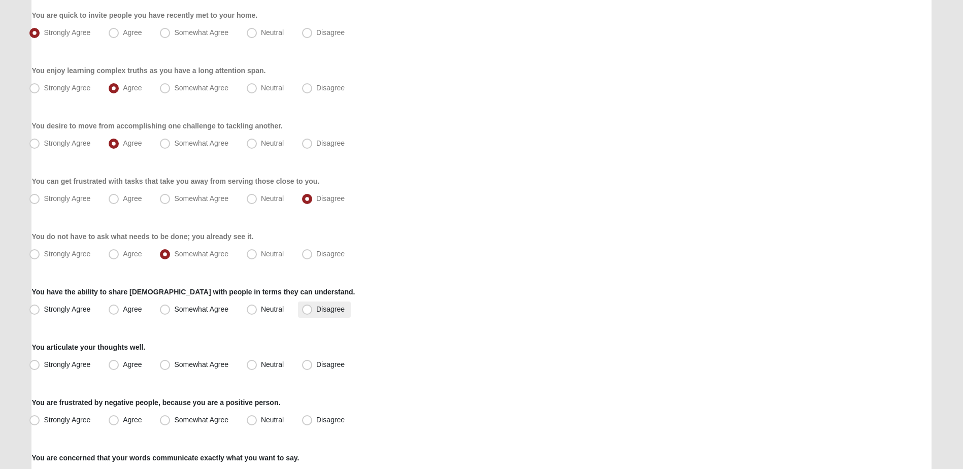
click at [316, 312] on span "Disagree" at bounding box center [330, 309] width 28 height 8
click at [309, 312] on input "Disagree" at bounding box center [309, 309] width 7 height 7
radio input "true"
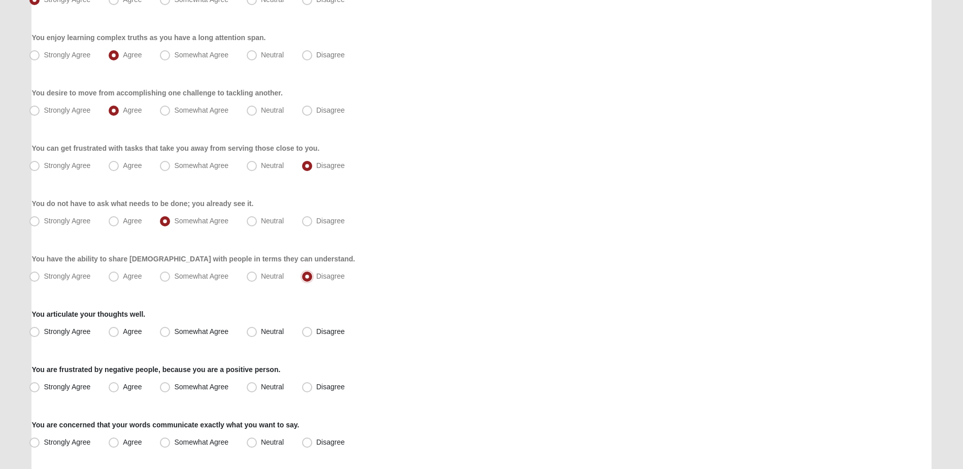
scroll to position [457, 0]
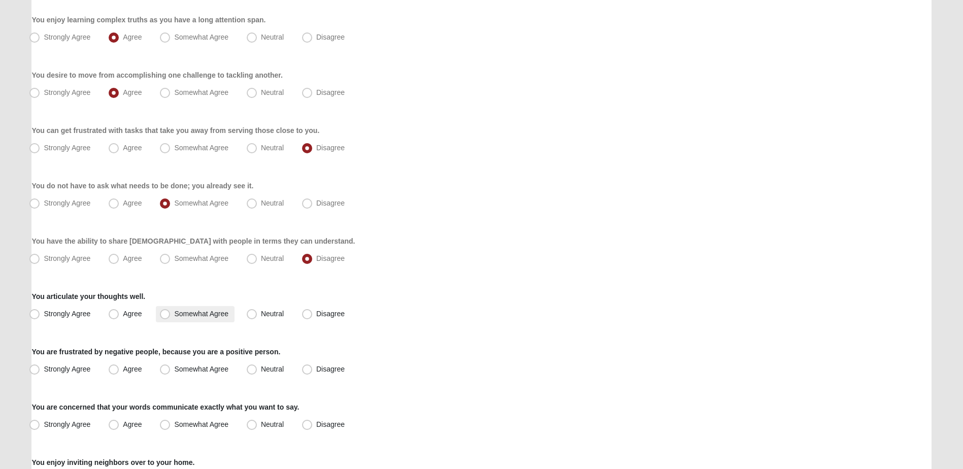
click at [214, 313] on span "Somewhat Agree" at bounding box center [201, 314] width 54 height 8
click at [171, 313] on input "Somewhat Agree" at bounding box center [167, 314] width 7 height 7
radio input "true"
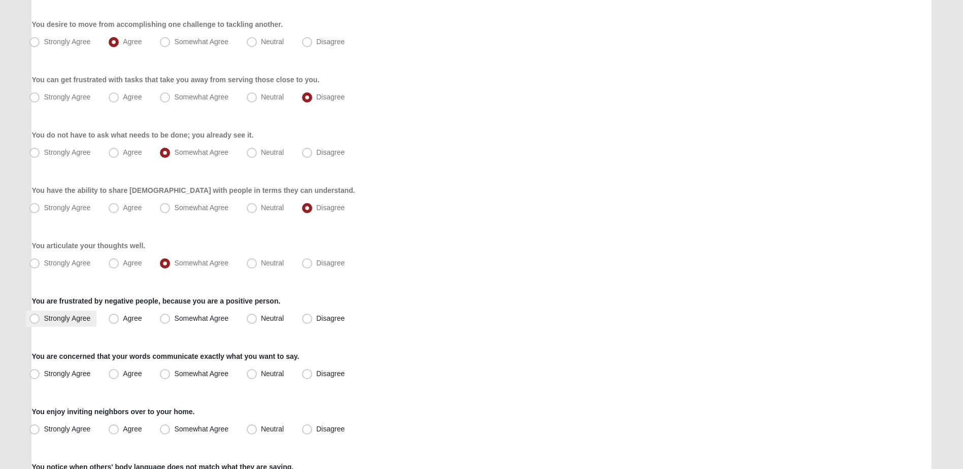
click at [52, 324] on label "Strongly Agree" at bounding box center [60, 319] width 71 height 16
click at [40, 322] on input "Strongly Agree" at bounding box center [37, 318] width 7 height 7
radio input "true"
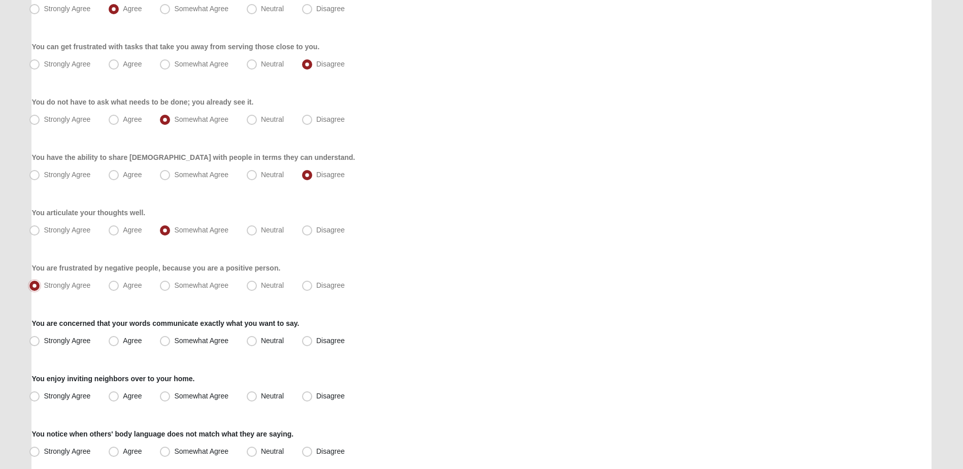
scroll to position [558, 0]
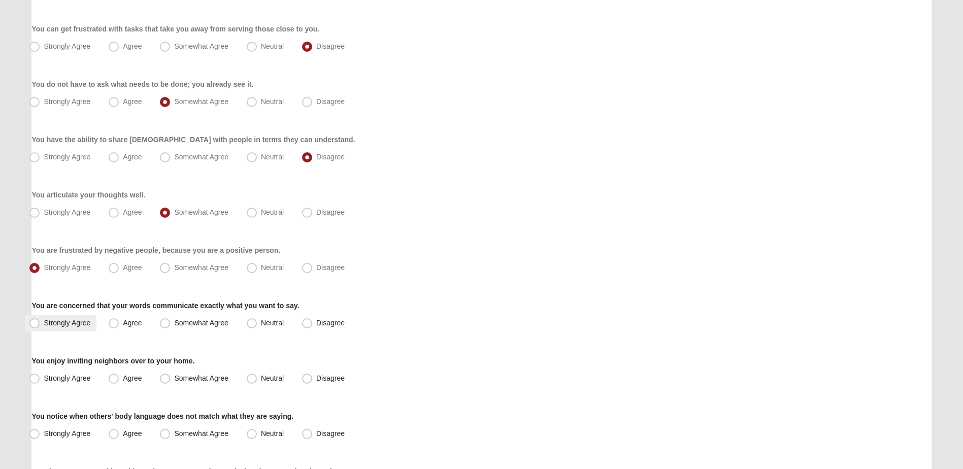
click at [45, 319] on span "Strongly Agree" at bounding box center [67, 323] width 47 height 8
click at [40, 320] on input "Strongly Agree" at bounding box center [37, 323] width 7 height 7
radio input "true"
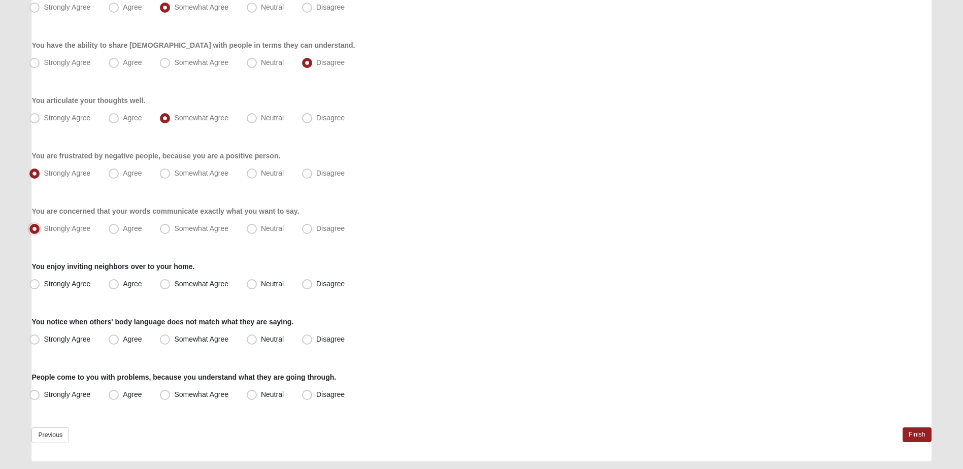
scroll to position [660, 0]
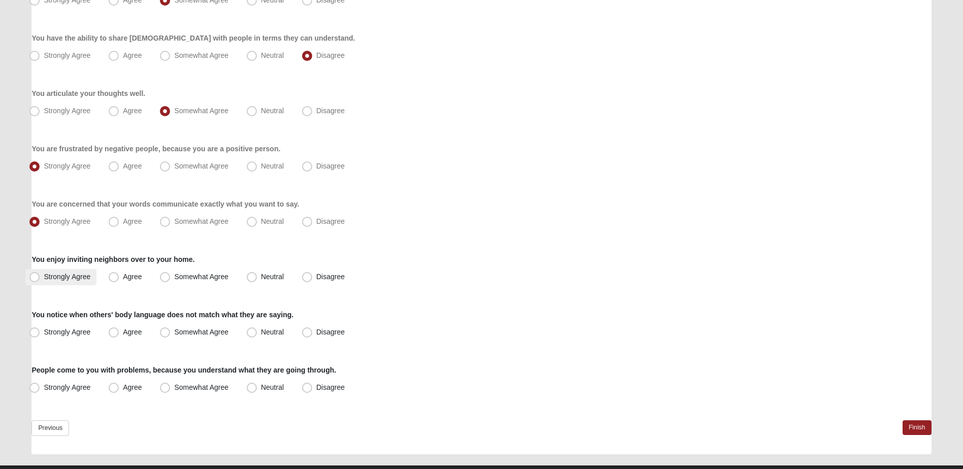
click at [55, 281] on label "Strongly Agree" at bounding box center [60, 277] width 71 height 16
click at [40, 280] on input "Strongly Agree" at bounding box center [37, 277] width 7 height 7
radio input "true"
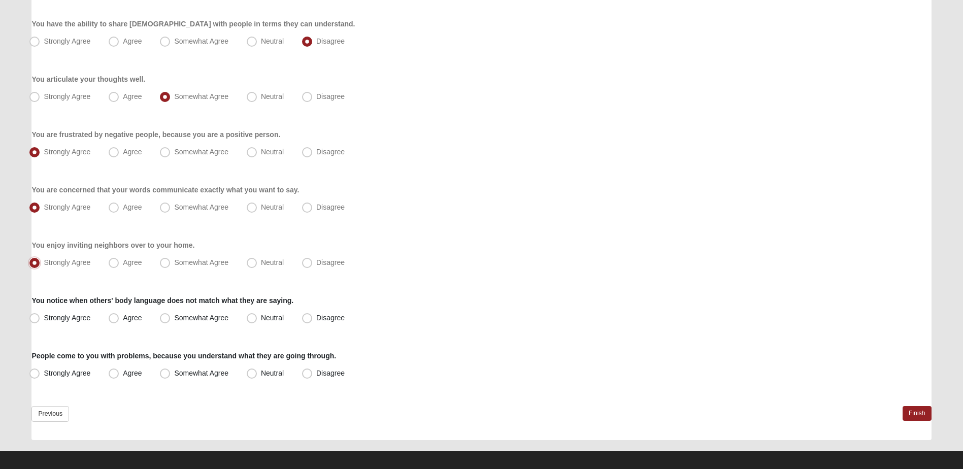
scroll to position [682, 0]
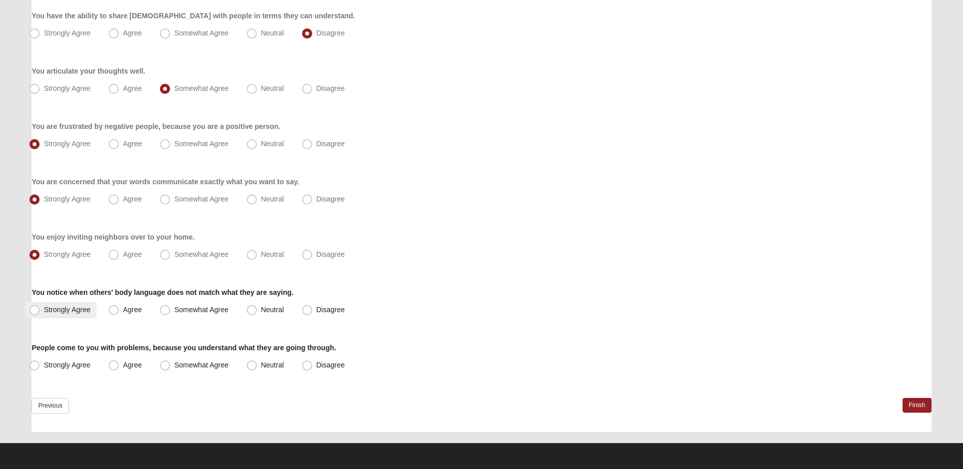
click at [73, 312] on span "Strongly Agree" at bounding box center [67, 310] width 47 height 8
click at [40, 312] on input "Strongly Agree" at bounding box center [37, 310] width 7 height 7
radio input "true"
click at [74, 358] on label "Strongly Agree" at bounding box center [60, 365] width 71 height 16
click at [40, 362] on input "Strongly Agree" at bounding box center [37, 365] width 7 height 7
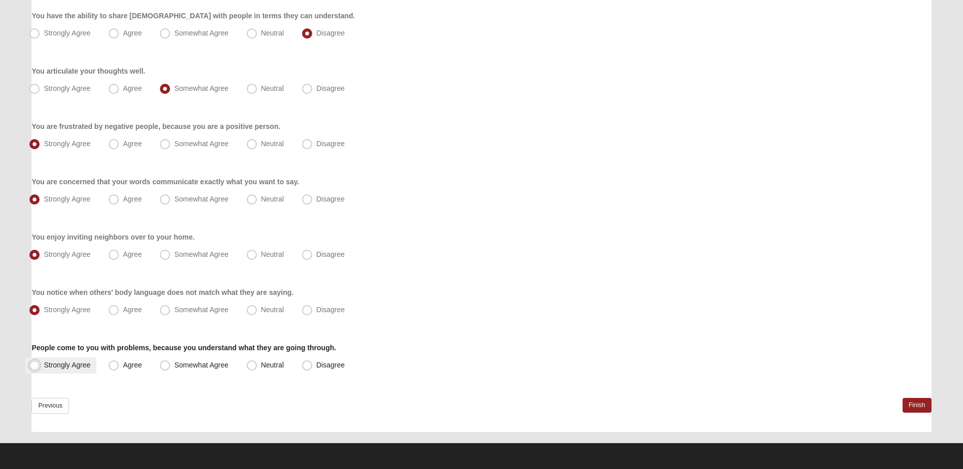
radio input "true"
click at [919, 402] on link "Finish" at bounding box center [917, 405] width 29 height 15
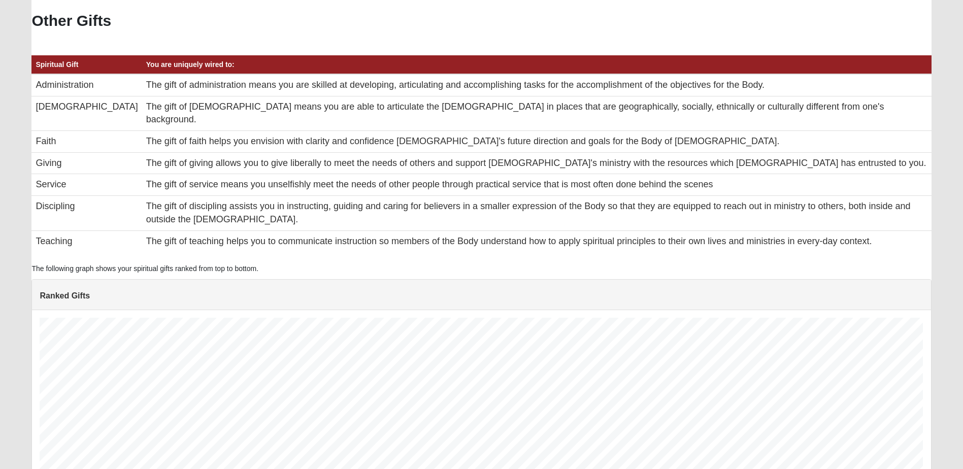
scroll to position [554, 0]
